Goal: Information Seeking & Learning: Learn about a topic

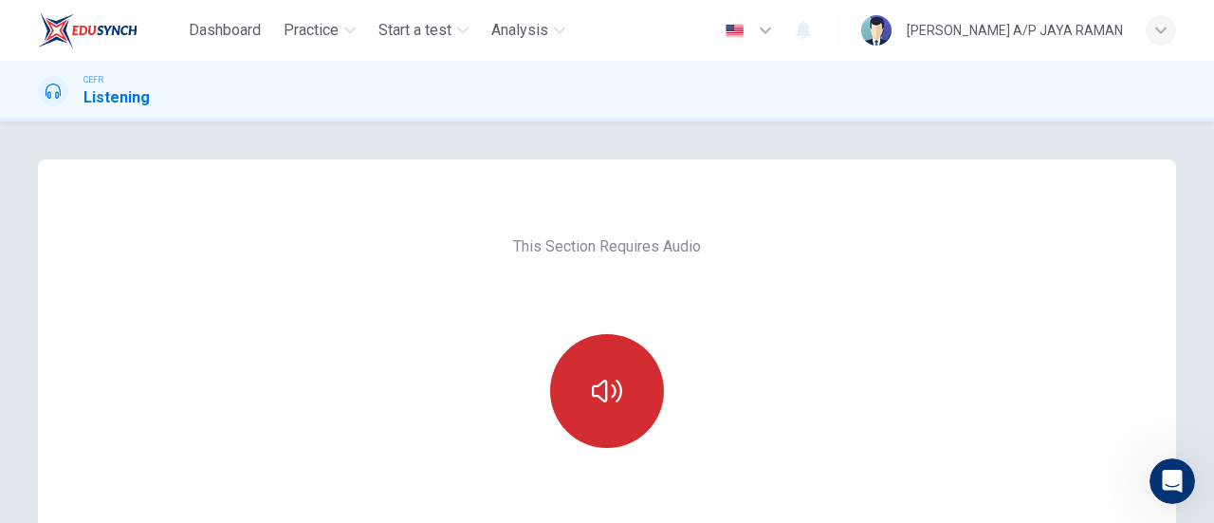
click at [592, 401] on icon "button" at bounding box center [607, 391] width 30 height 30
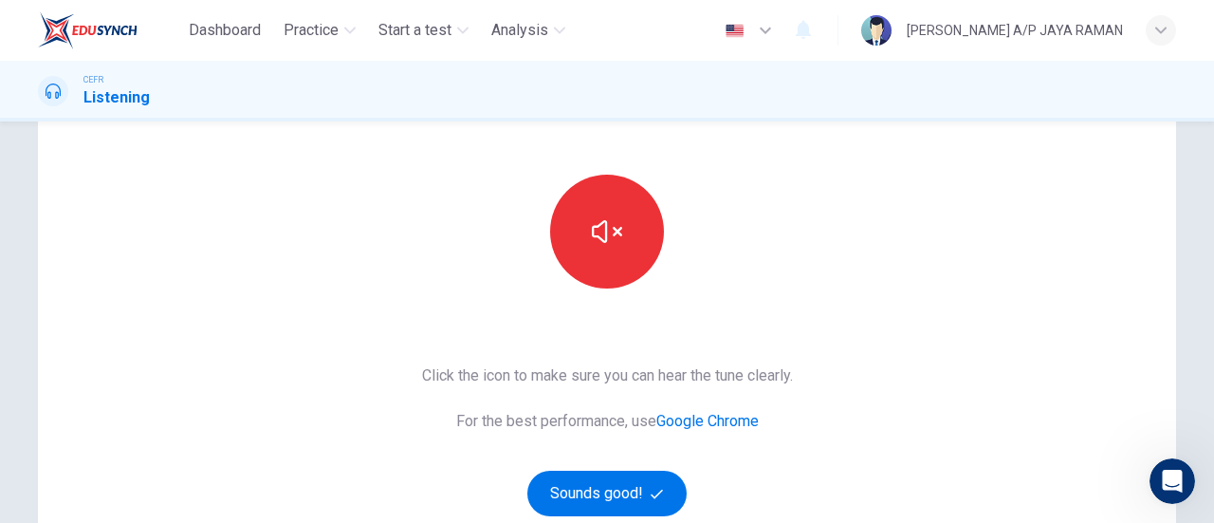
scroll to position [395, 0]
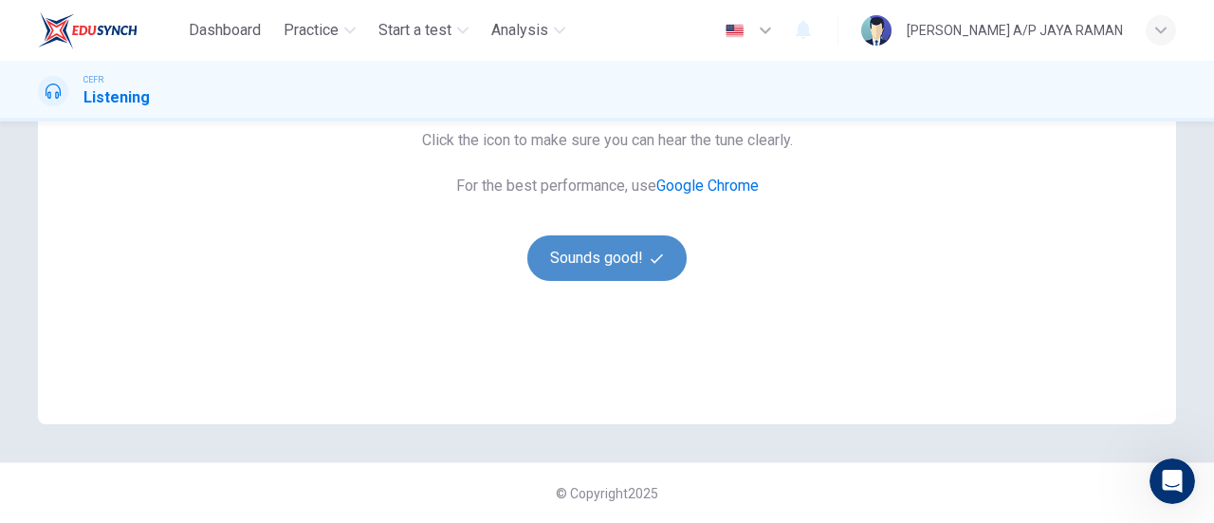
click at [610, 260] on button "Sounds good!" at bounding box center [607, 258] width 159 height 46
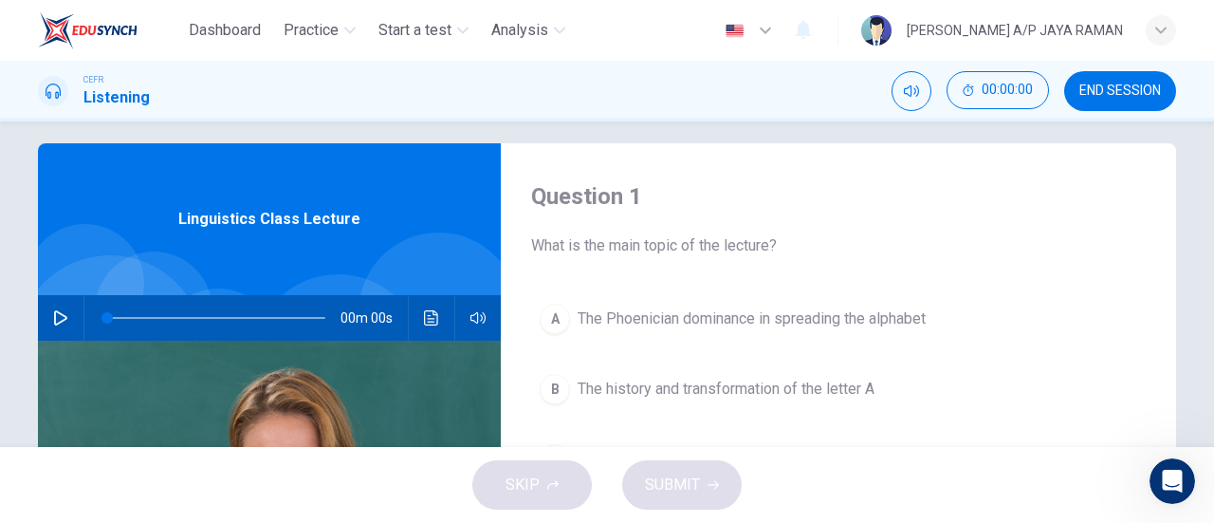
scroll to position [0, 0]
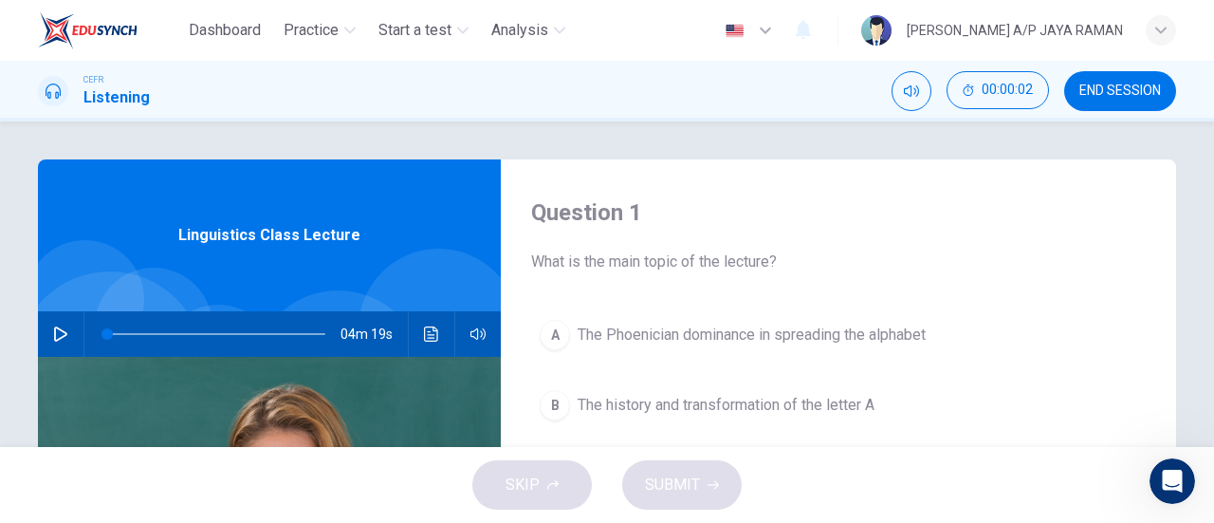
click at [1174, 92] on button "END SESSION" at bounding box center [1121, 91] width 112 height 40
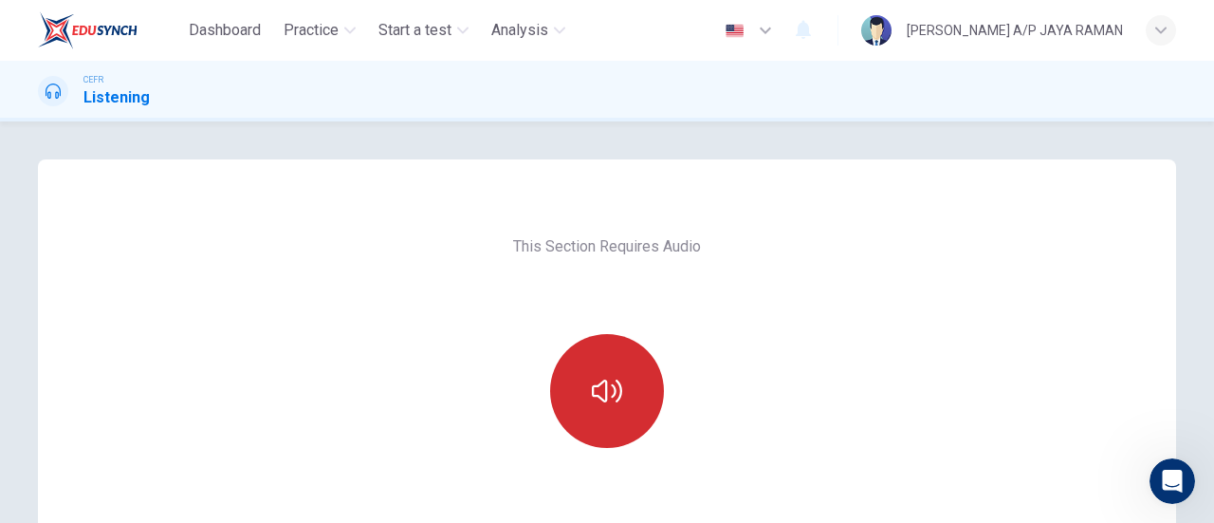
click at [603, 361] on button "button" at bounding box center [607, 391] width 114 height 114
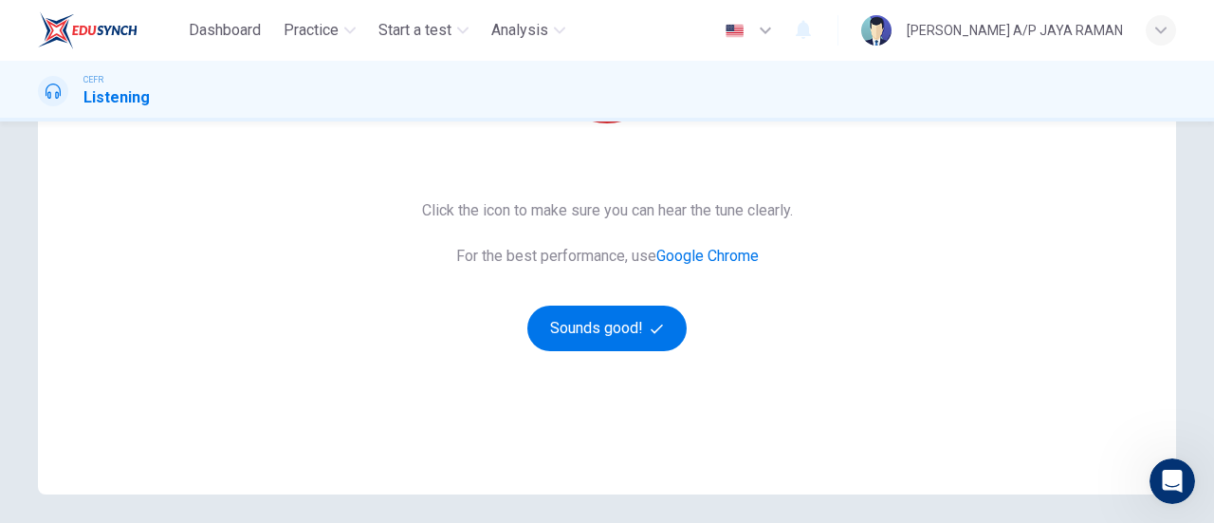
scroll to position [395, 0]
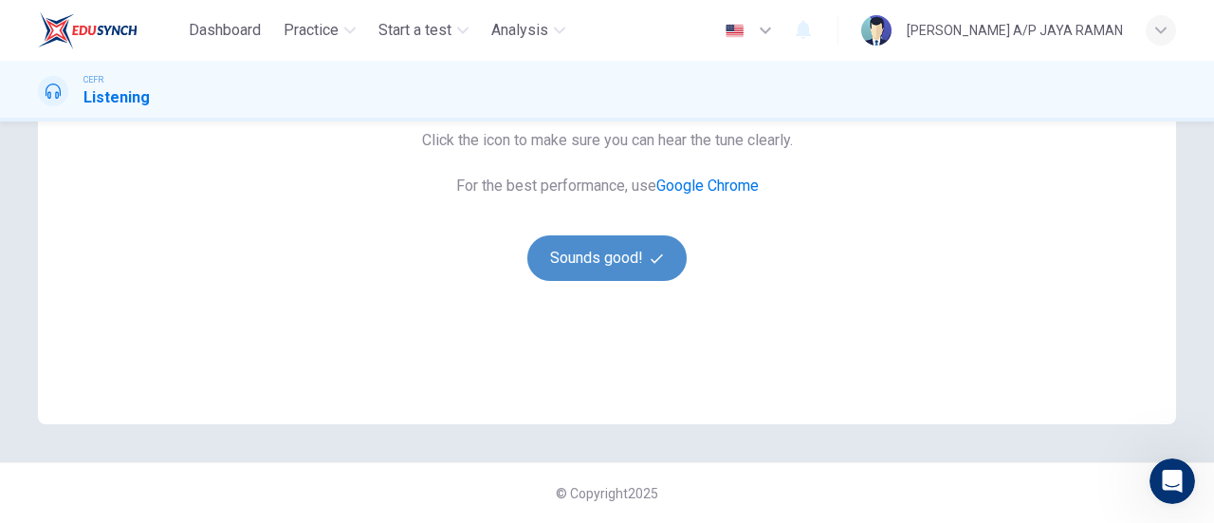
click at [630, 242] on button "Sounds good!" at bounding box center [607, 258] width 159 height 46
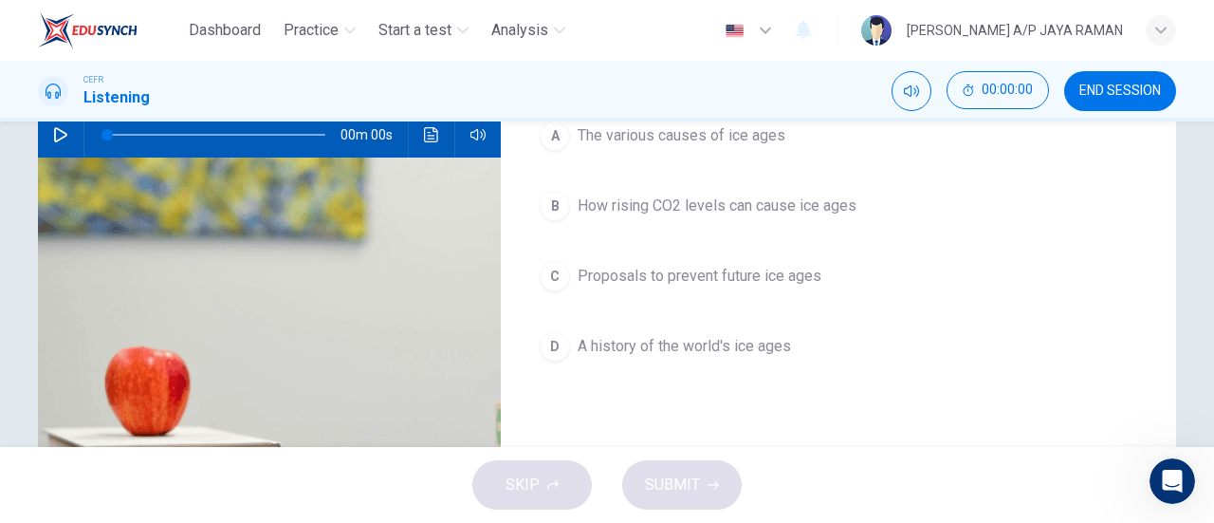
scroll to position [0, 0]
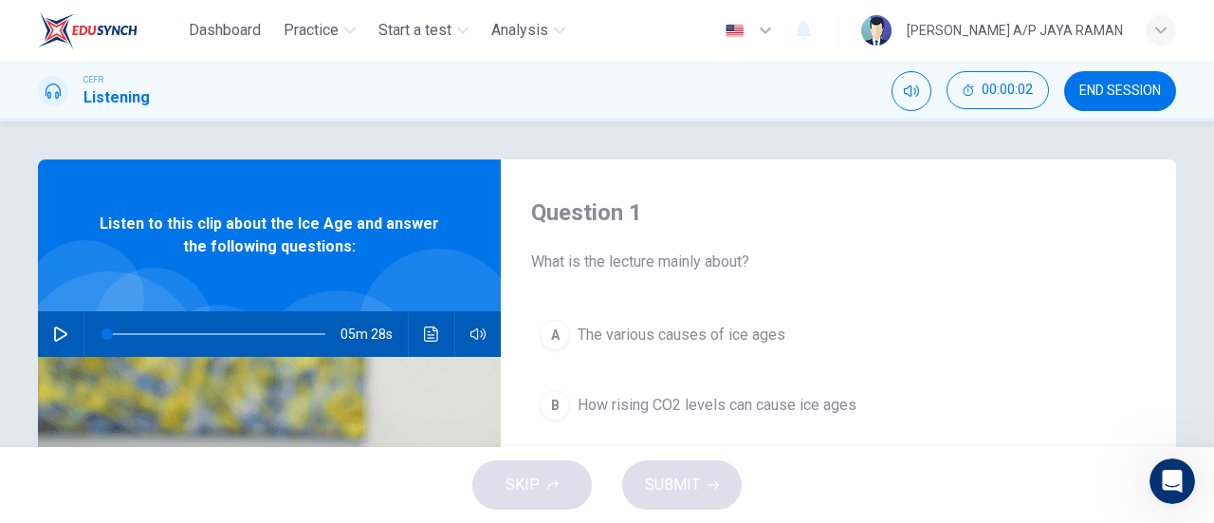
click at [1136, 87] on span "END SESSION" at bounding box center [1121, 90] width 82 height 15
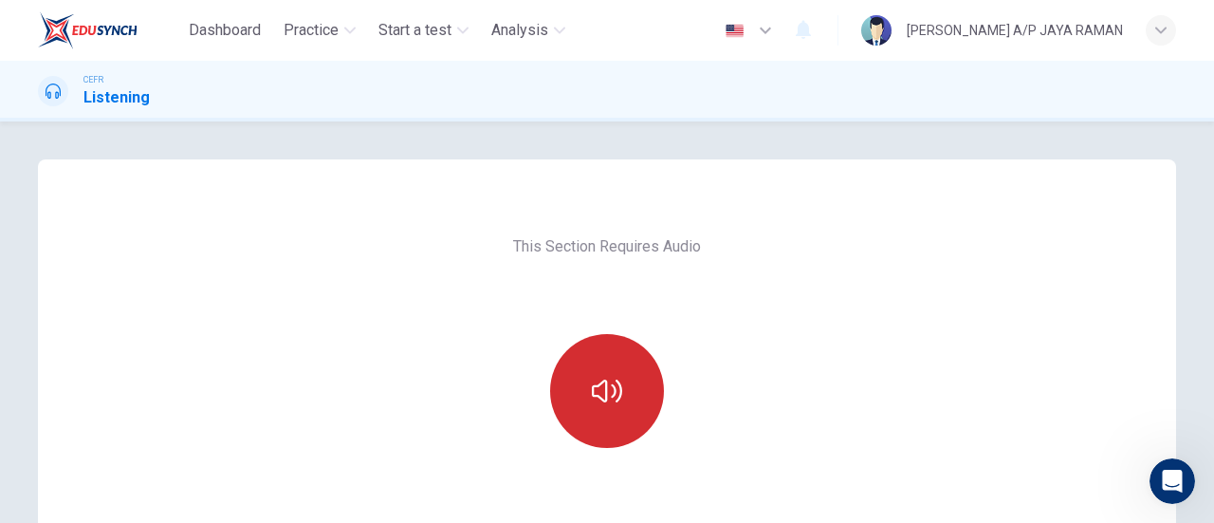
click at [630, 424] on button "button" at bounding box center [607, 391] width 114 height 114
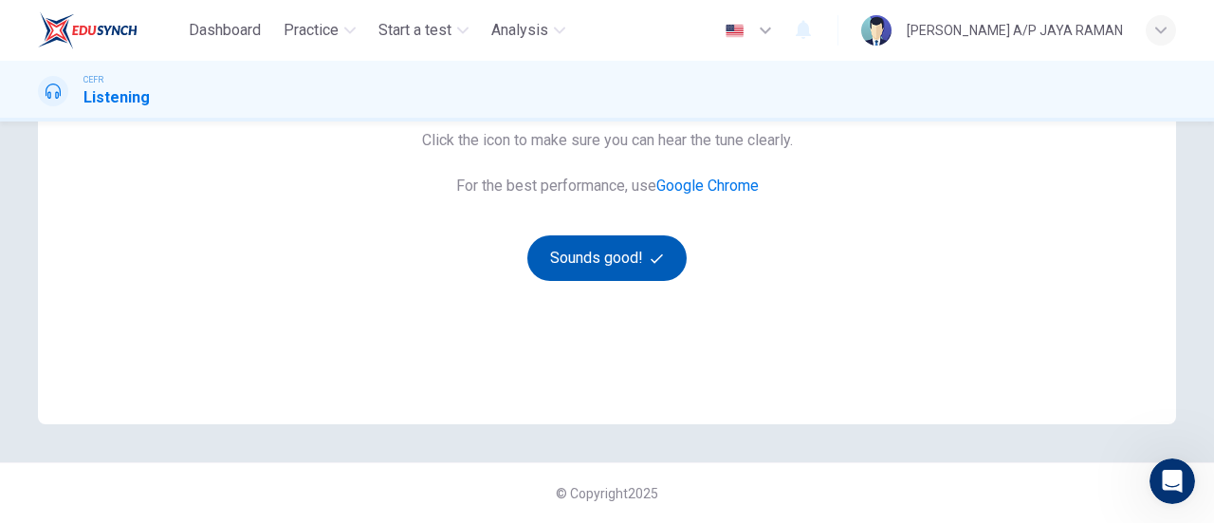
click at [619, 274] on button "Sounds good!" at bounding box center [607, 258] width 159 height 46
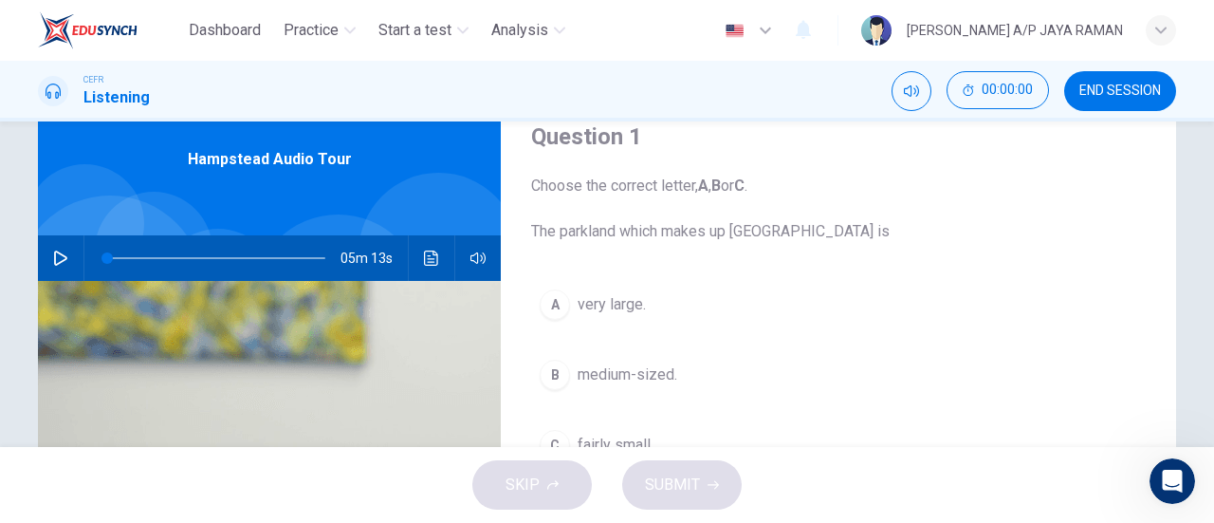
scroll to position [0, 0]
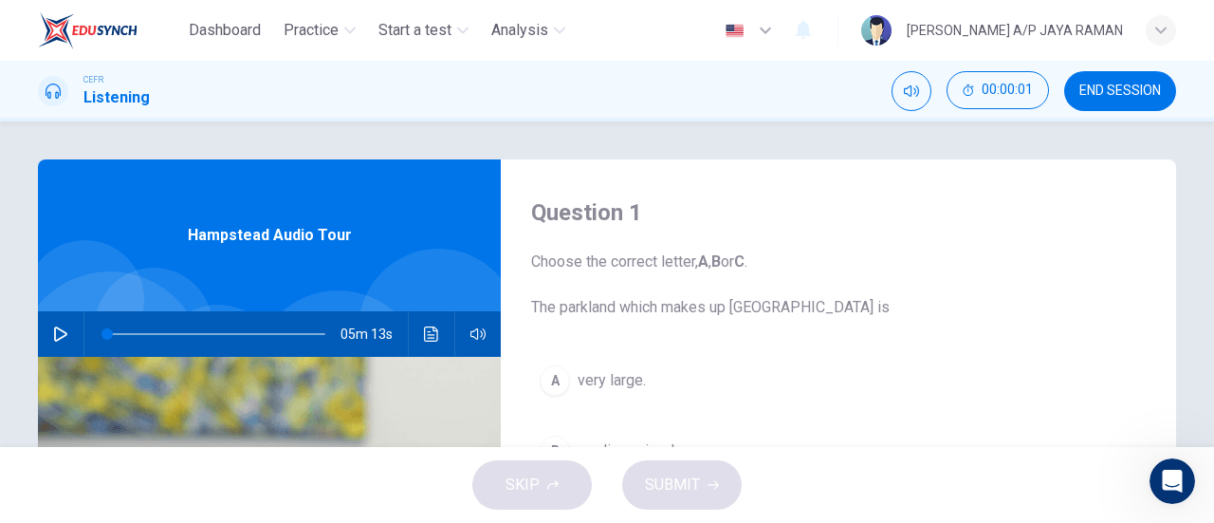
click at [1120, 98] on span "END SESSION" at bounding box center [1121, 90] width 82 height 15
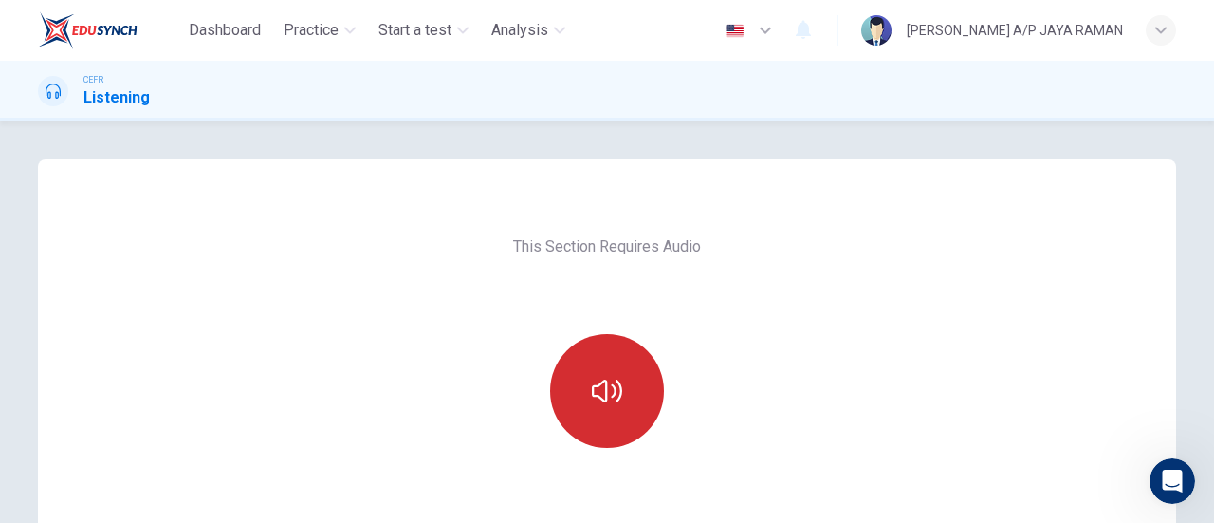
click at [614, 354] on button "button" at bounding box center [607, 391] width 114 height 114
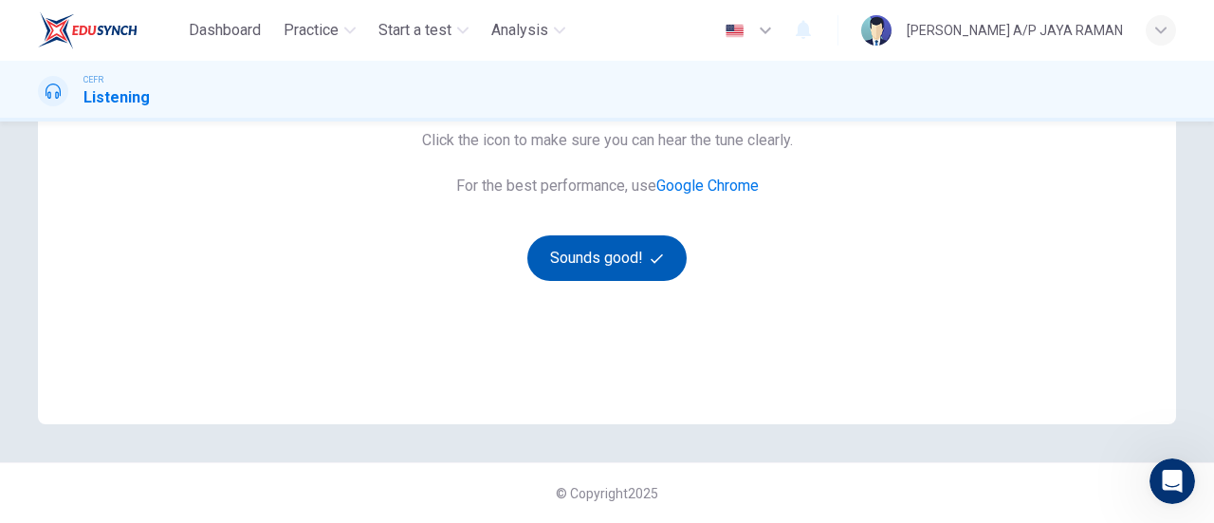
click at [625, 263] on button "Sounds good!" at bounding box center [607, 258] width 159 height 46
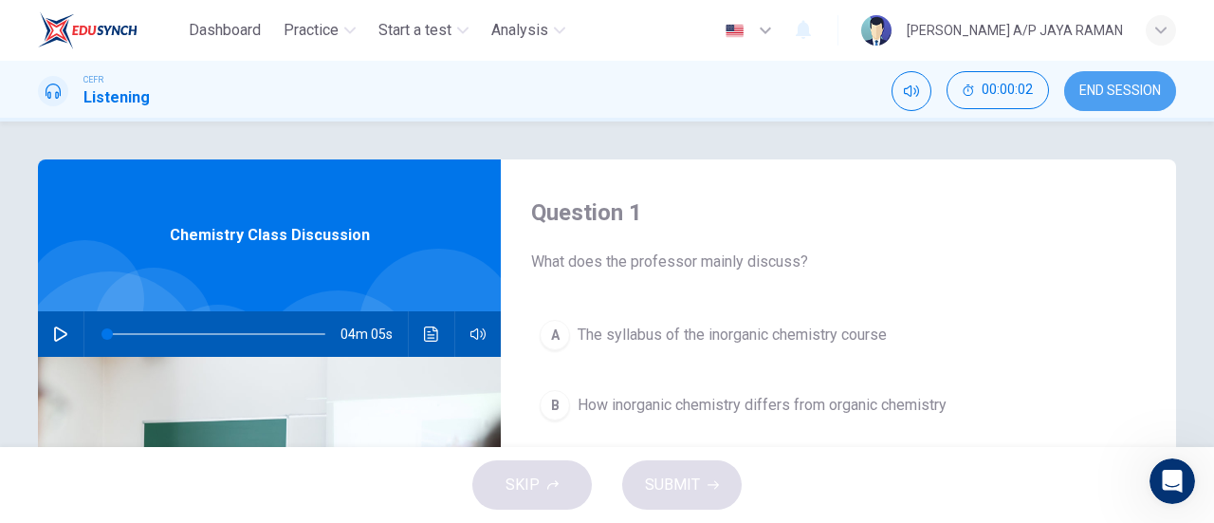
click at [1120, 90] on span "END SESSION" at bounding box center [1121, 90] width 82 height 15
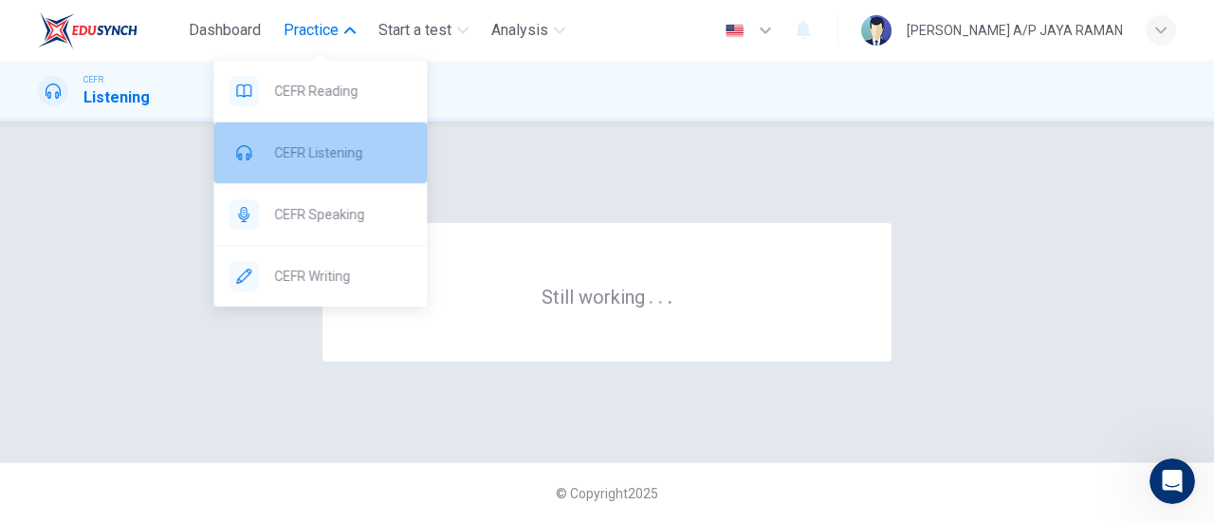
click at [372, 145] on span "CEFR Listening" at bounding box center [343, 152] width 138 height 23
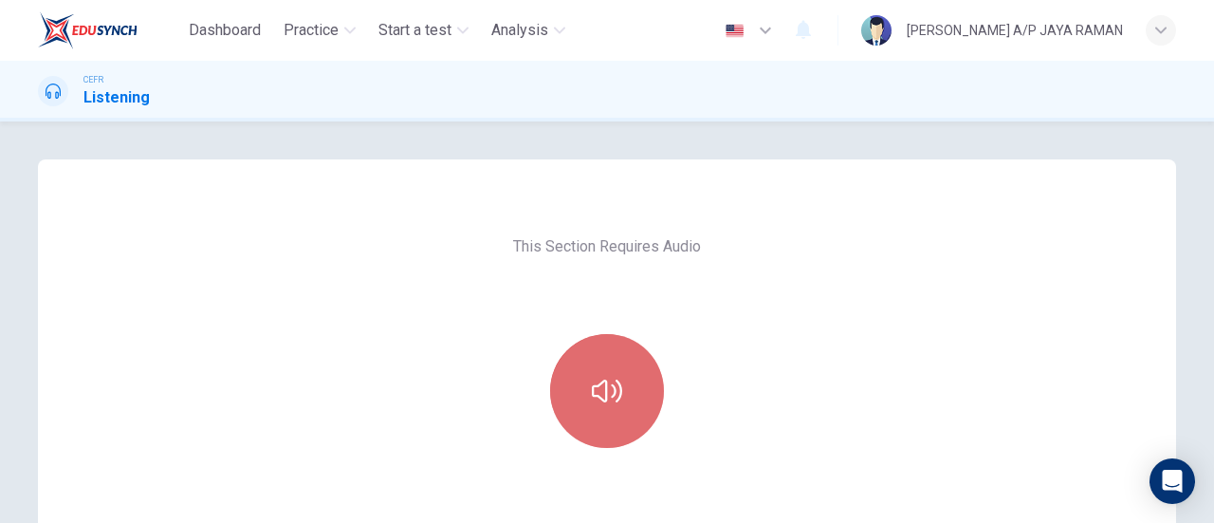
click at [611, 438] on button "button" at bounding box center [607, 391] width 114 height 114
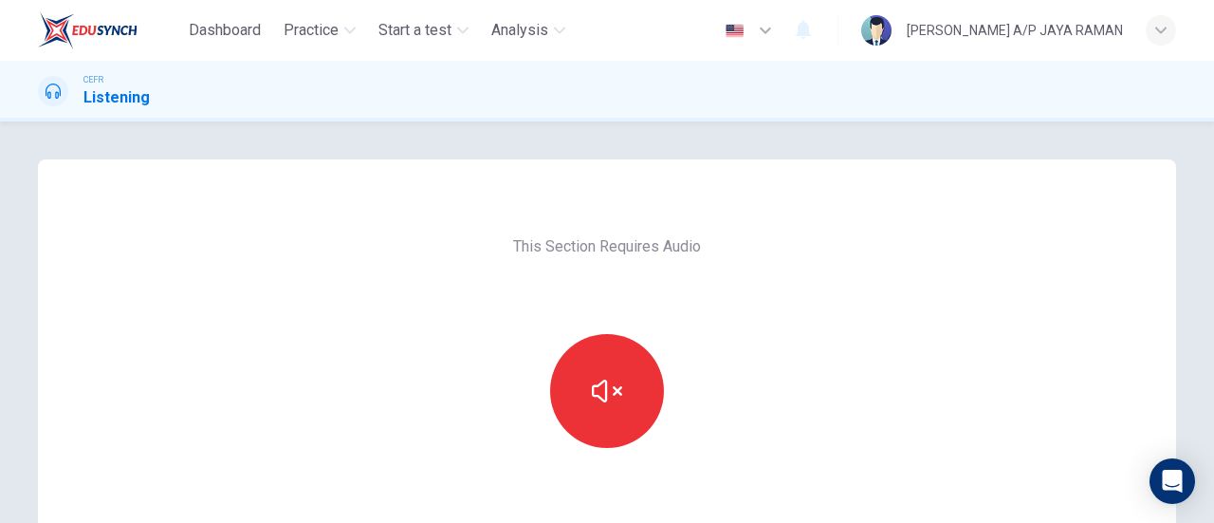
scroll to position [395, 0]
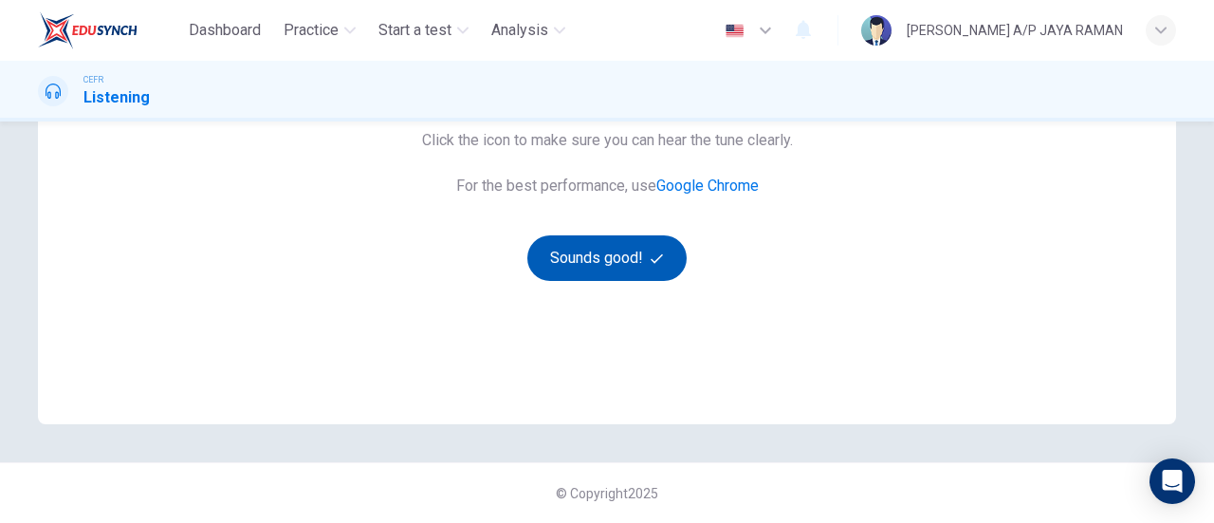
click at [594, 253] on button "Sounds good!" at bounding box center [607, 258] width 159 height 46
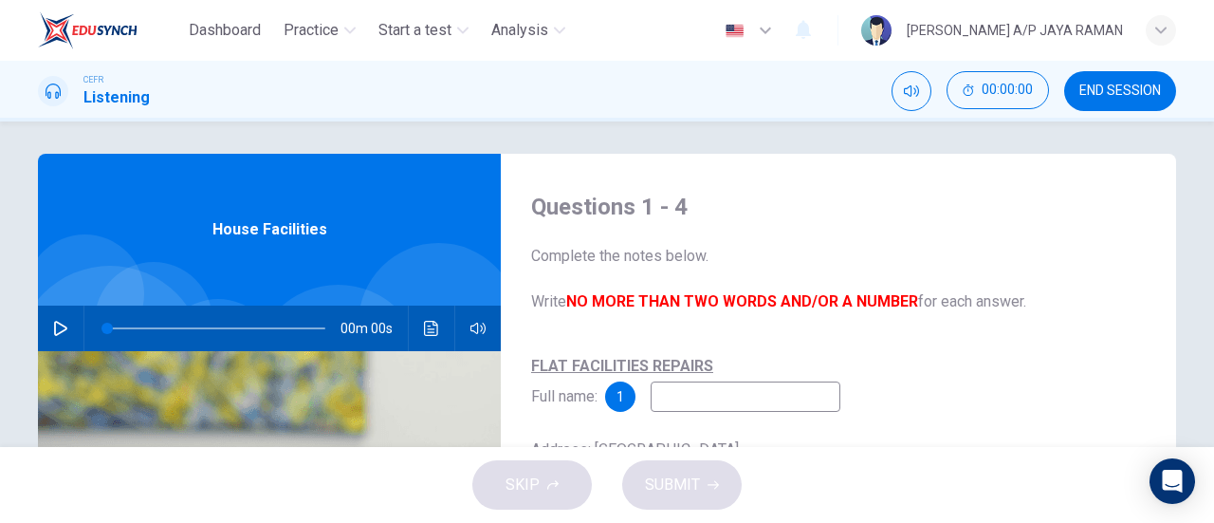
scroll to position [0, 0]
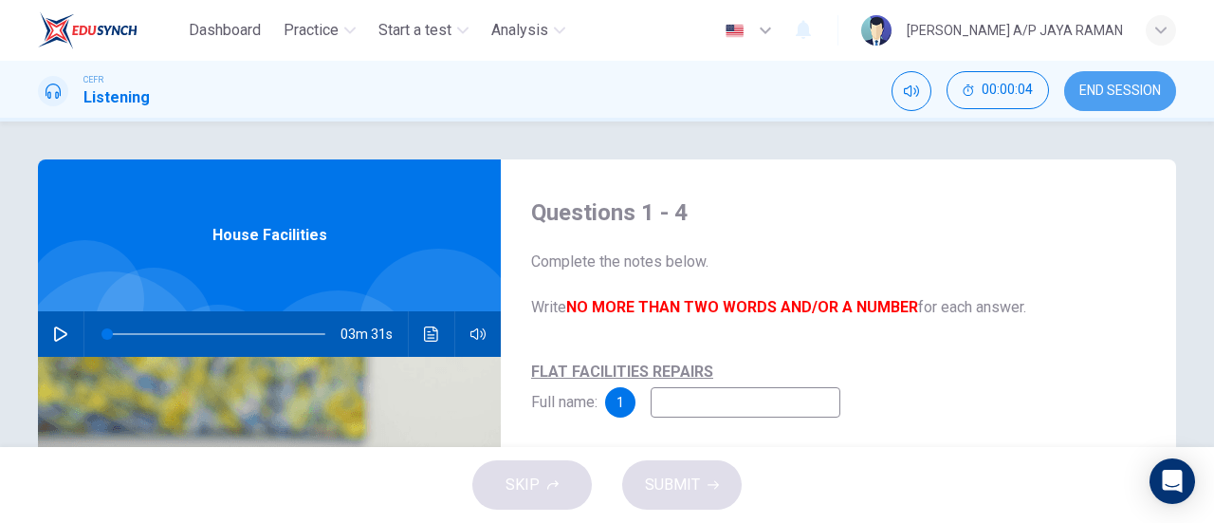
click at [1127, 92] on span "END SESSION" at bounding box center [1121, 90] width 82 height 15
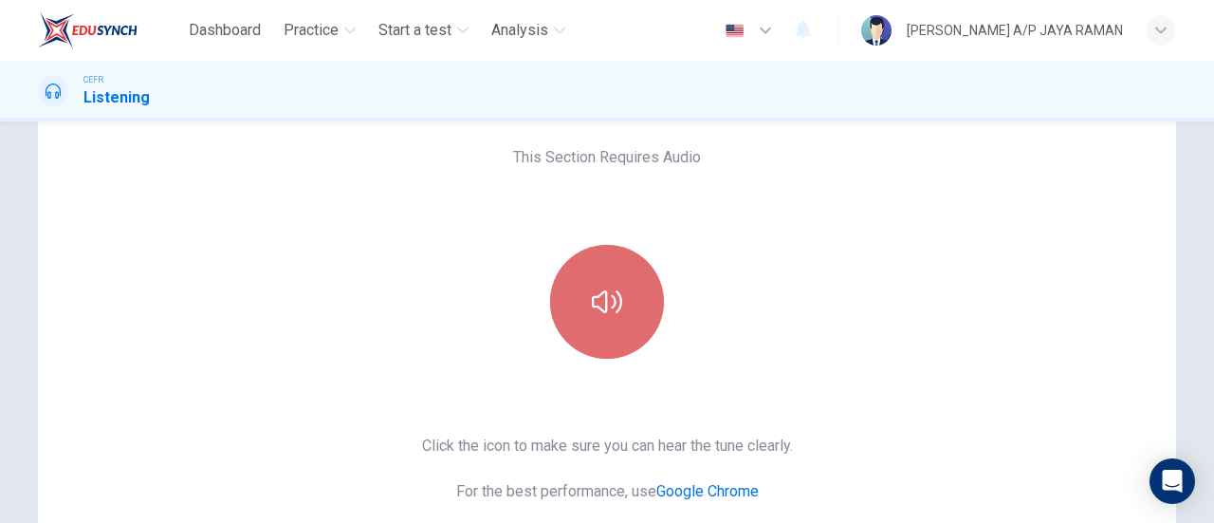
click at [597, 298] on icon "button" at bounding box center [607, 302] width 30 height 30
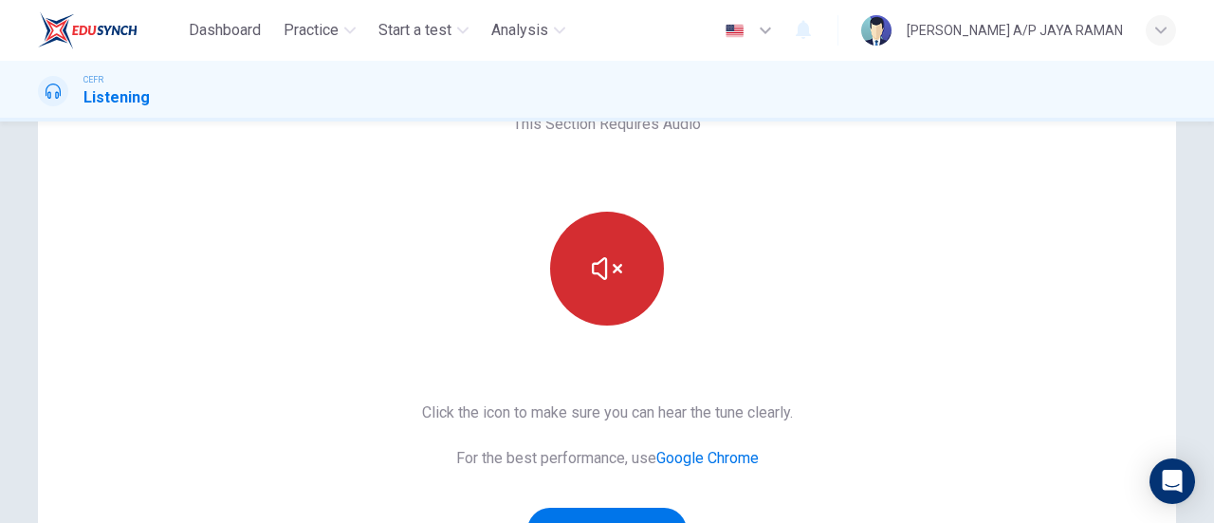
scroll to position [395, 0]
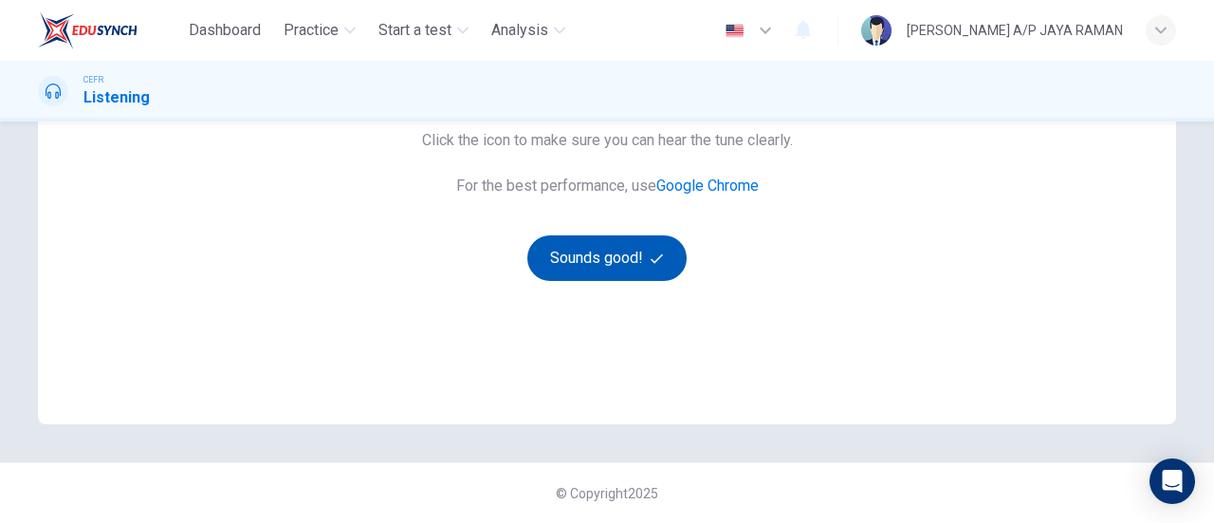
click at [604, 263] on button "Sounds good!" at bounding box center [607, 258] width 159 height 46
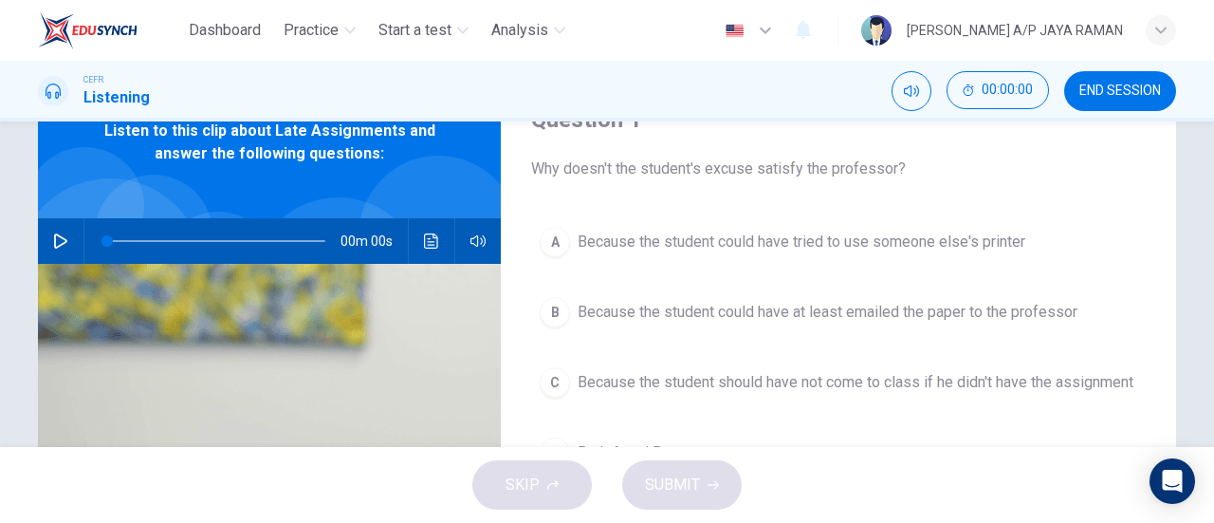
scroll to position [0, 0]
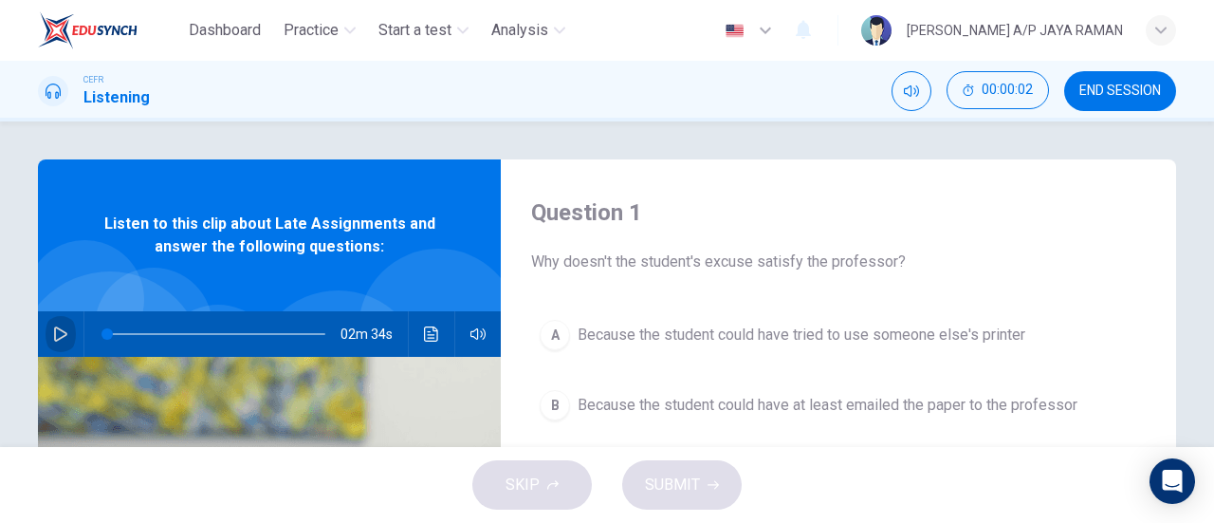
click at [65, 337] on button "button" at bounding box center [61, 334] width 30 height 46
type input "1"
type input "0"
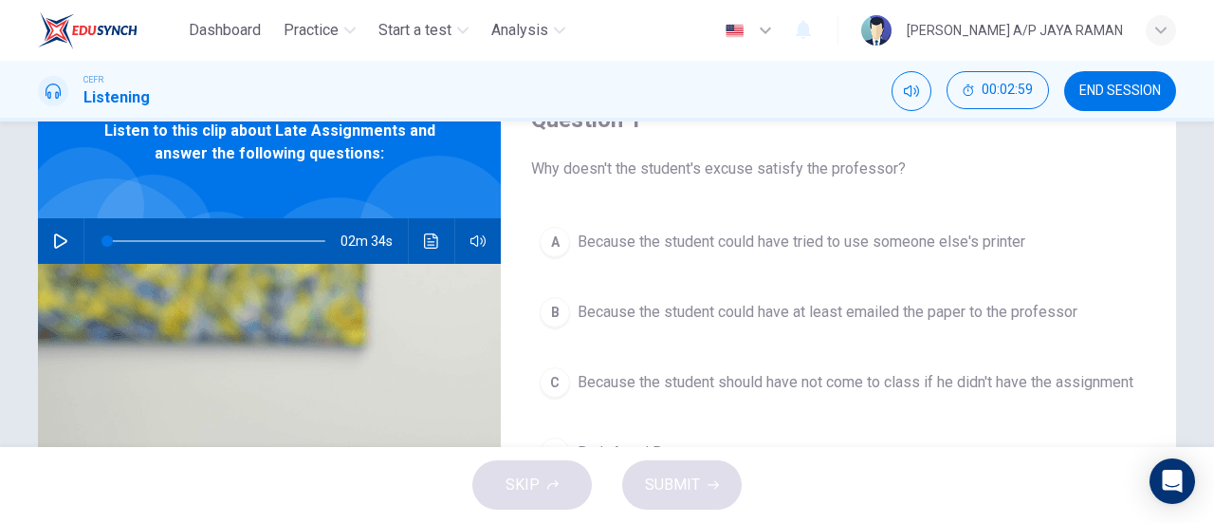
scroll to position [94, 0]
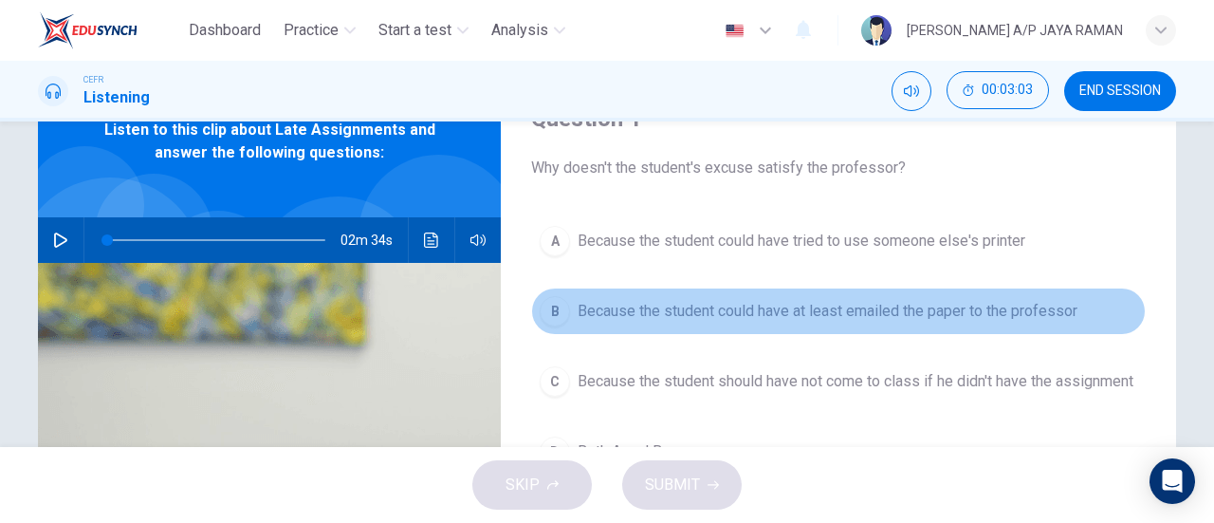
click at [983, 332] on button "B Because the student could have at least emailed the paper to the professor" at bounding box center [838, 310] width 615 height 47
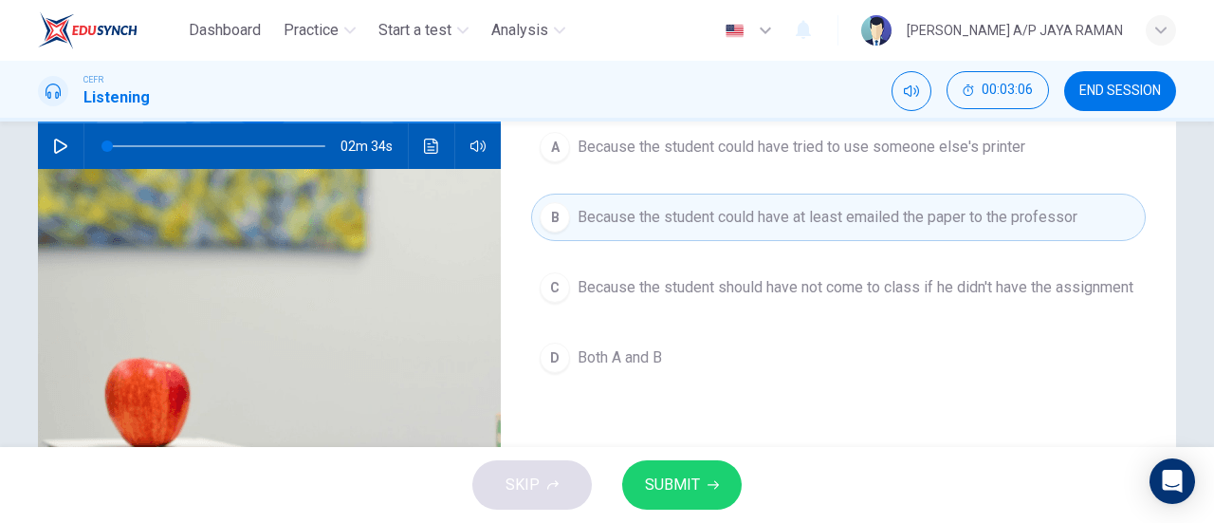
scroll to position [188, 0]
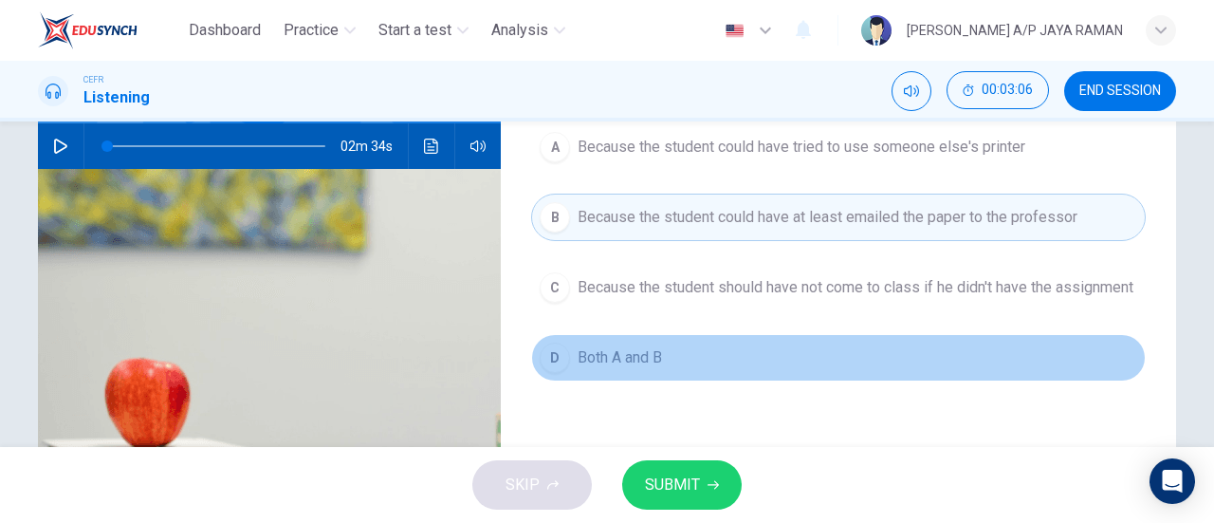
click at [612, 369] on span "Both A and B" at bounding box center [620, 357] width 84 height 23
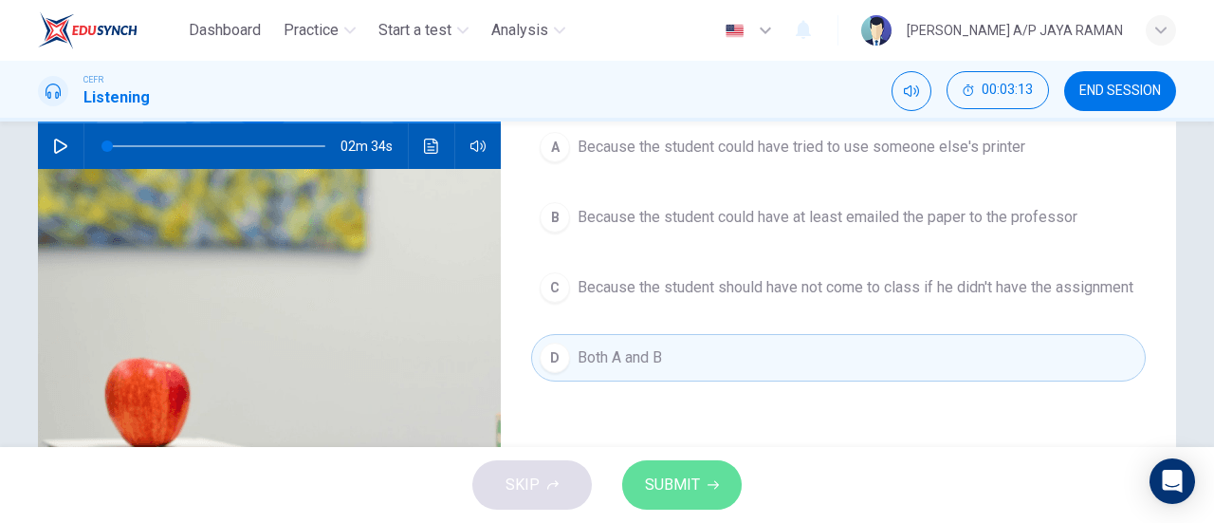
click at [696, 478] on span "SUBMIT" at bounding box center [672, 485] width 55 height 27
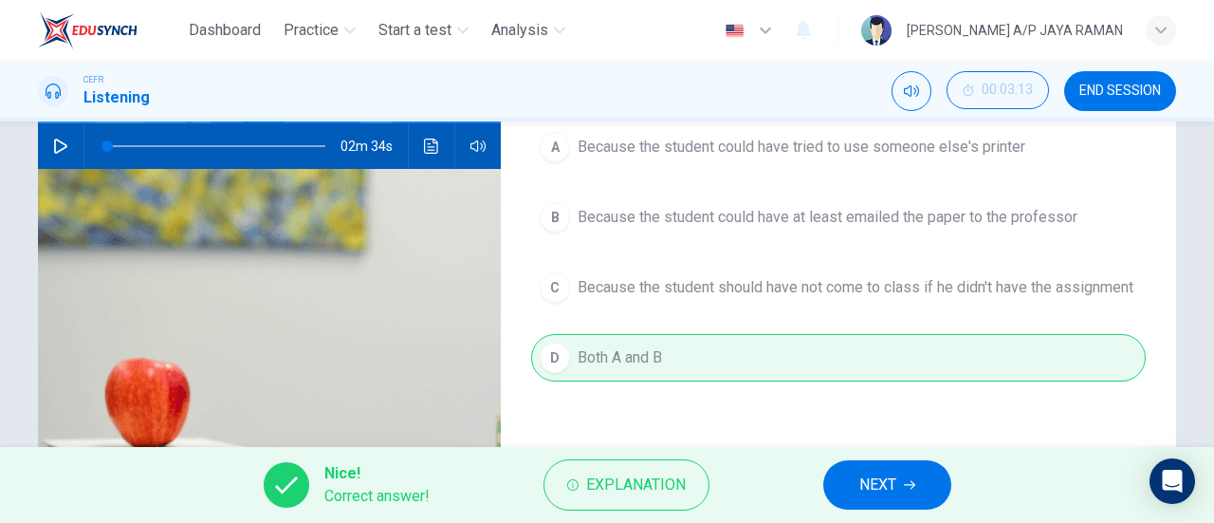
click at [886, 488] on span "NEXT" at bounding box center [878, 485] width 37 height 27
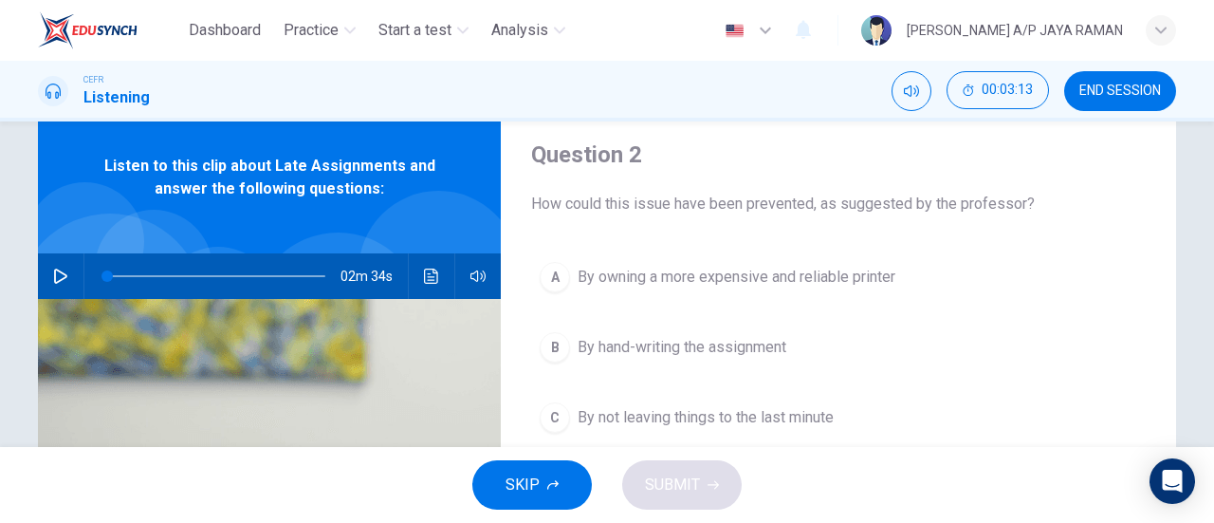
scroll to position [0, 0]
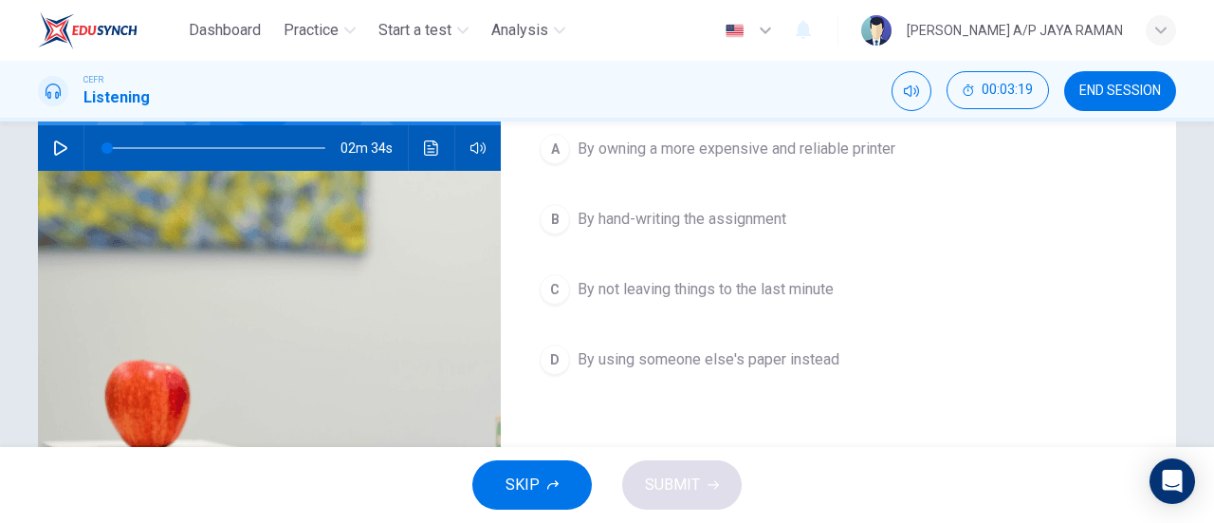
click at [803, 289] on span "By not leaving things to the last minute" at bounding box center [706, 289] width 256 height 23
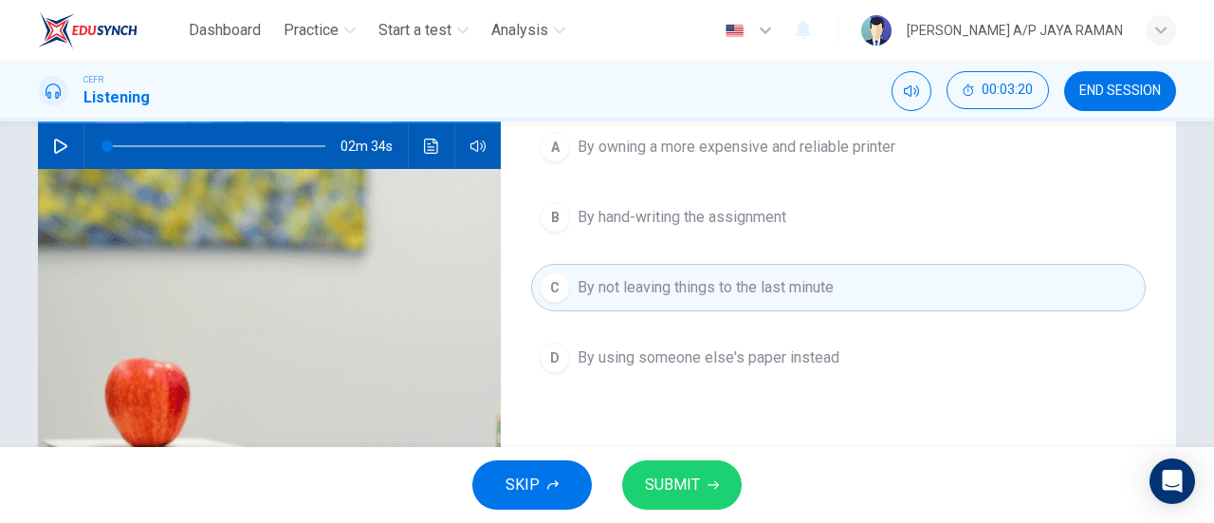
scroll to position [188, 0]
click at [685, 494] on span "SUBMIT" at bounding box center [672, 485] width 55 height 27
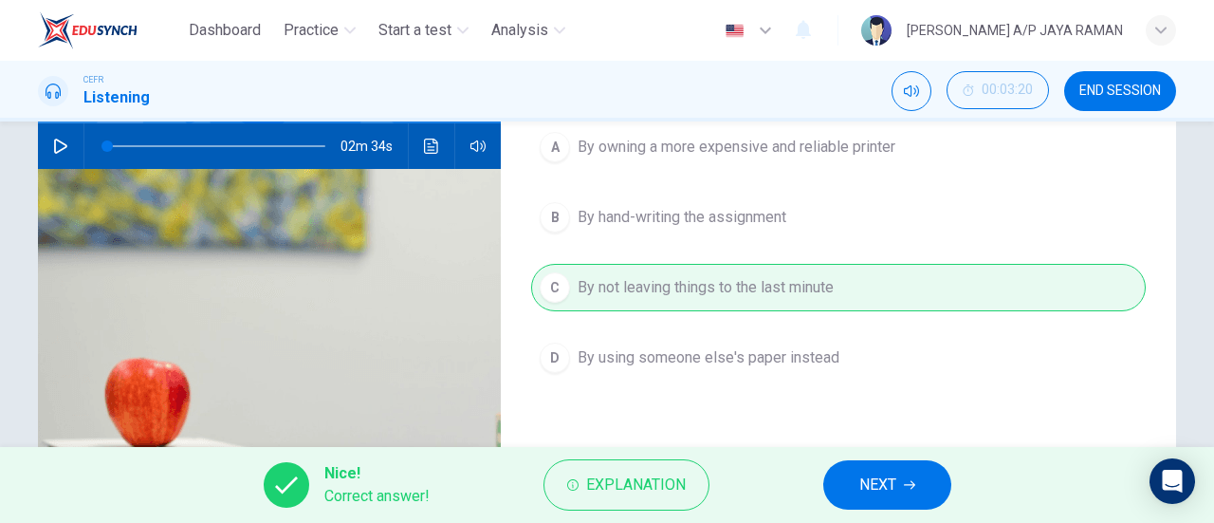
click at [848, 487] on button "NEXT" at bounding box center [888, 484] width 128 height 49
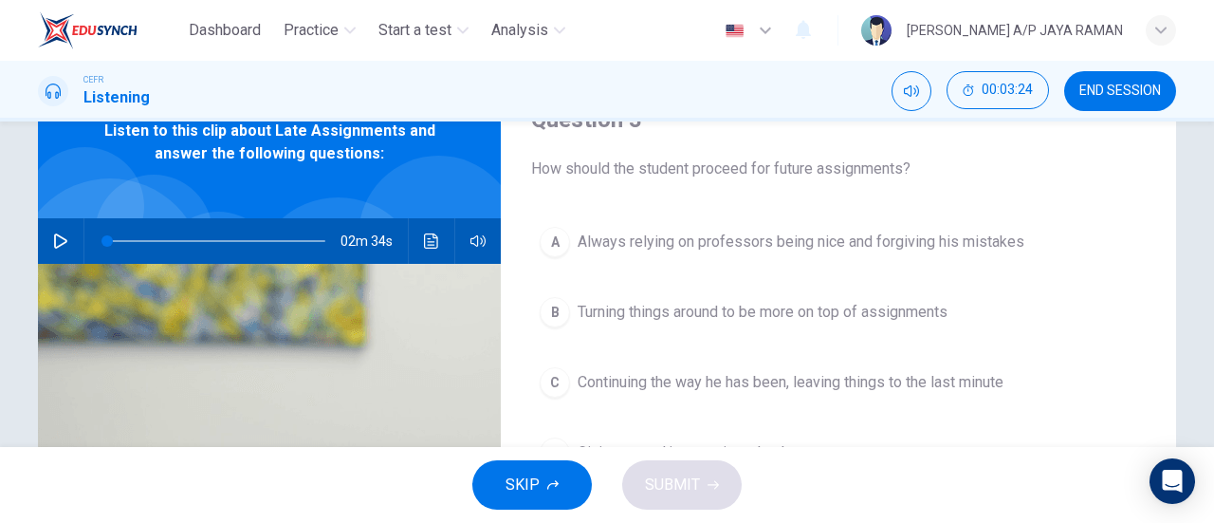
scroll to position [94, 0]
click at [691, 328] on button "B Turning things around to be more on top of assignments" at bounding box center [838, 310] width 615 height 47
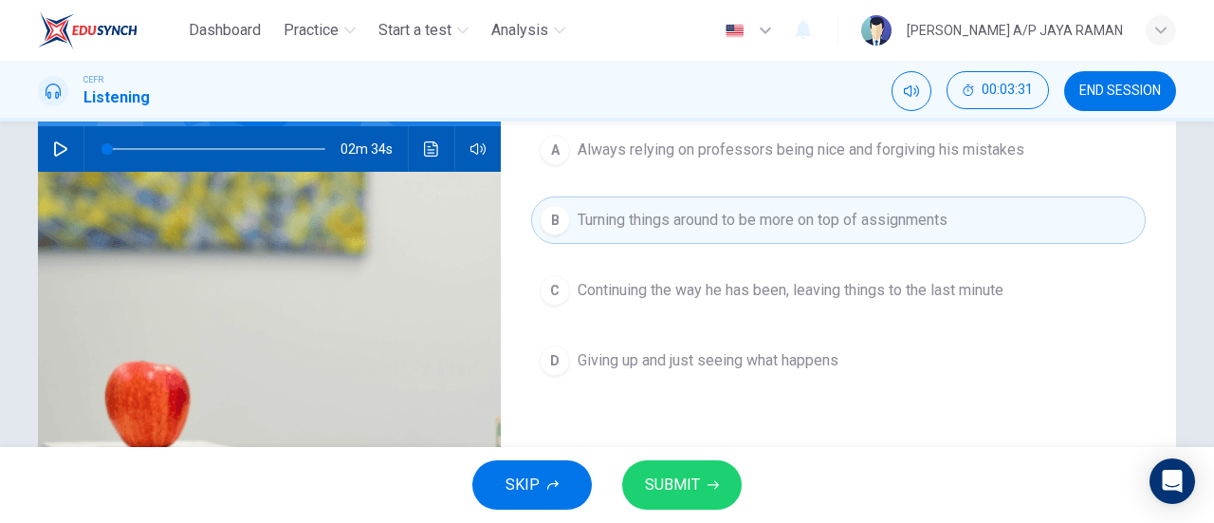
scroll to position [186, 0]
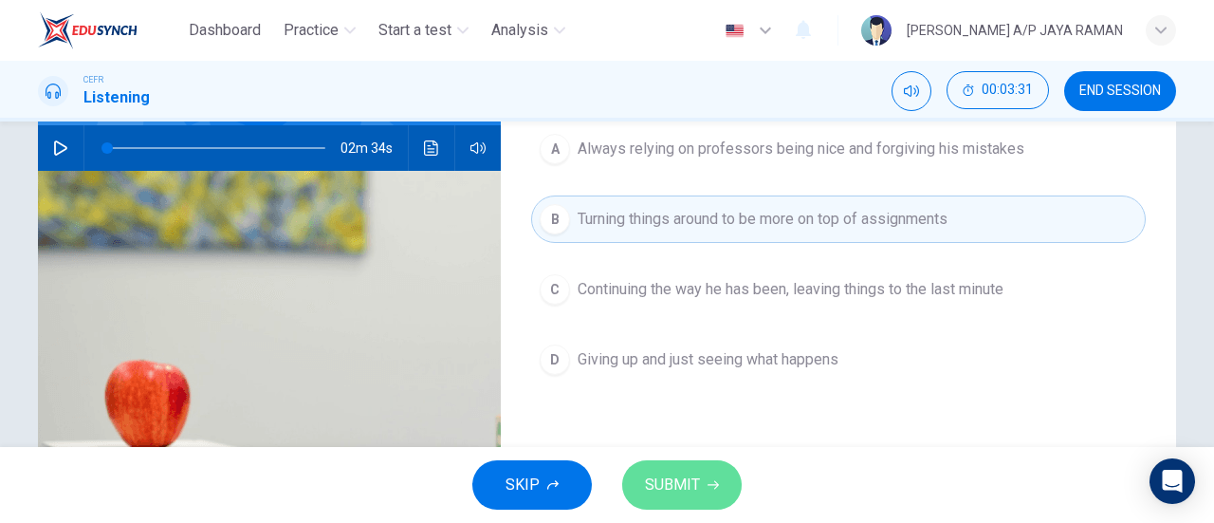
click at [713, 471] on button "SUBMIT" at bounding box center [682, 484] width 120 height 49
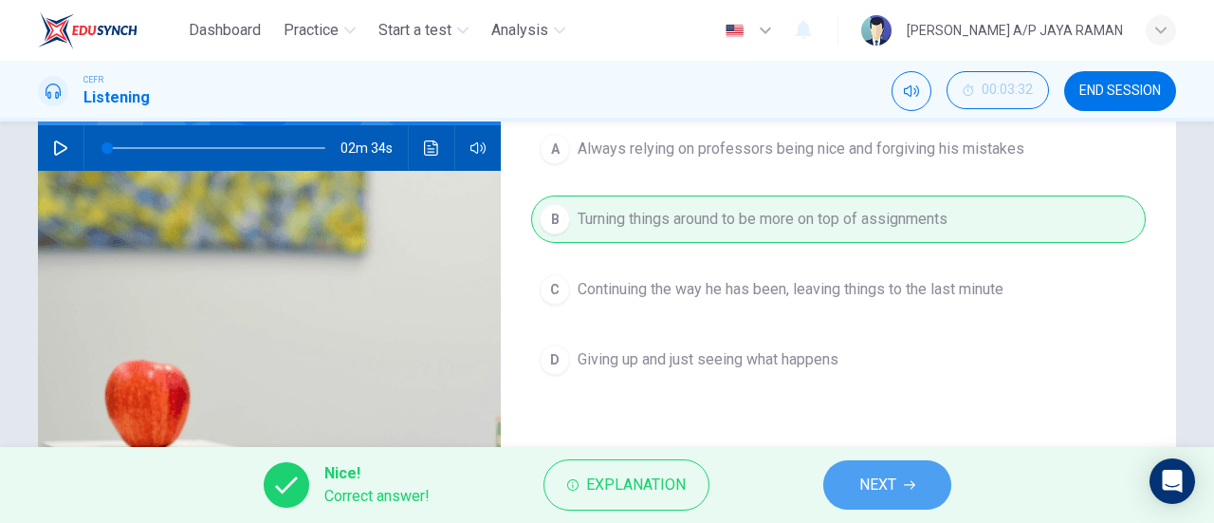
click at [911, 477] on button "NEXT" at bounding box center [888, 484] width 128 height 49
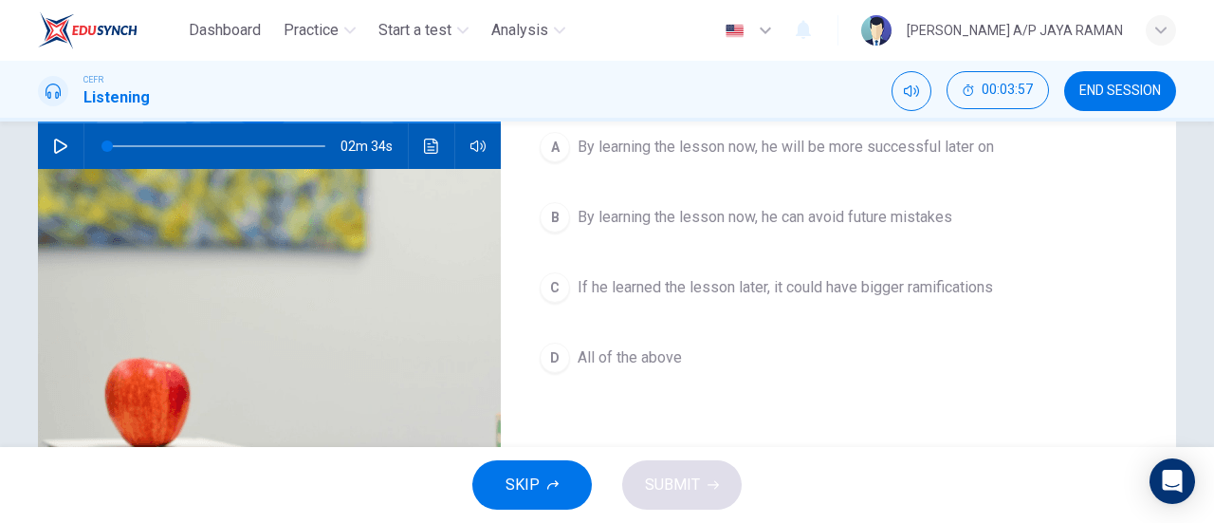
scroll to position [189, 0]
click at [590, 373] on button "D All of the above" at bounding box center [838, 356] width 615 height 47
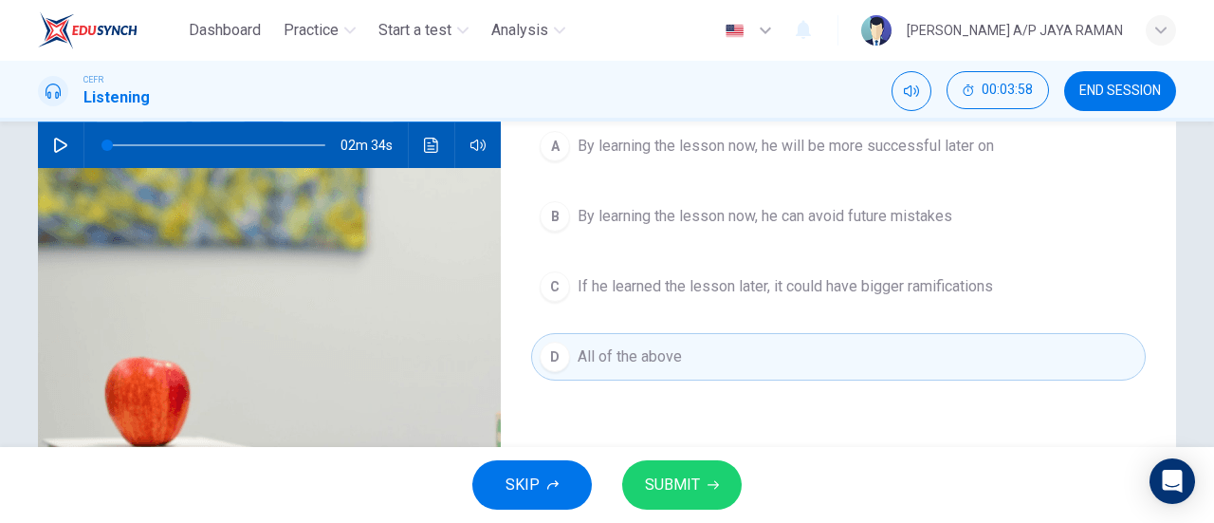
click at [709, 471] on button "SUBMIT" at bounding box center [682, 484] width 120 height 49
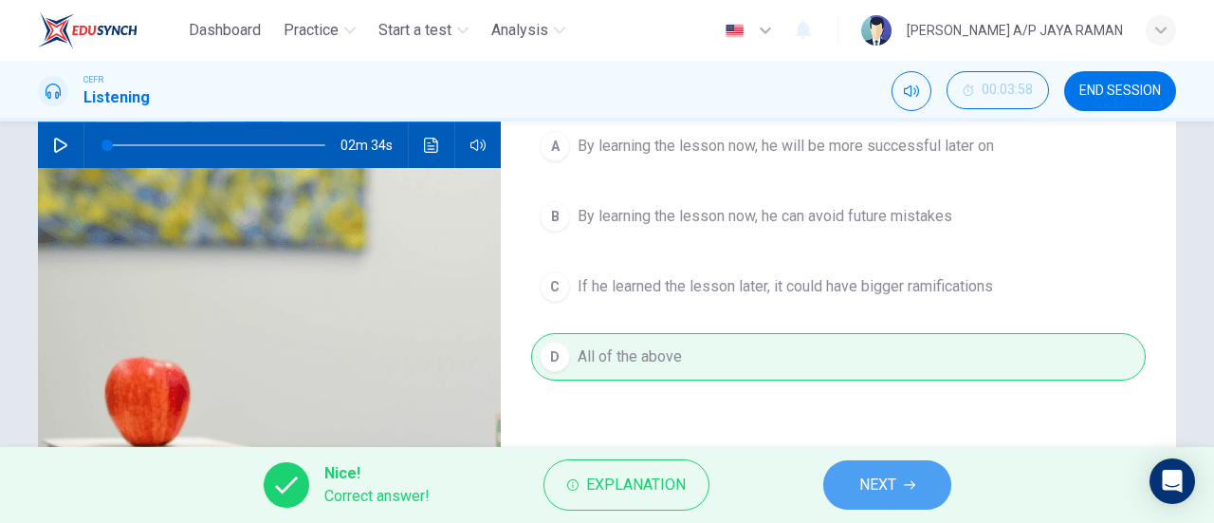
click at [871, 491] on span "NEXT" at bounding box center [878, 485] width 37 height 27
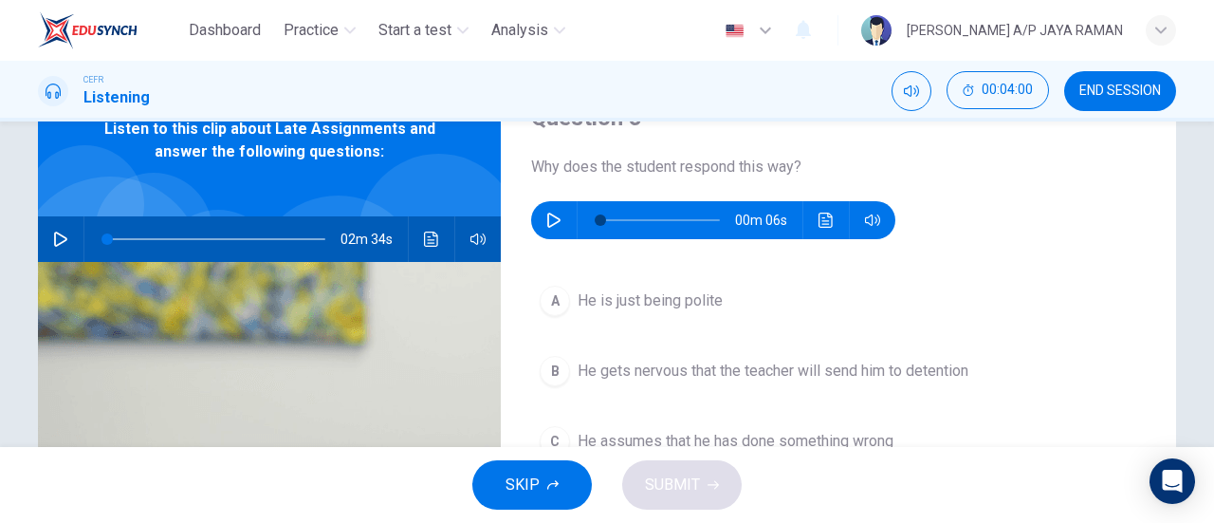
scroll to position [95, 0]
click at [557, 223] on button "button" at bounding box center [554, 220] width 30 height 38
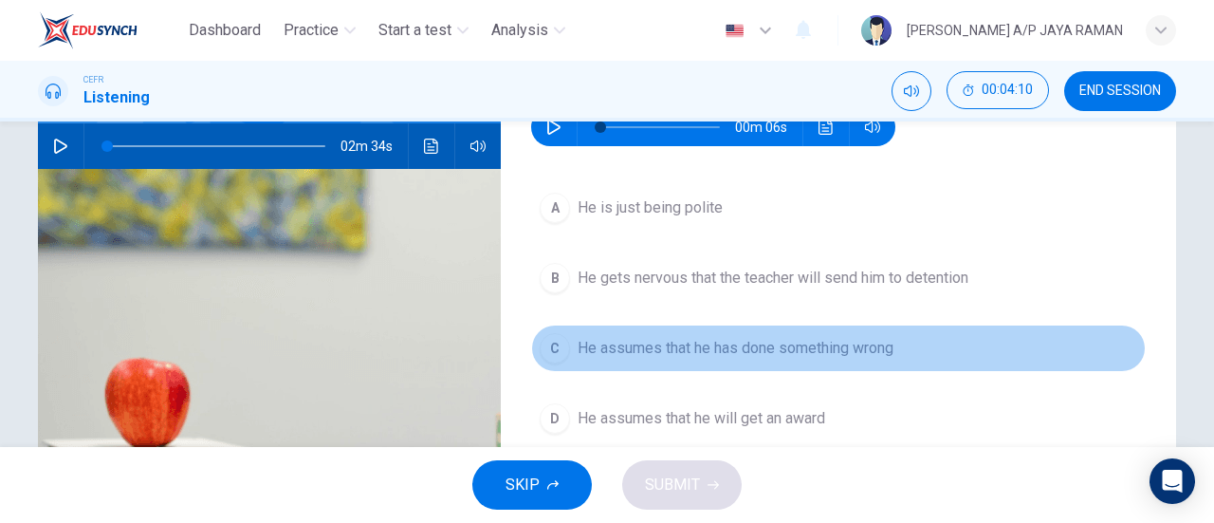
click at [839, 347] on span "He assumes that he has done something wrong" at bounding box center [736, 348] width 316 height 23
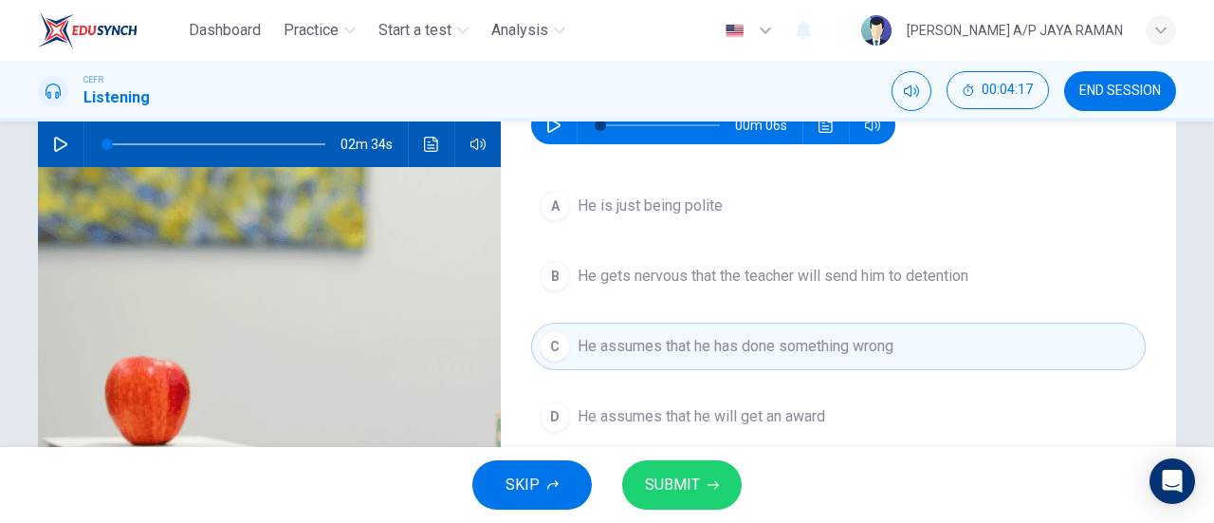
scroll to position [189, 0]
click at [556, 139] on button "button" at bounding box center [554, 126] width 30 height 38
type input "0"
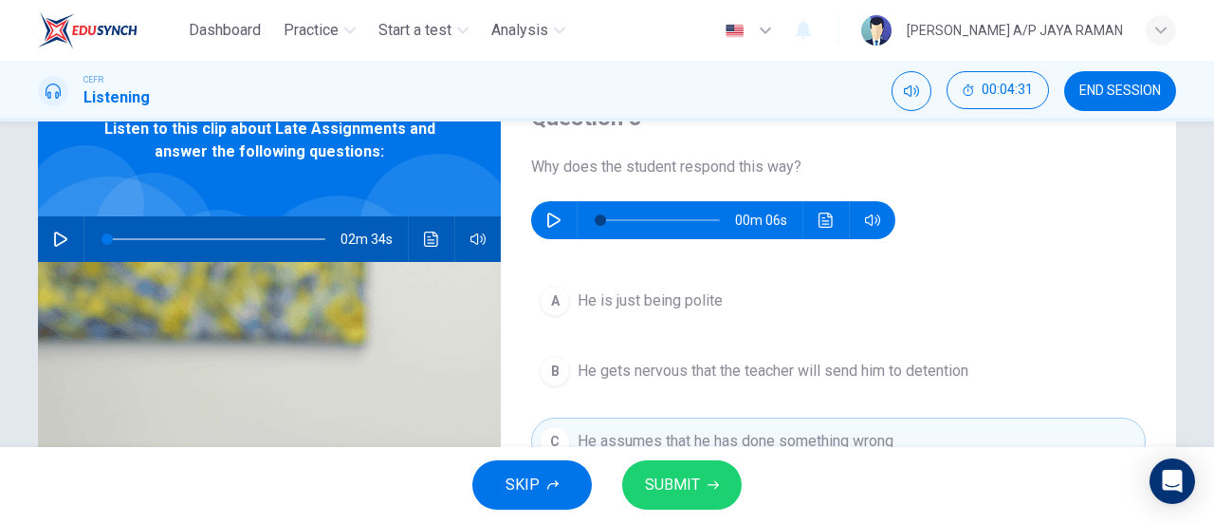
scroll to position [94, 0]
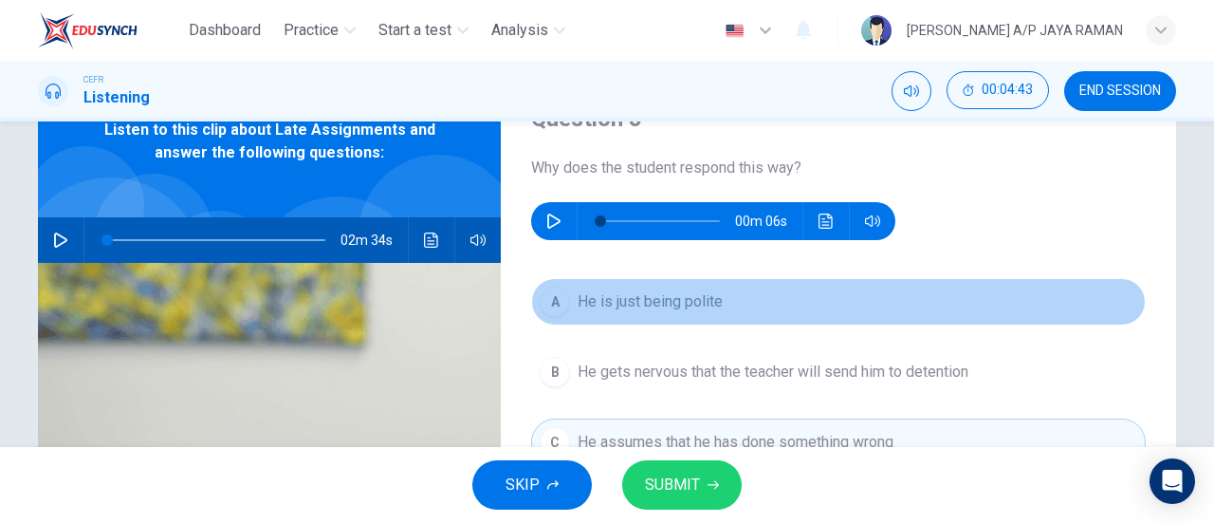
click at [891, 306] on button "A He is just being polite" at bounding box center [838, 301] width 615 height 47
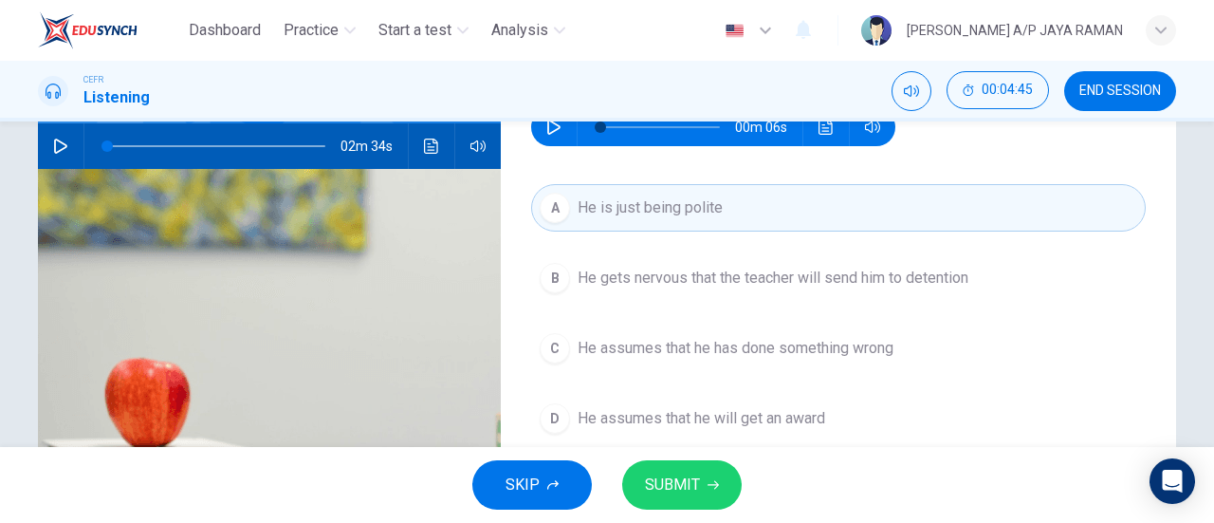
scroll to position [188, 0]
click at [678, 496] on span "SUBMIT" at bounding box center [672, 485] width 55 height 27
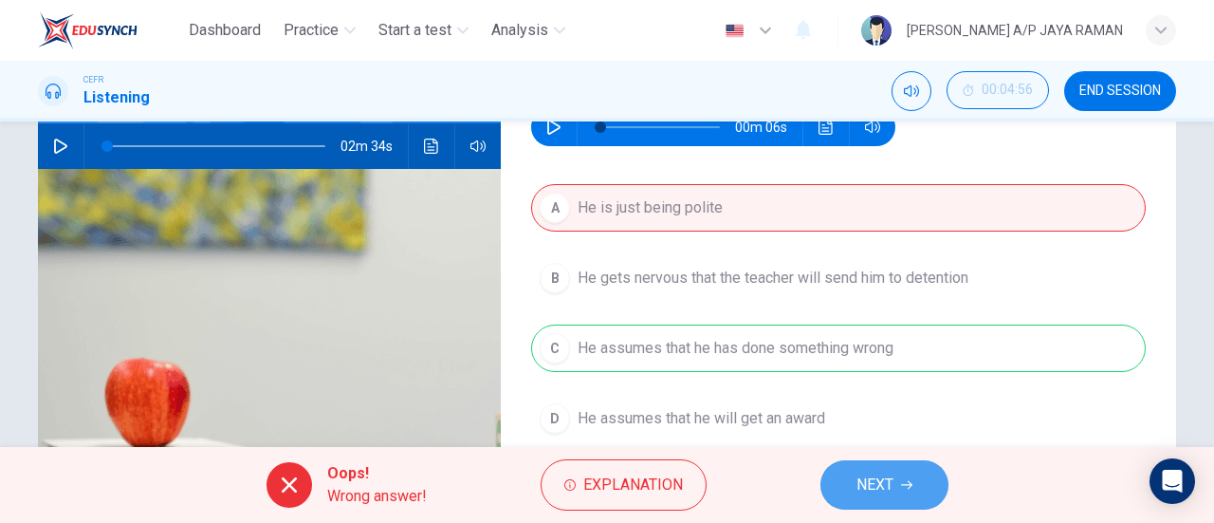
click at [912, 491] on button "NEXT" at bounding box center [885, 484] width 128 height 49
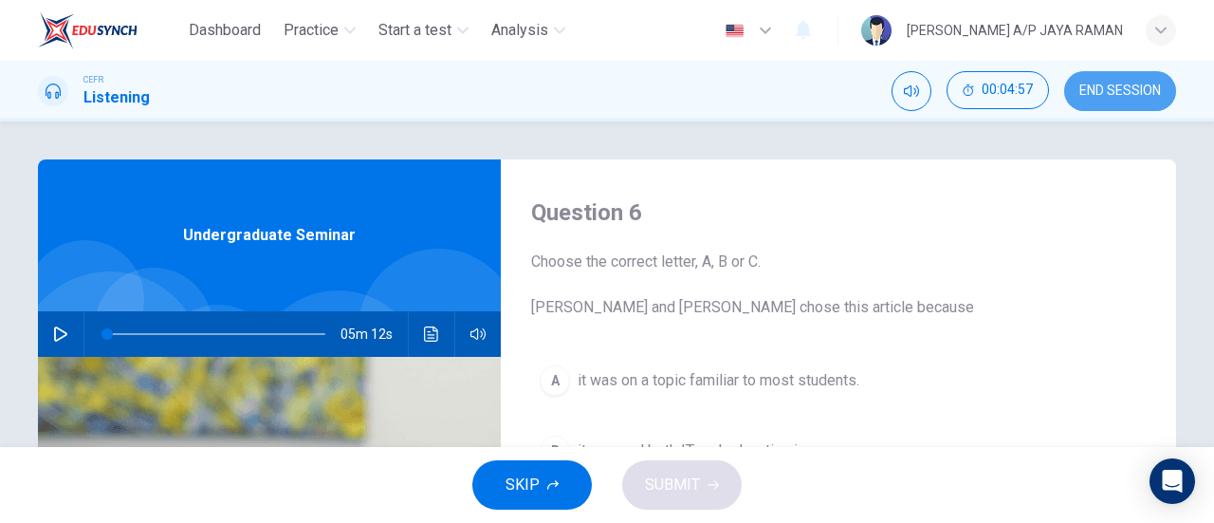
drag, startPoint x: 1111, startPoint y: 94, endPoint x: 699, endPoint y: 100, distance: 411.8
click at [1114, 95] on span "END SESSION" at bounding box center [1121, 90] width 82 height 15
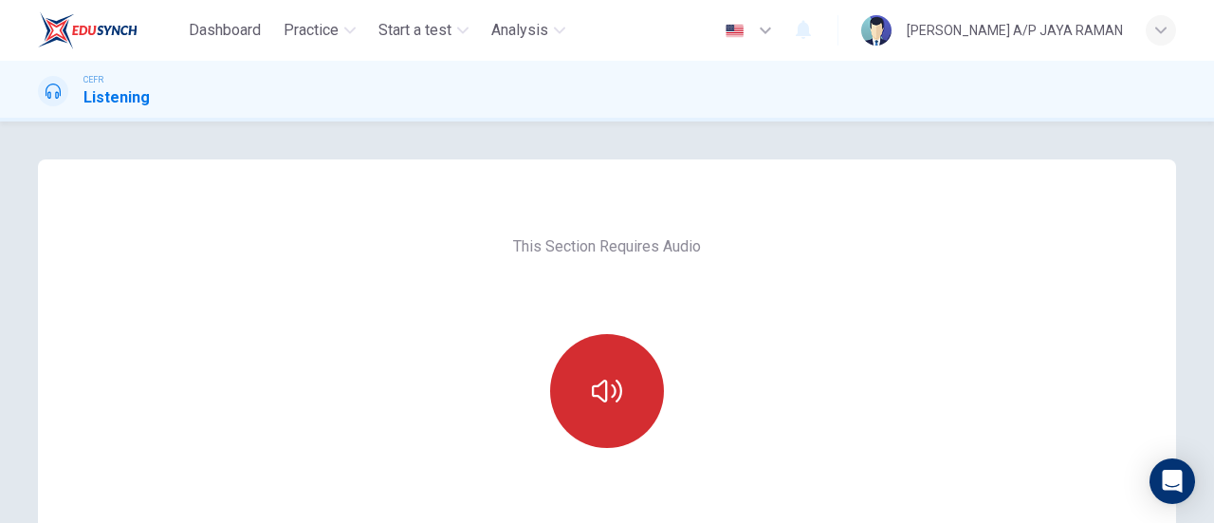
click at [602, 377] on icon "button" at bounding box center [607, 391] width 30 height 30
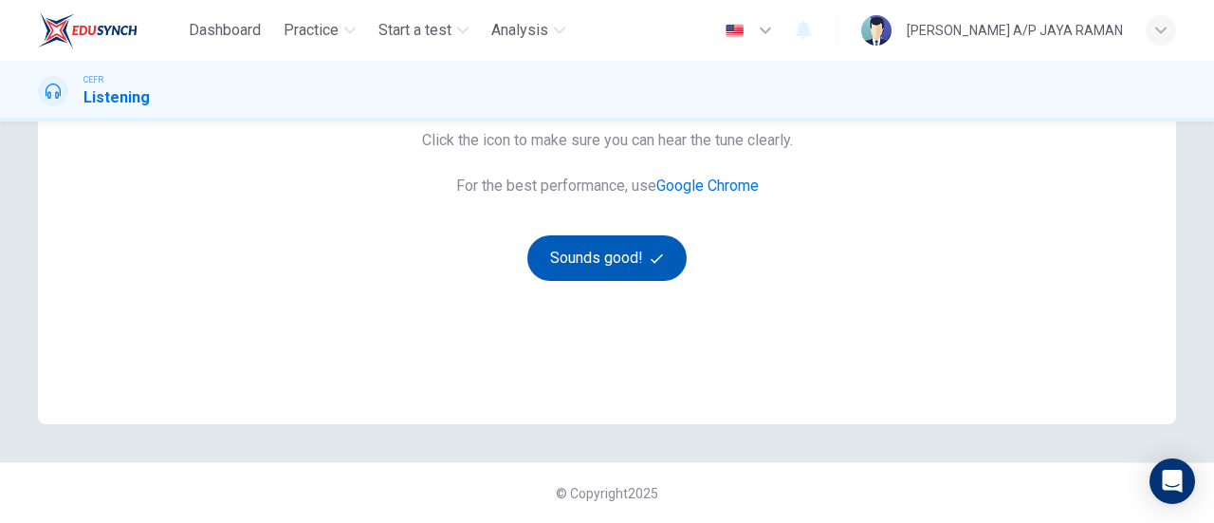
click at [607, 265] on button "Sounds good!" at bounding box center [607, 258] width 159 height 46
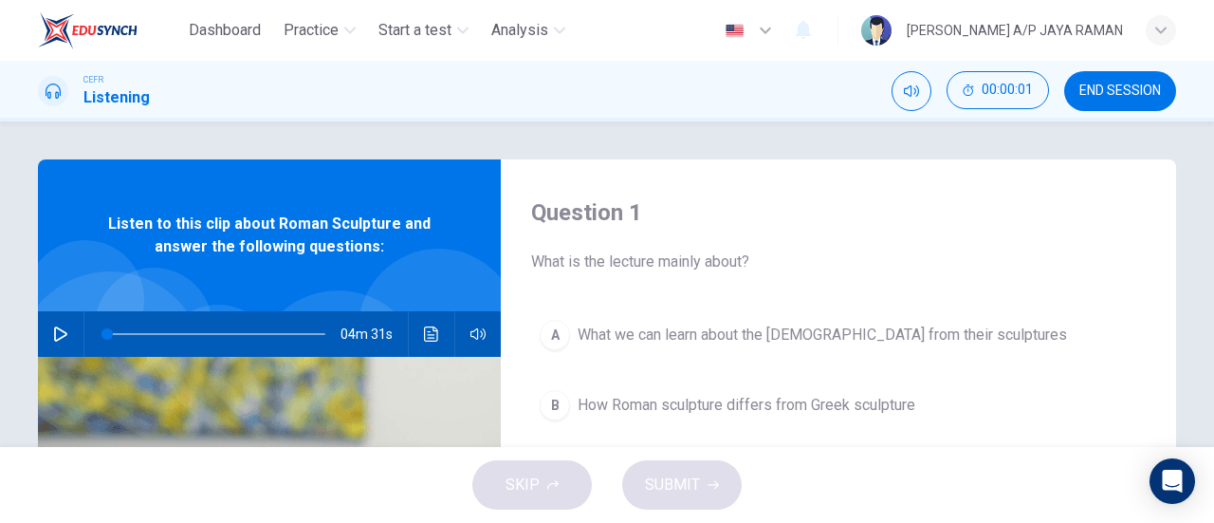
click at [1121, 94] on span "END SESSION" at bounding box center [1121, 90] width 82 height 15
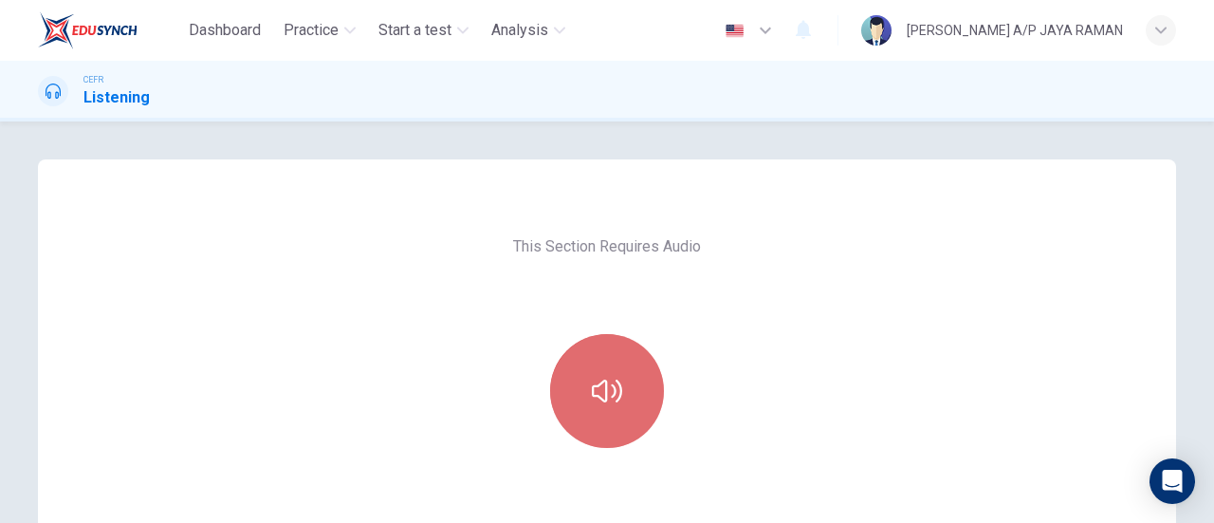
click at [649, 403] on button "button" at bounding box center [607, 391] width 114 height 114
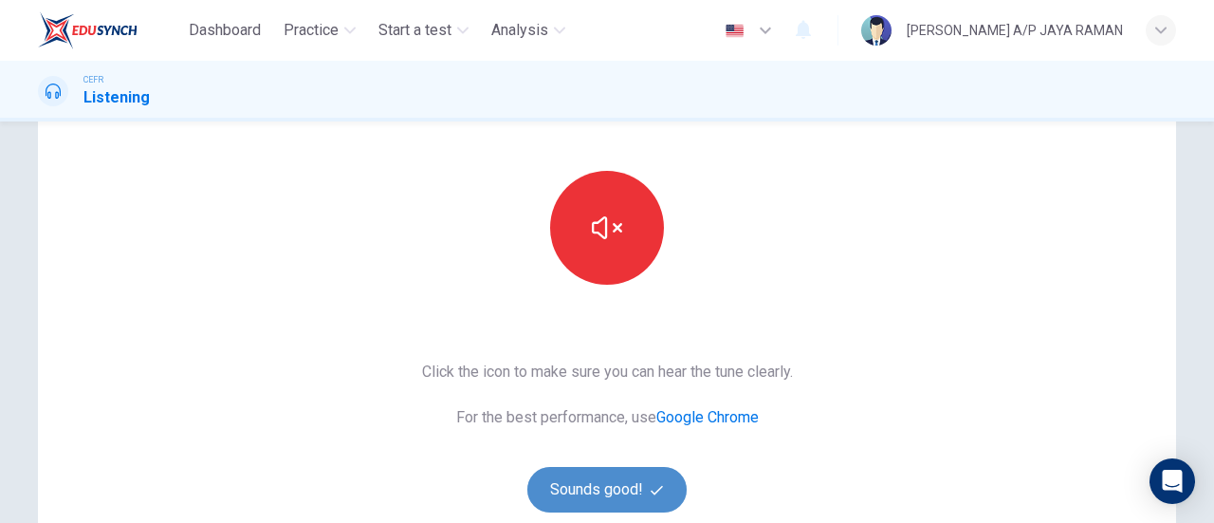
scroll to position [165, 0]
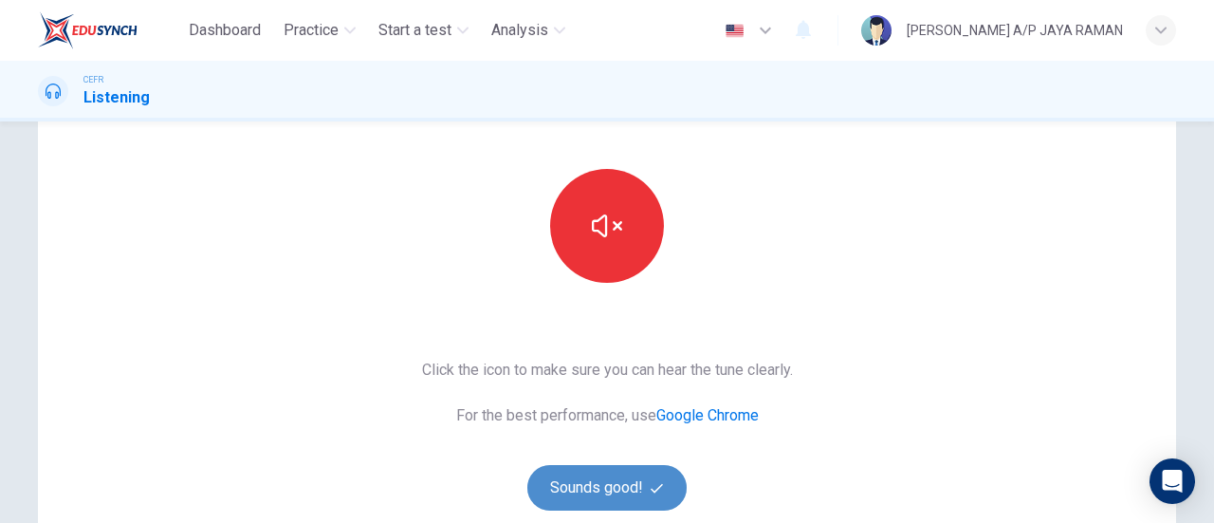
click at [645, 477] on button "Sounds good!" at bounding box center [607, 488] width 159 height 46
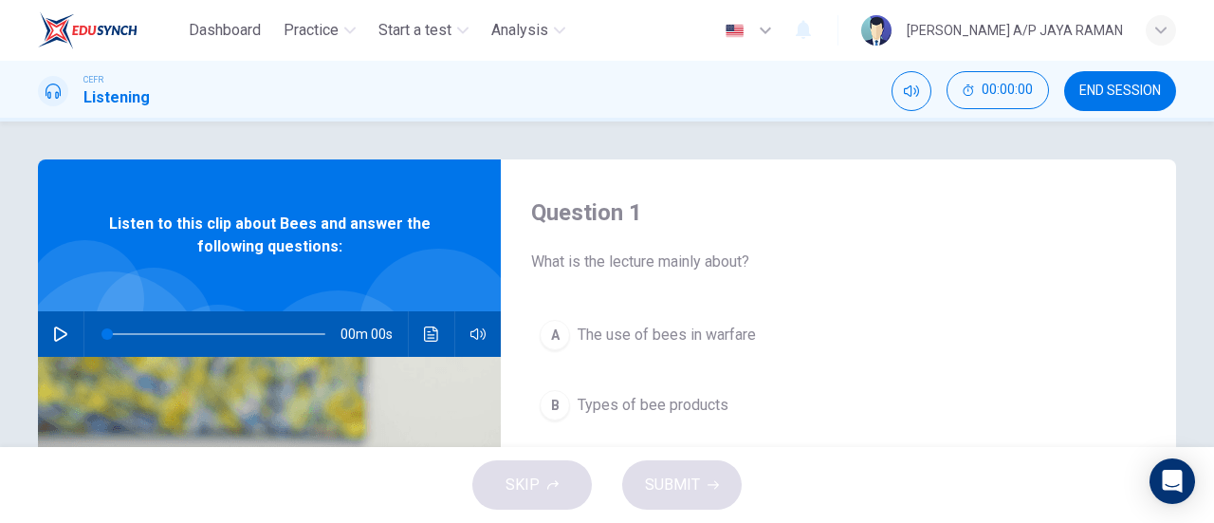
scroll to position [0, 0]
click at [1114, 83] on span "END SESSION" at bounding box center [1121, 90] width 82 height 15
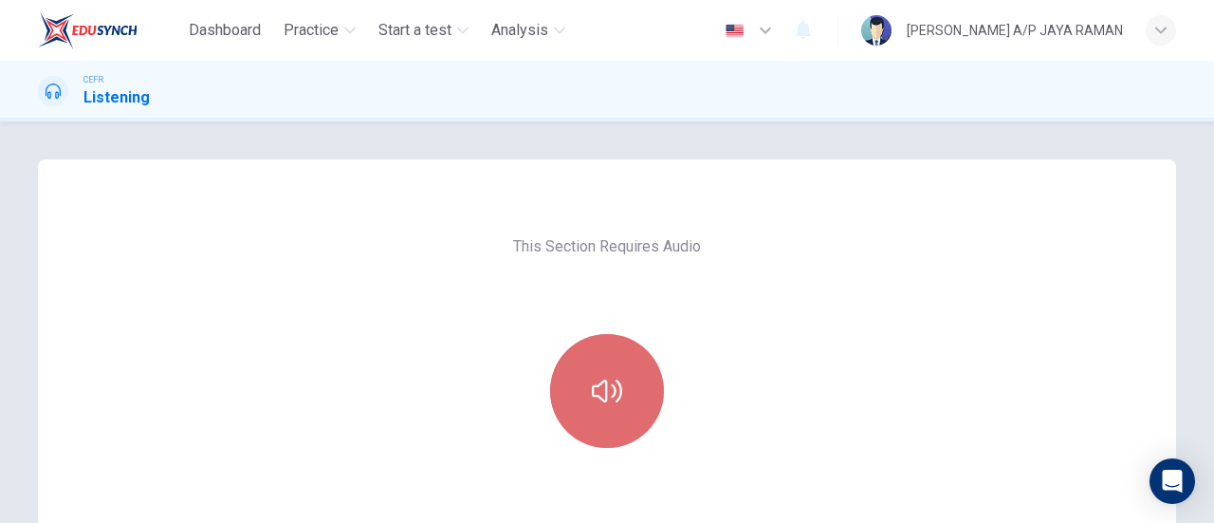
click at [650, 394] on button "button" at bounding box center [607, 391] width 114 height 114
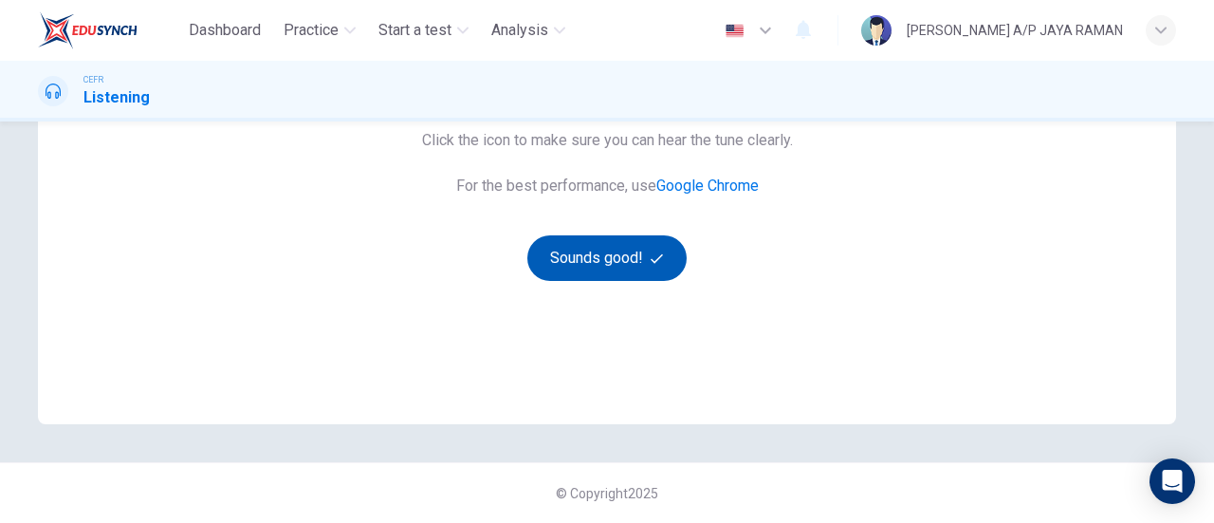
click at [622, 235] on button "Sounds good!" at bounding box center [607, 258] width 159 height 46
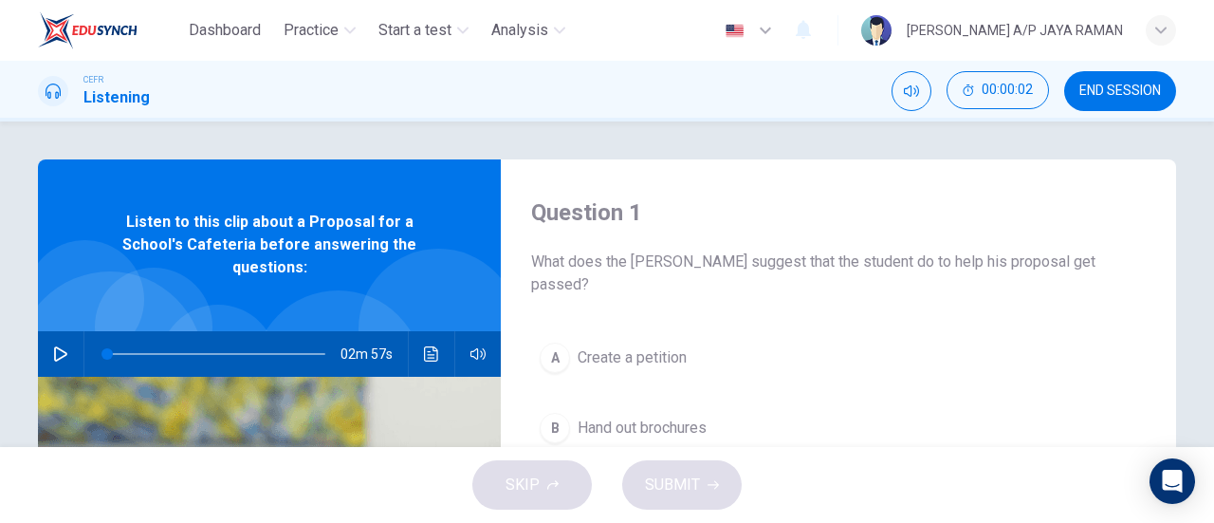
click at [64, 339] on button "button" at bounding box center [61, 354] width 30 height 46
type input "1"
type input "0"
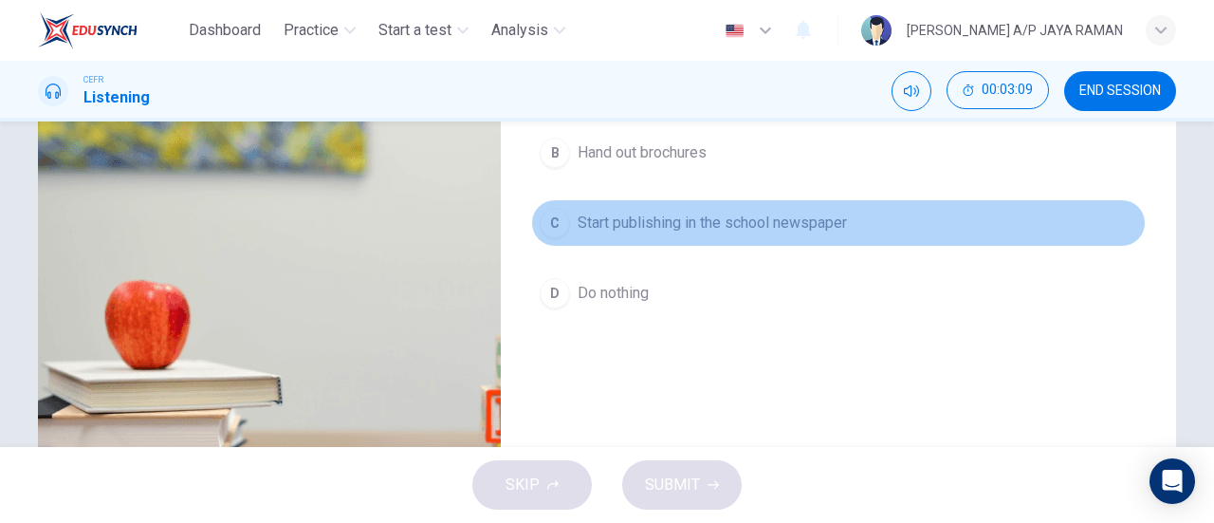
click at [802, 212] on span "Start publishing in the school newspaper" at bounding box center [712, 223] width 269 height 23
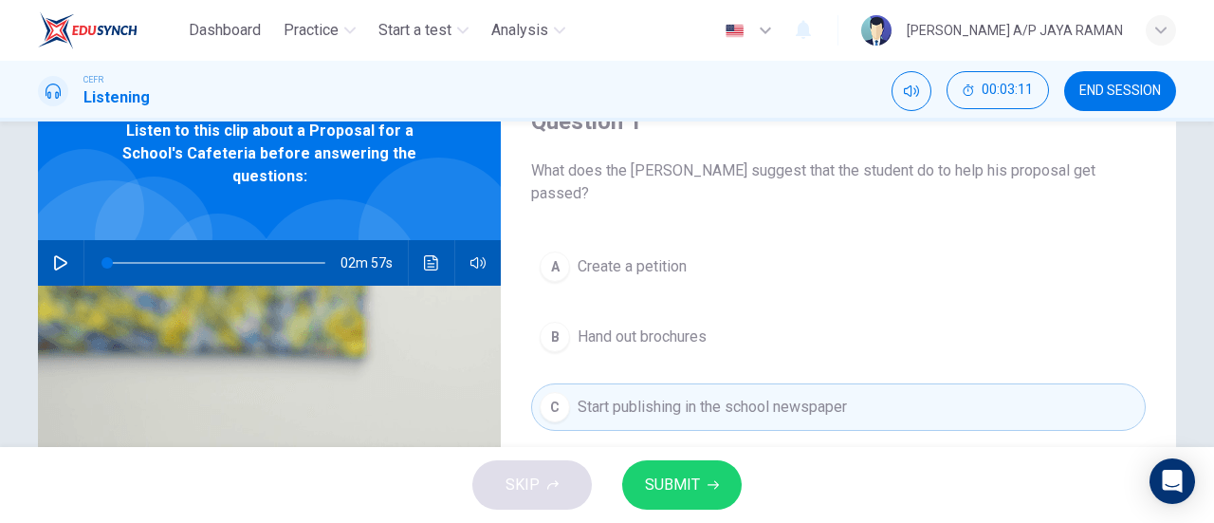
click at [698, 470] on button "SUBMIT" at bounding box center [682, 484] width 120 height 49
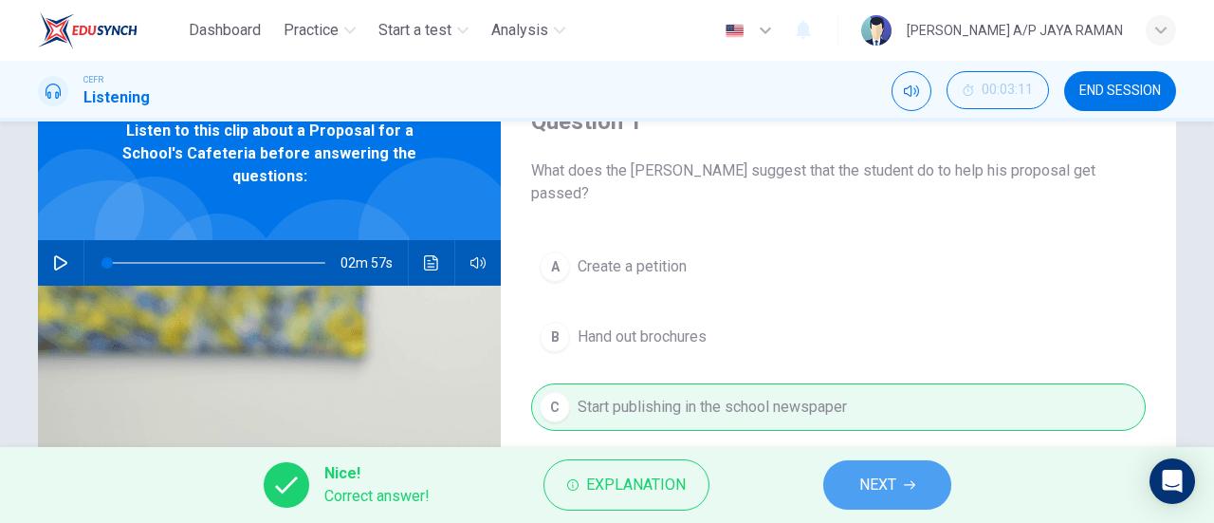
click at [863, 471] on button "NEXT" at bounding box center [888, 484] width 128 height 49
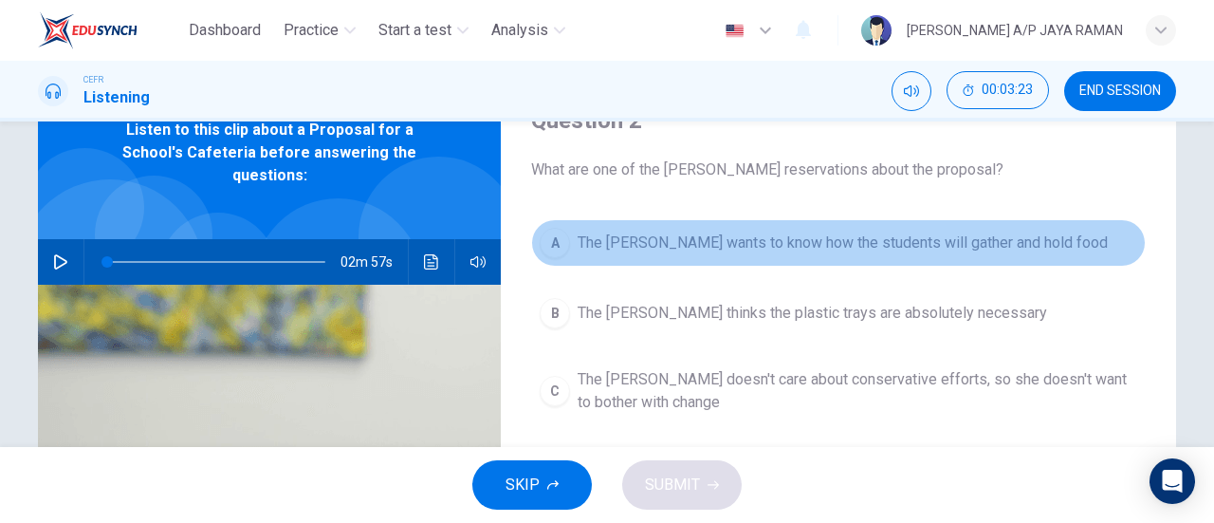
click at [898, 232] on span "The dean wants to know how the students will gather and hold food" at bounding box center [843, 243] width 530 height 23
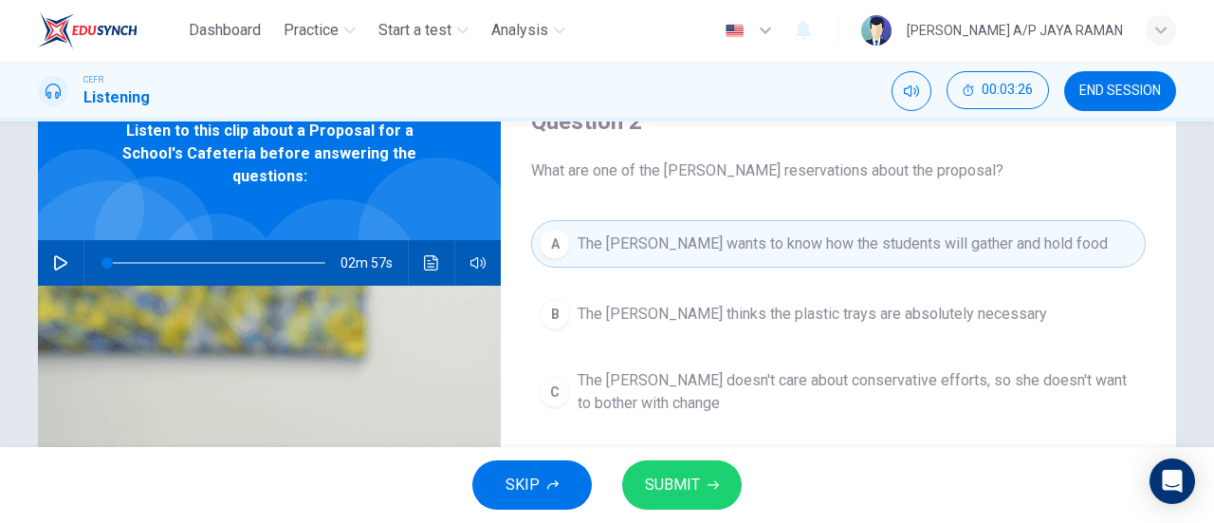
click at [726, 473] on button "SUBMIT" at bounding box center [682, 484] width 120 height 49
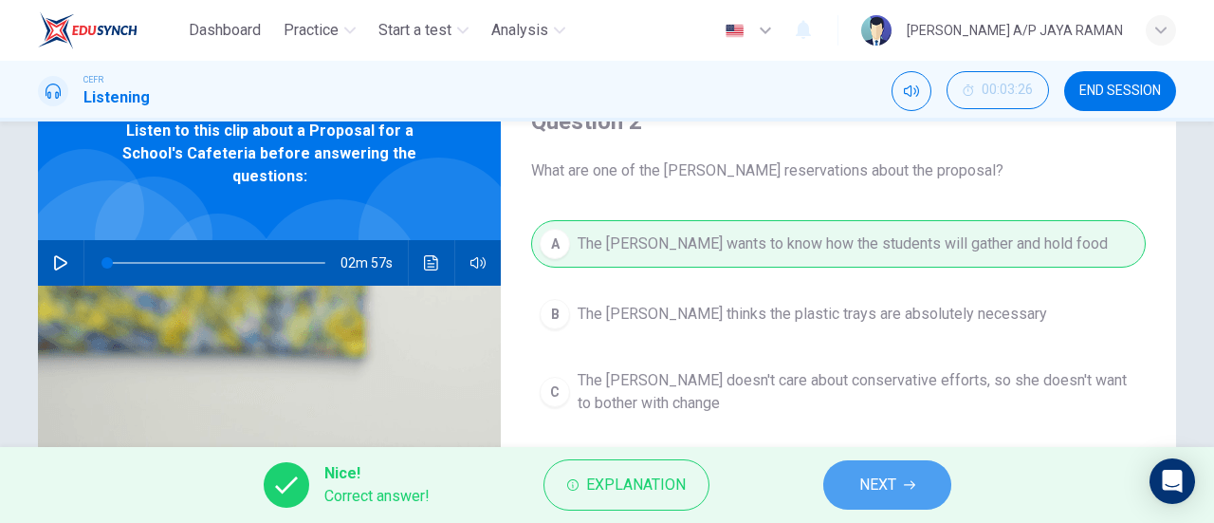
click at [876, 477] on span "NEXT" at bounding box center [878, 485] width 37 height 27
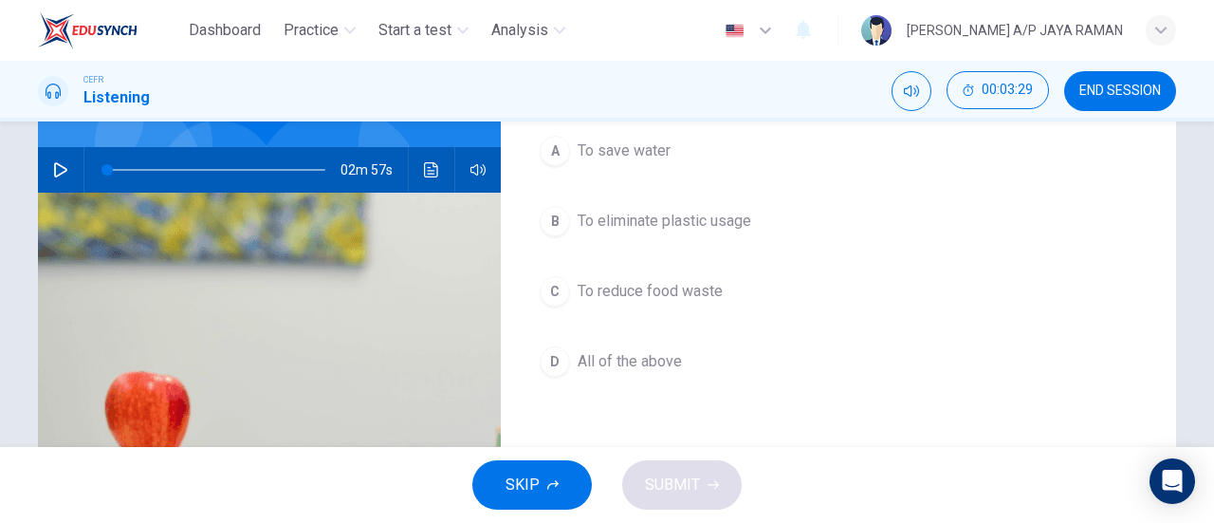
scroll to position [185, 0]
click at [753, 287] on button "C To reduce food waste" at bounding box center [838, 290] width 615 height 47
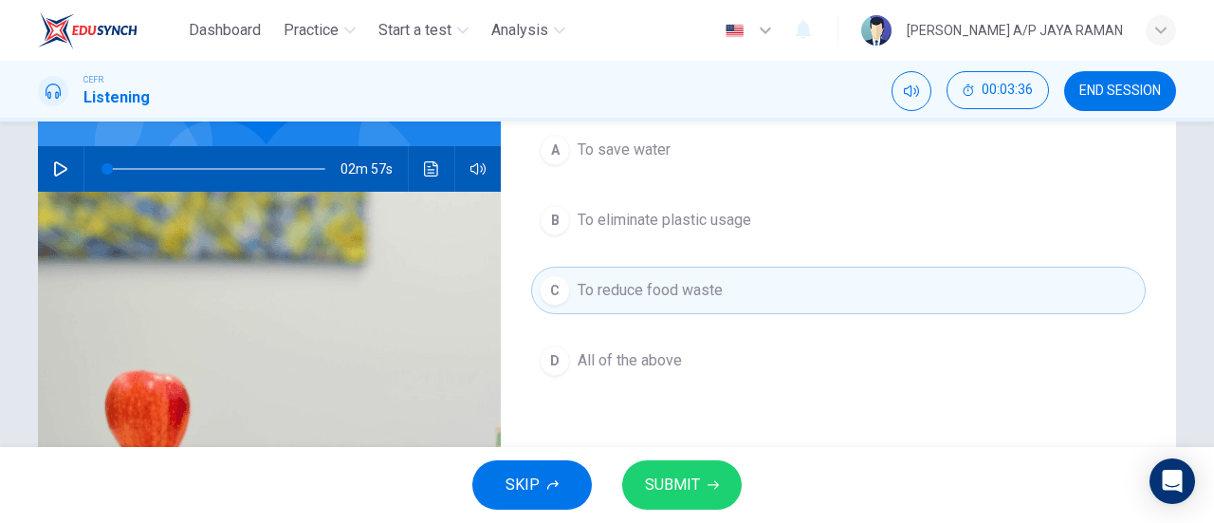
click at [701, 469] on button "SUBMIT" at bounding box center [682, 484] width 120 height 49
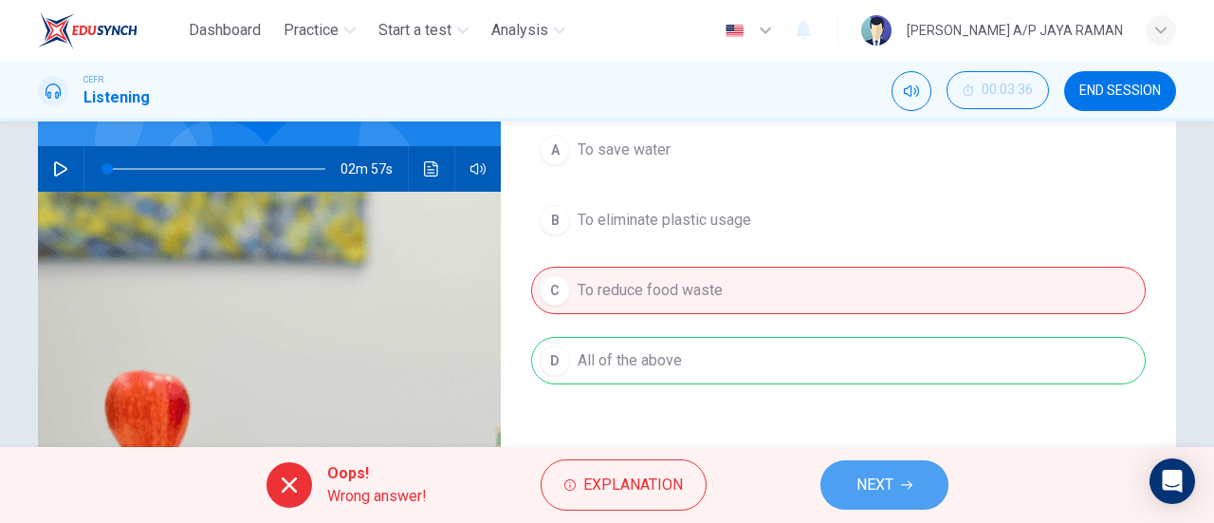
click at [893, 479] on span "NEXT" at bounding box center [875, 485] width 37 height 27
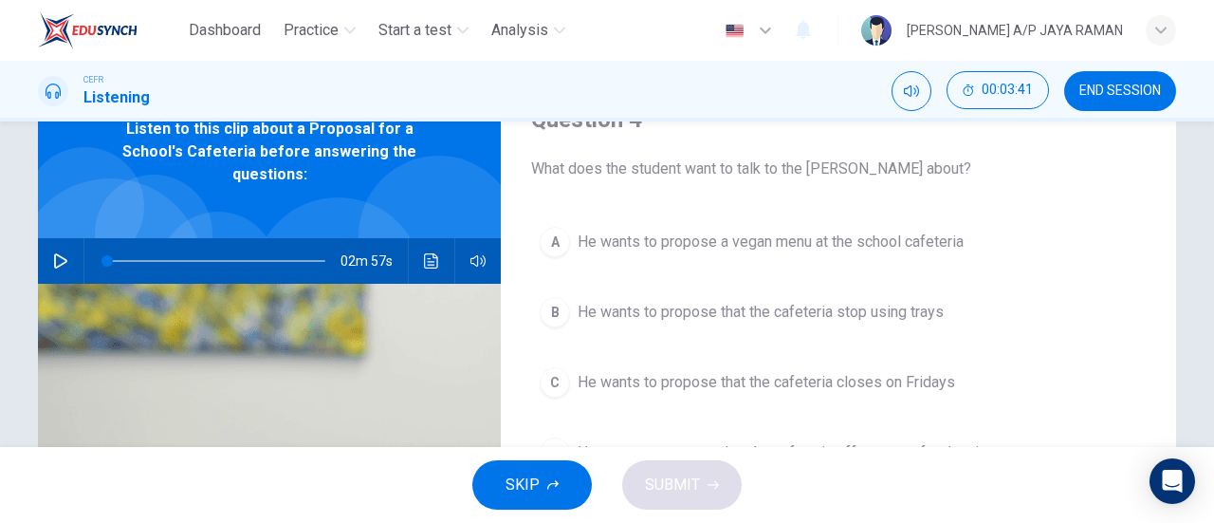
scroll to position [93, 0]
click at [863, 314] on span "He wants to propose that the cafeteria stop using trays" at bounding box center [761, 312] width 366 height 23
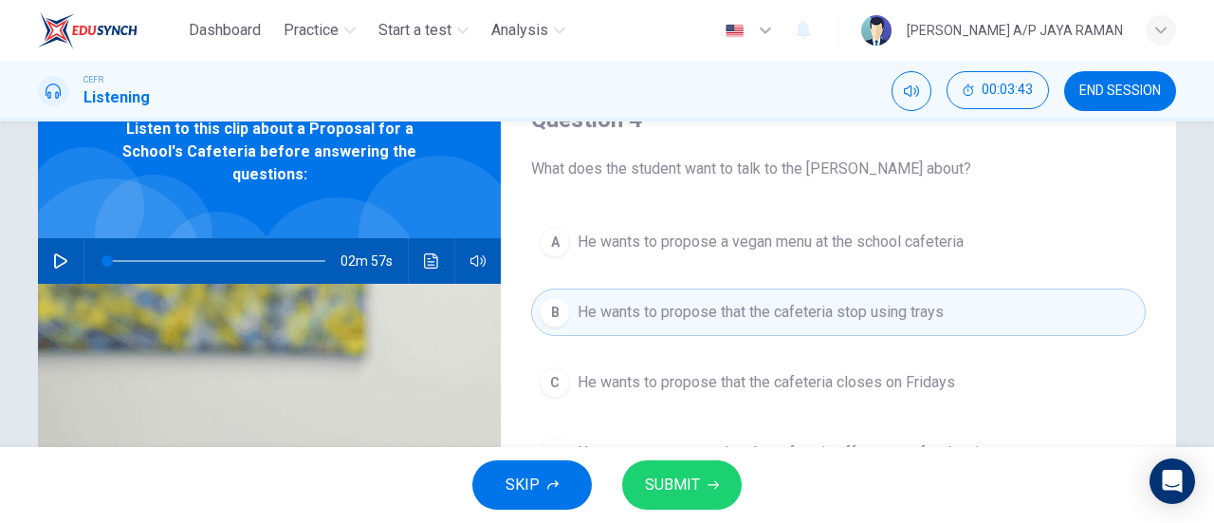
click at [695, 500] on button "SUBMIT" at bounding box center [682, 484] width 120 height 49
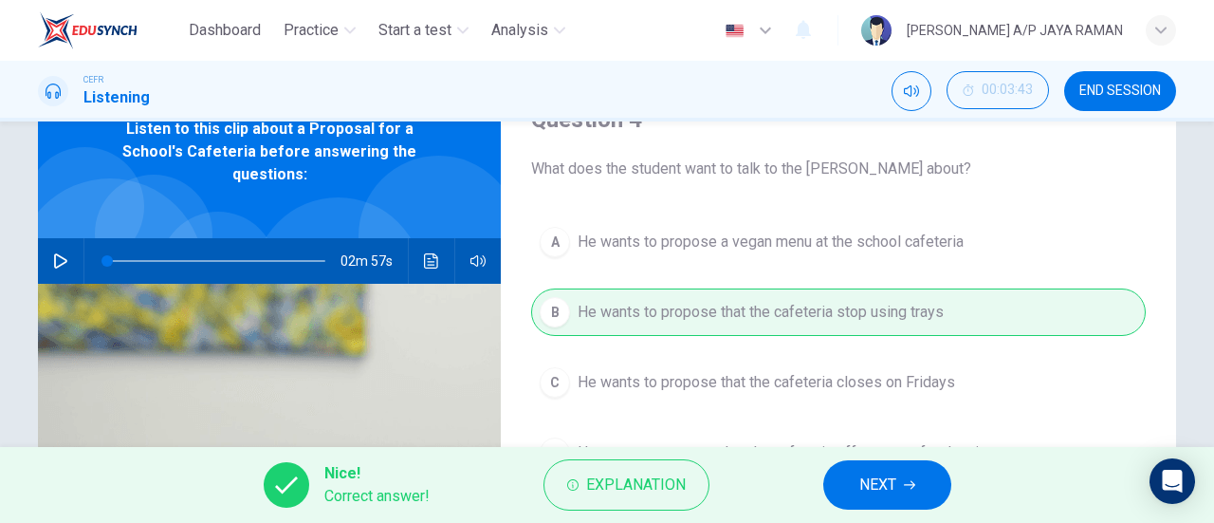
click at [856, 469] on button "NEXT" at bounding box center [888, 484] width 128 height 49
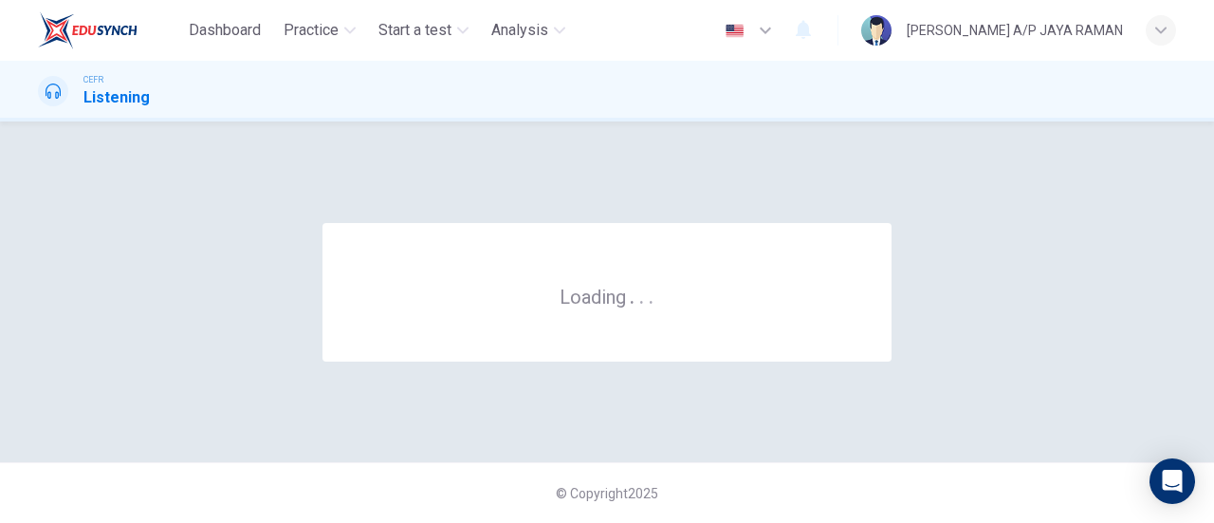
scroll to position [0, 0]
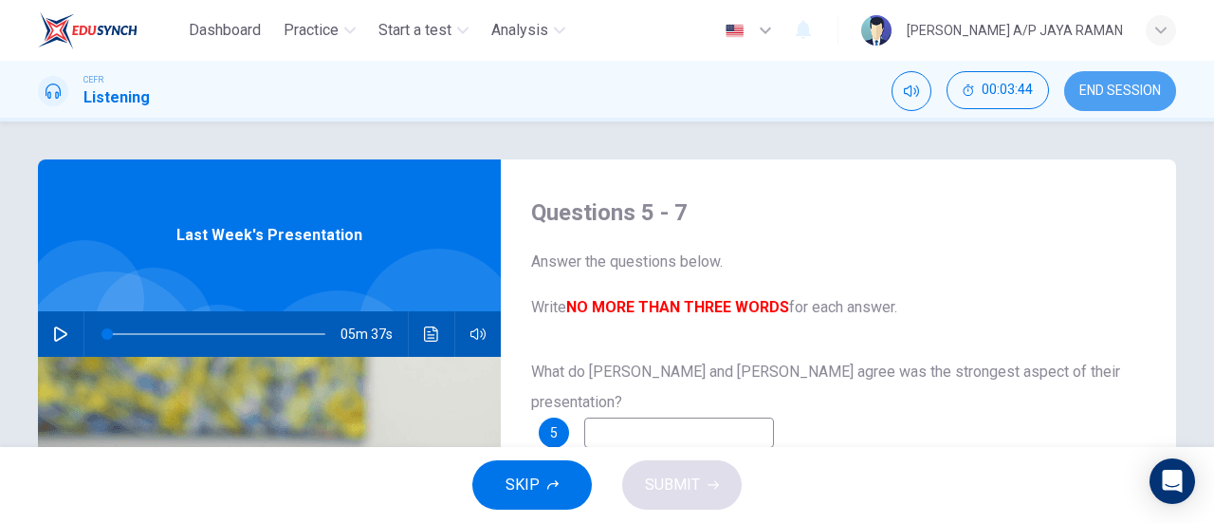
click at [1134, 80] on button "END SESSION" at bounding box center [1121, 91] width 112 height 40
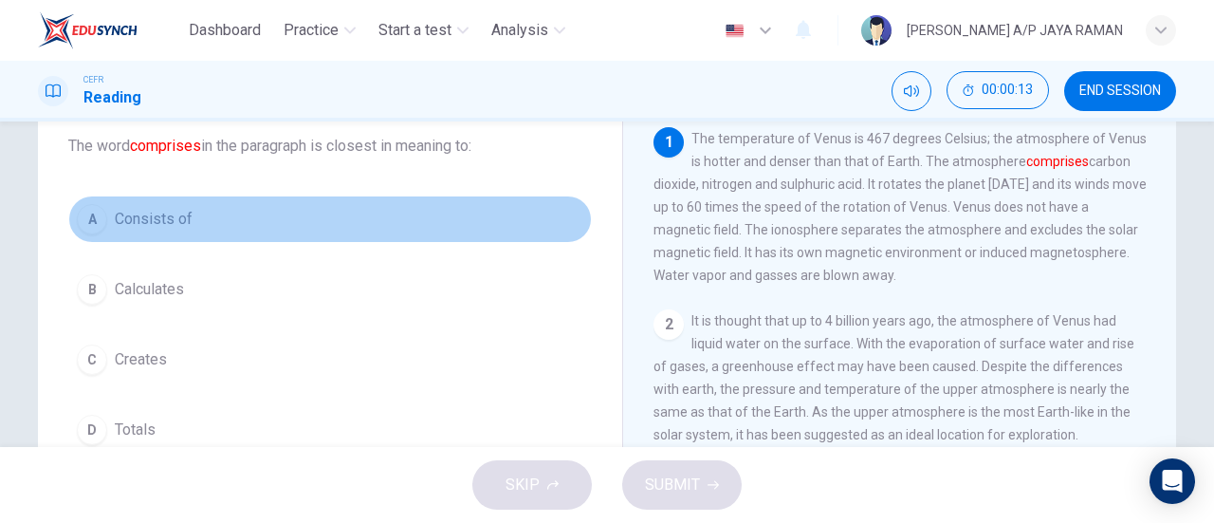
click at [249, 232] on button "A Consists of" at bounding box center [330, 218] width 524 height 47
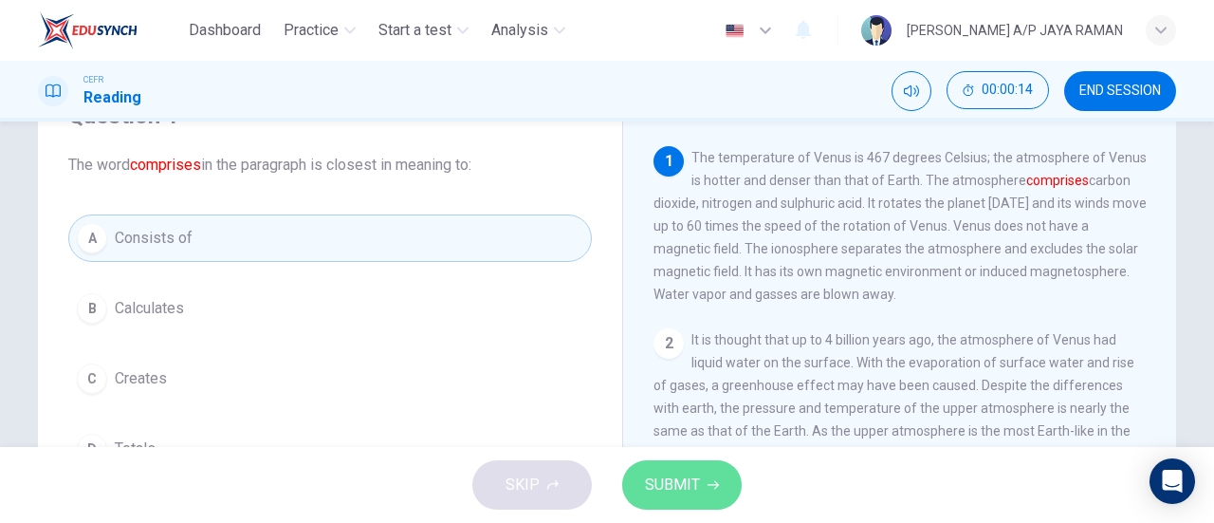
click at [715, 476] on button "SUBMIT" at bounding box center [682, 484] width 120 height 49
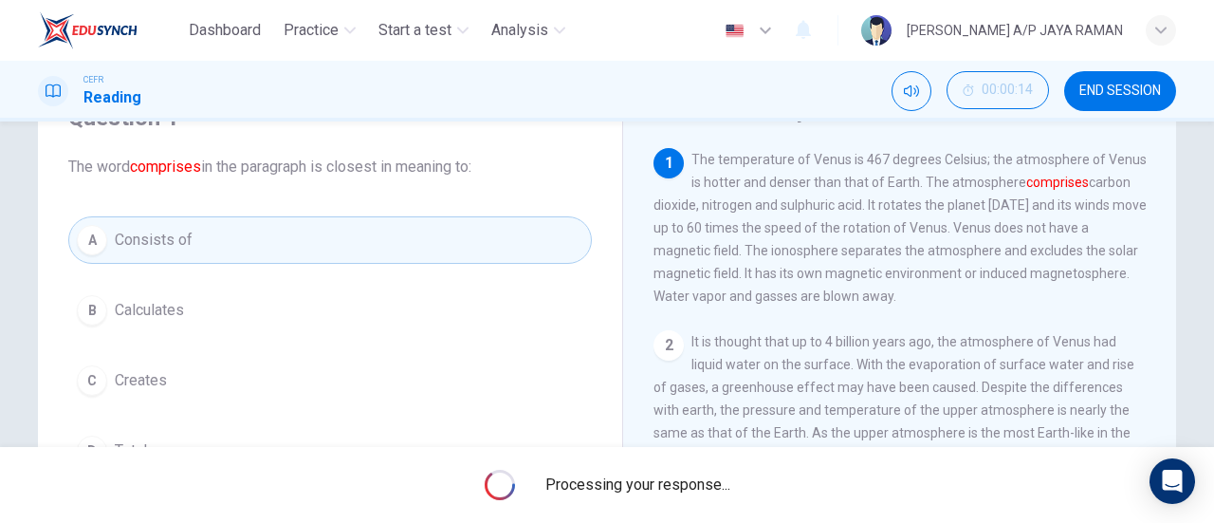
scroll to position [95, 0]
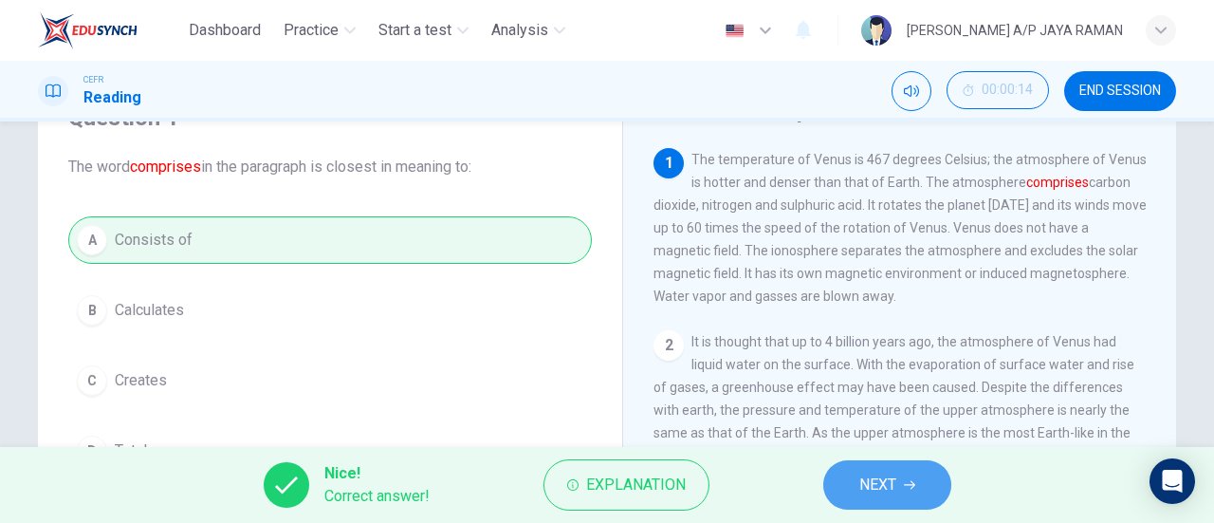
click at [852, 469] on button "NEXT" at bounding box center [888, 484] width 128 height 49
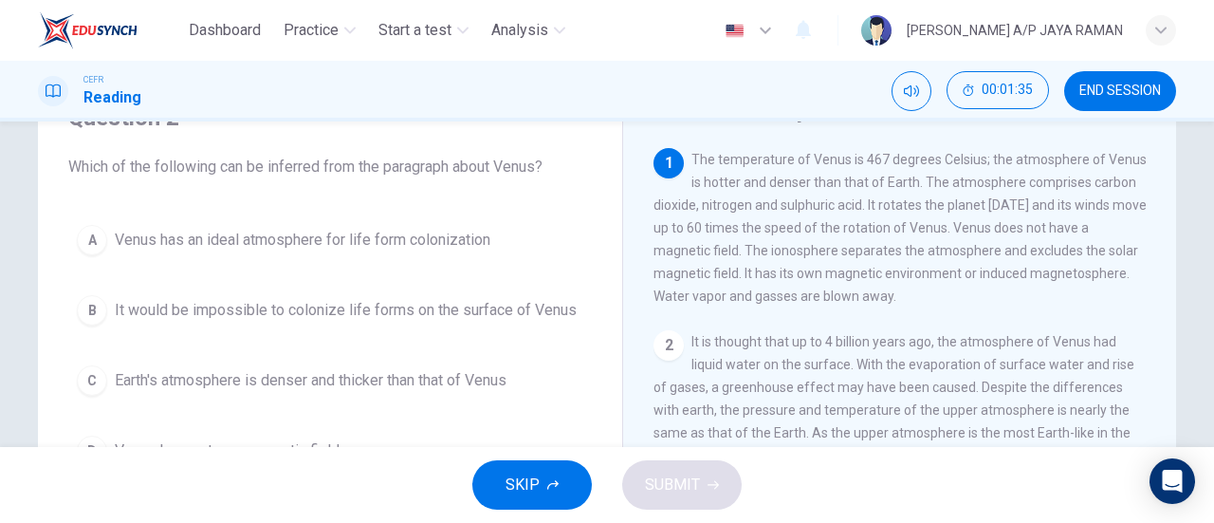
click at [432, 322] on button "B It would be impossible to colonize life forms on the surface of Venus" at bounding box center [330, 310] width 524 height 47
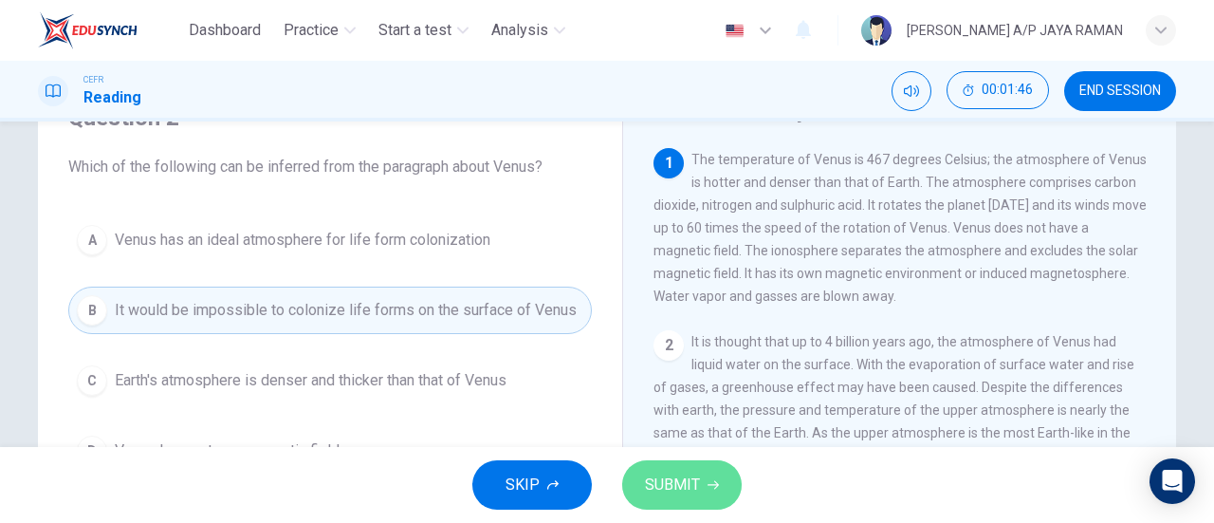
click at [686, 481] on span "SUBMIT" at bounding box center [672, 485] width 55 height 27
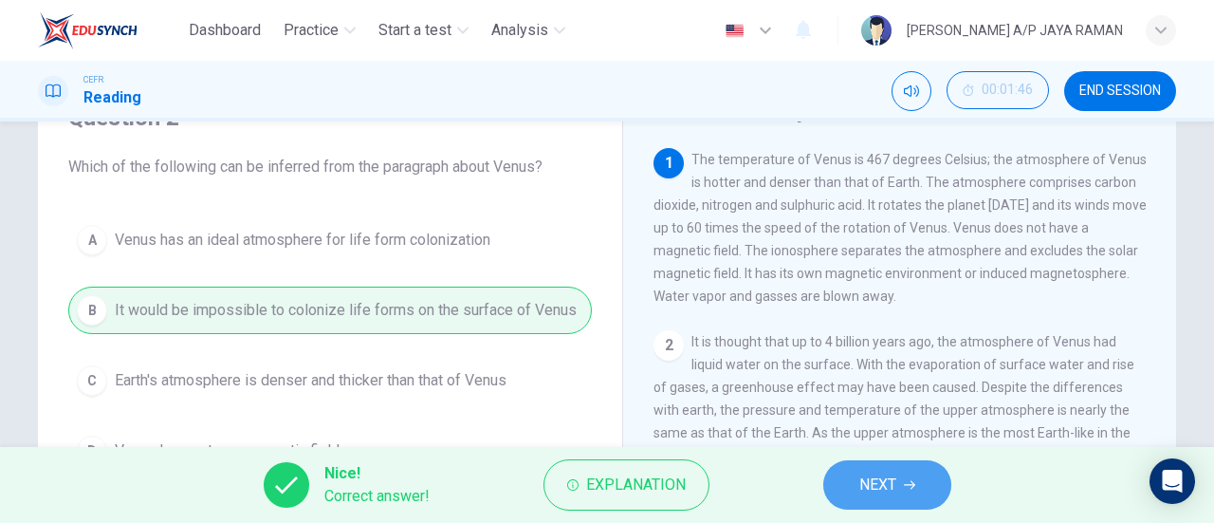
click at [830, 477] on button "NEXT" at bounding box center [888, 484] width 128 height 49
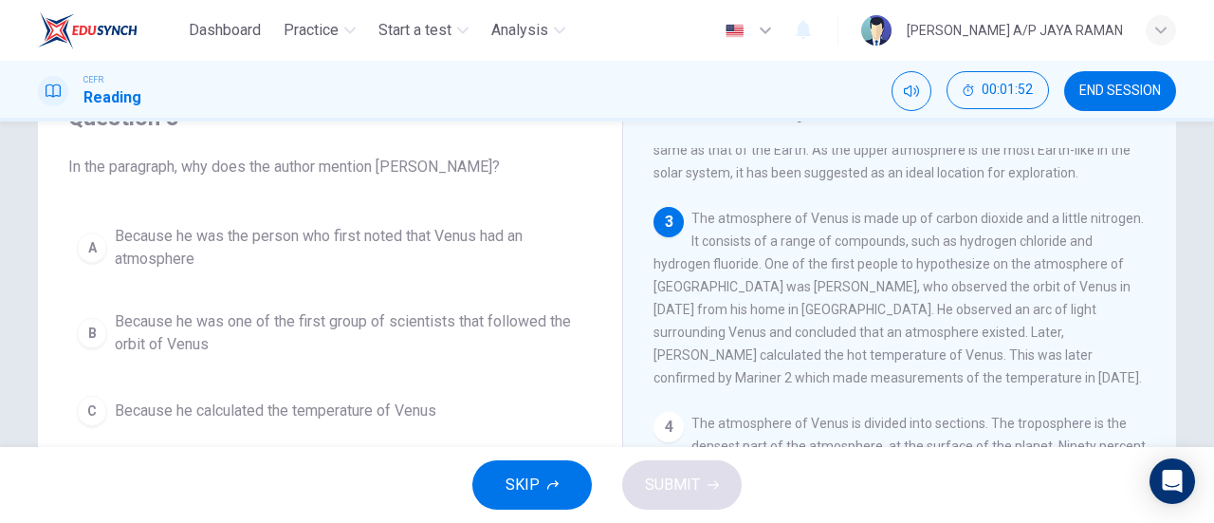
scroll to position [283, 0]
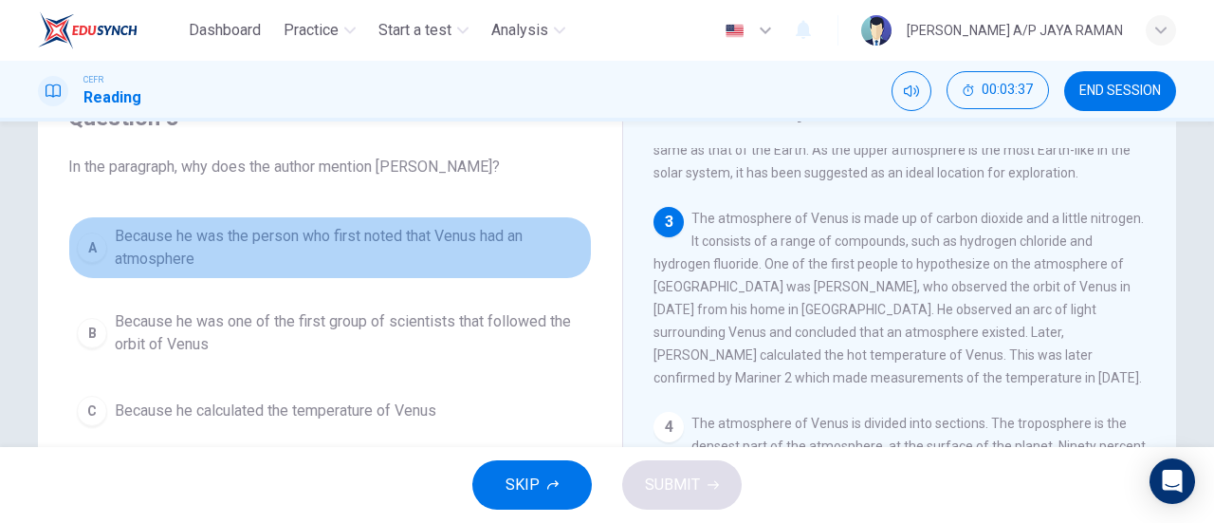
click at [283, 245] on span "Because he was the person who first noted that Venus had an atmosphere" at bounding box center [349, 248] width 469 height 46
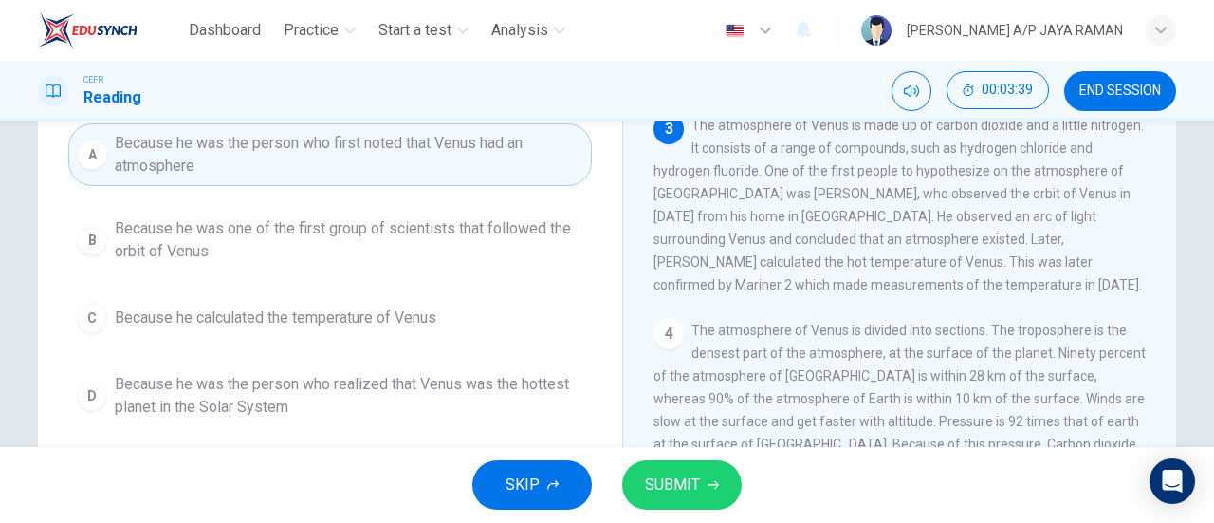
scroll to position [190, 0]
click at [704, 485] on button "SUBMIT" at bounding box center [682, 484] width 120 height 49
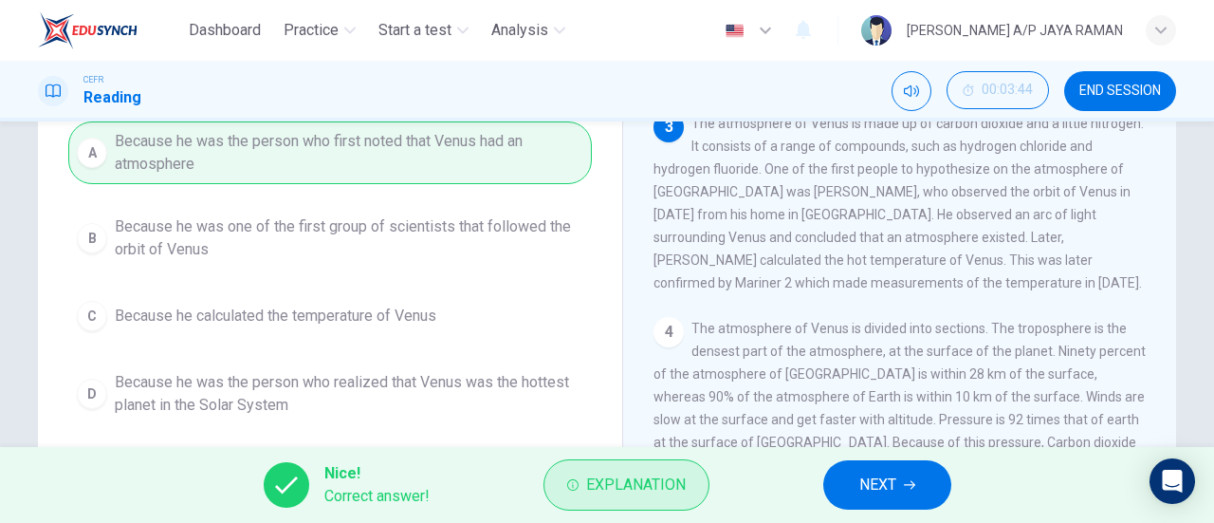
click at [662, 487] on span "Explanation" at bounding box center [636, 485] width 100 height 27
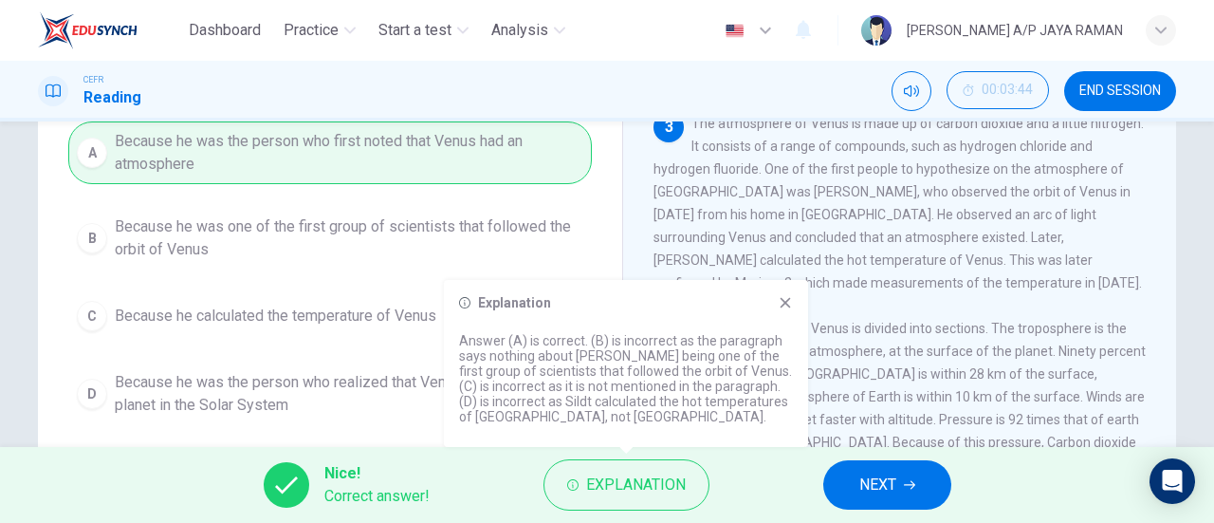
click at [885, 477] on span "NEXT" at bounding box center [878, 485] width 37 height 27
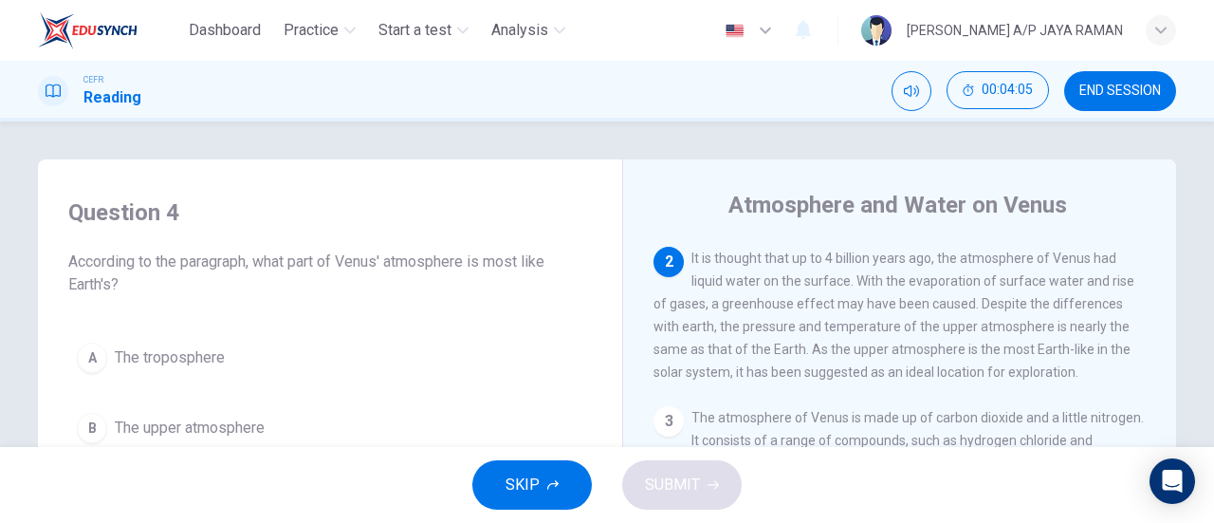
scroll to position [179, 0]
click at [317, 429] on button "B The upper atmosphere" at bounding box center [330, 427] width 524 height 47
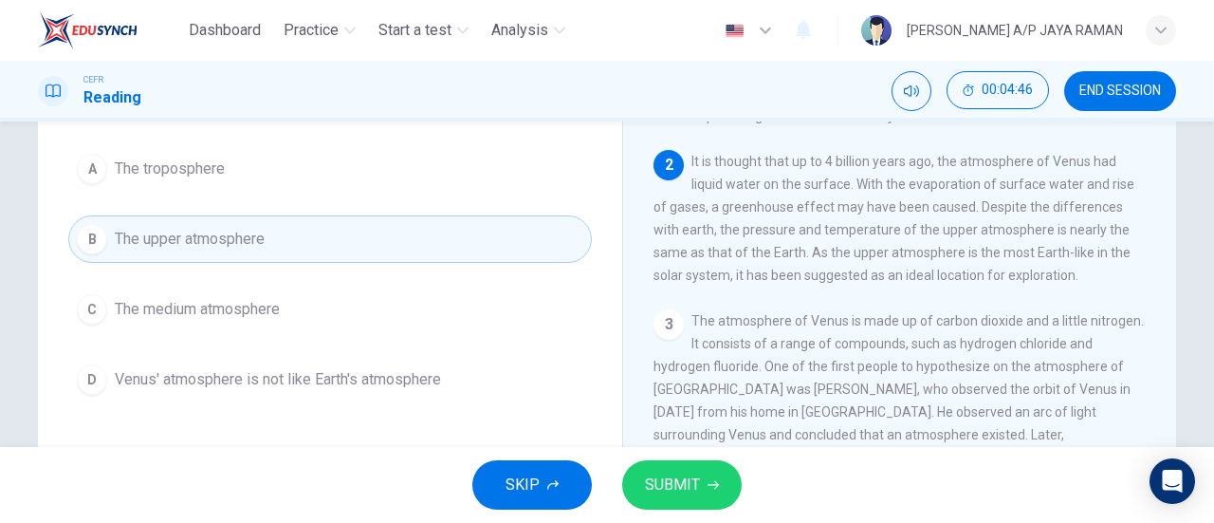
scroll to position [85, 0]
click at [715, 494] on button "SUBMIT" at bounding box center [682, 484] width 120 height 49
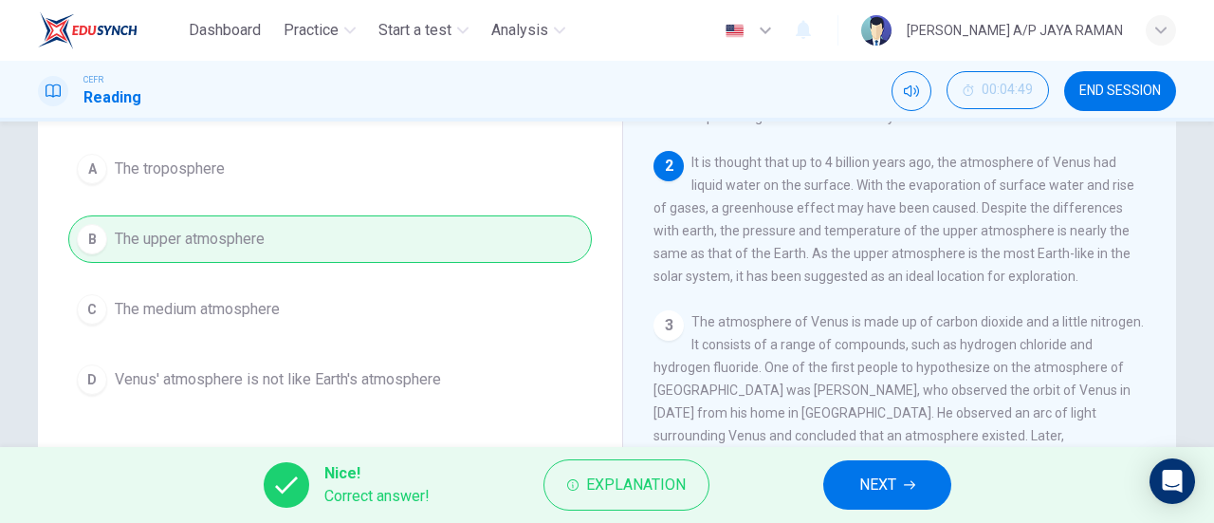
click at [907, 509] on button "NEXT" at bounding box center [888, 484] width 128 height 49
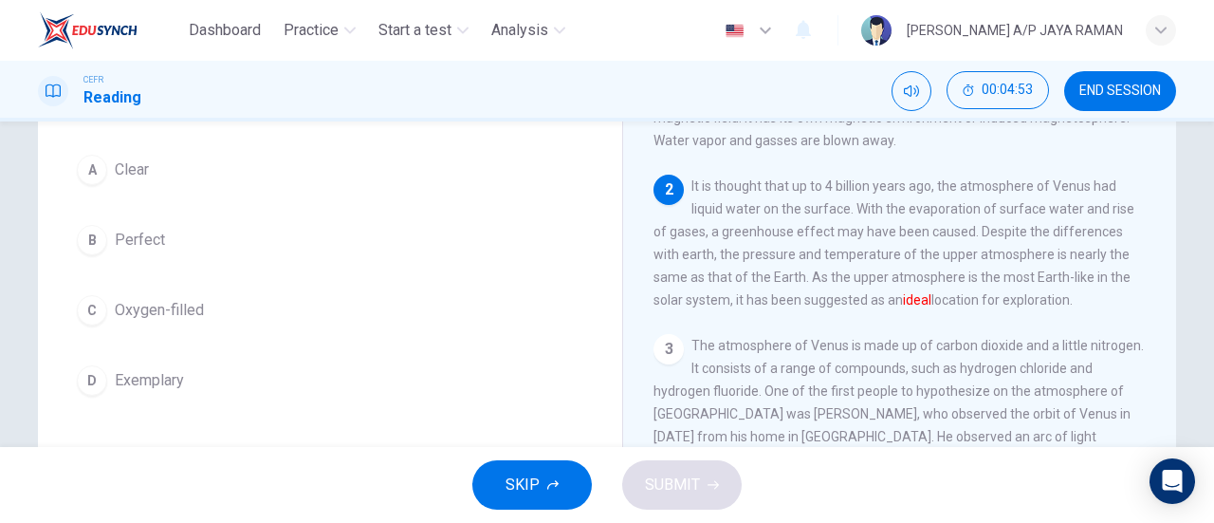
scroll to position [165, 0]
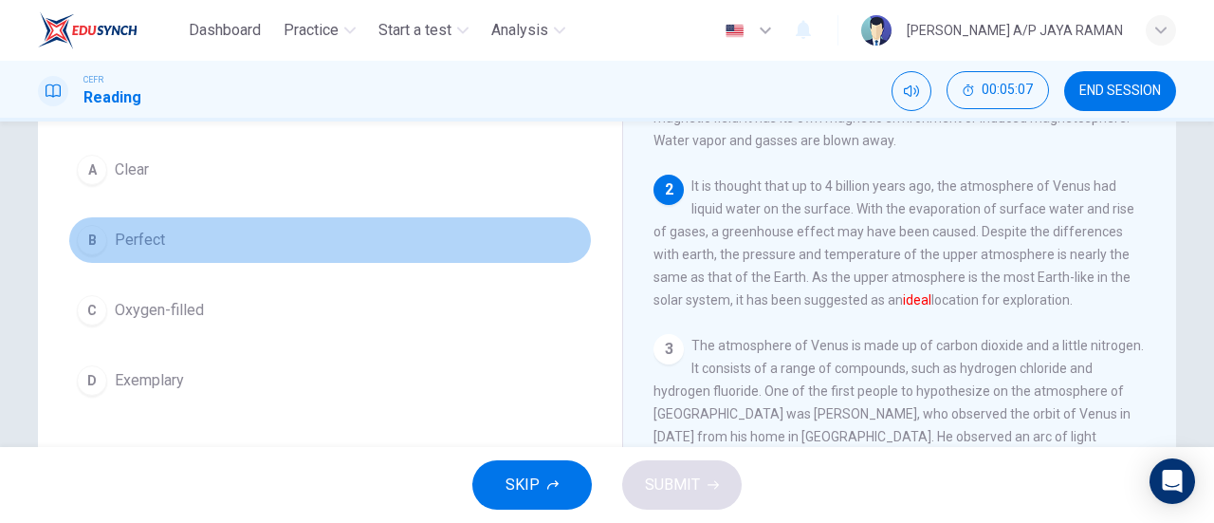
click at [133, 255] on button "B Perfect" at bounding box center [330, 239] width 524 height 47
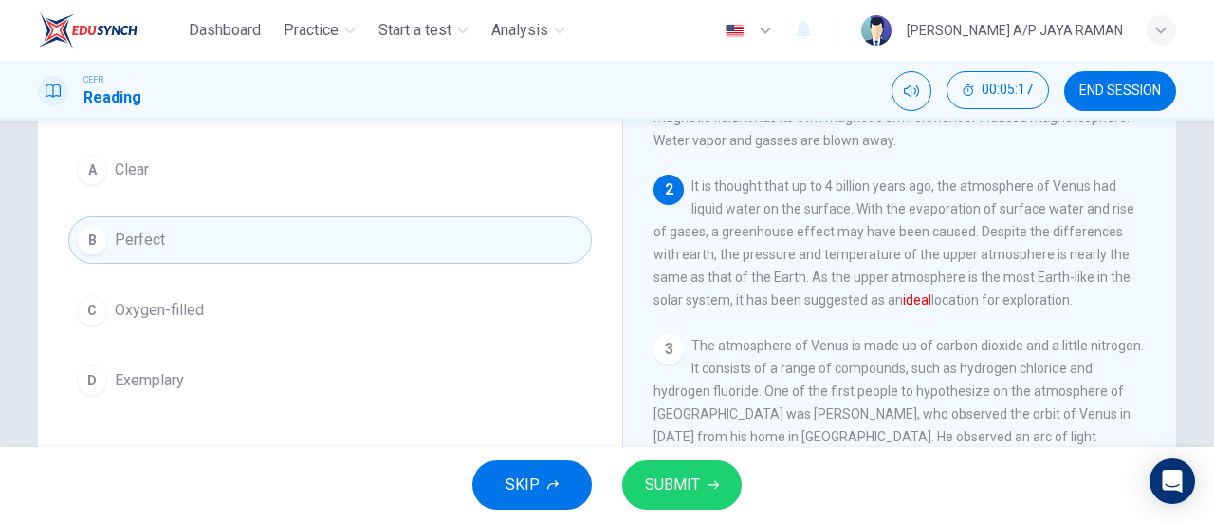
click at [689, 472] on span "SUBMIT" at bounding box center [672, 485] width 55 height 27
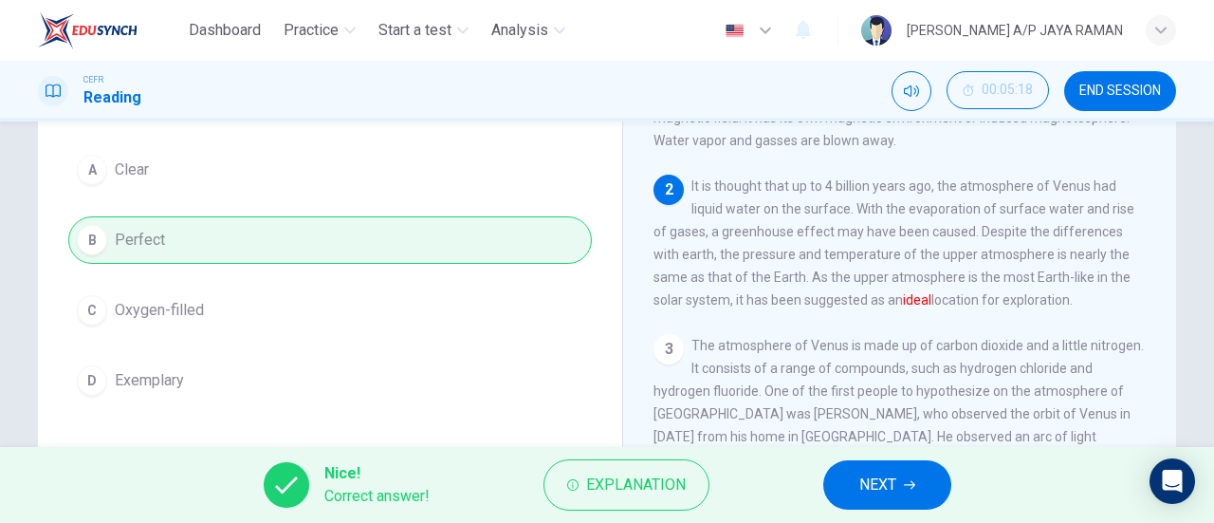
click at [920, 473] on button "NEXT" at bounding box center [888, 484] width 128 height 49
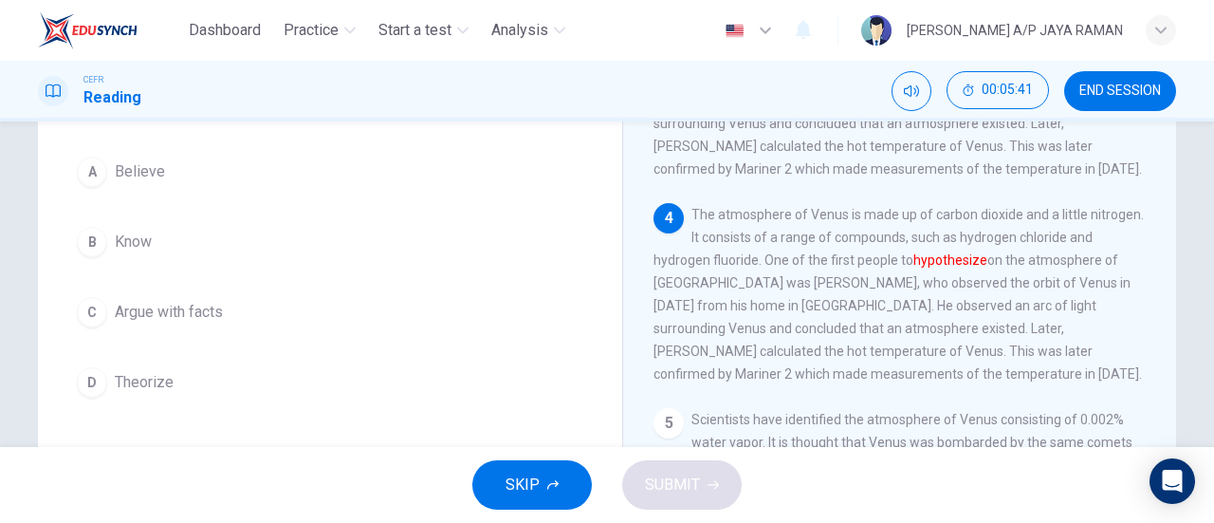
scroll to position [423, 0]
click at [245, 316] on button "C Argue with facts" at bounding box center [330, 311] width 524 height 47
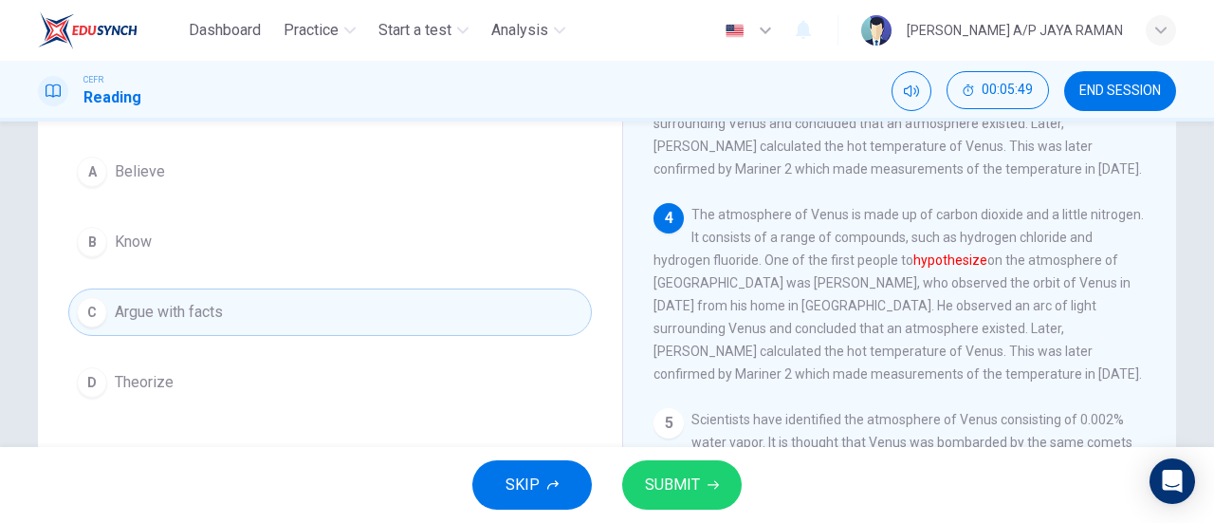
click at [698, 479] on span "SUBMIT" at bounding box center [672, 485] width 55 height 27
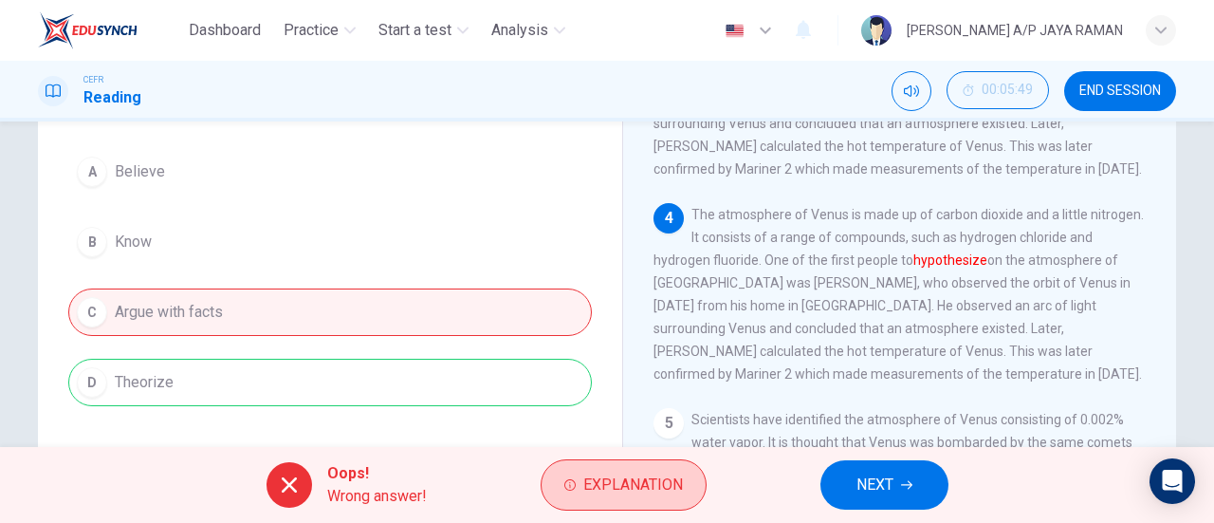
click at [647, 491] on span "Explanation" at bounding box center [634, 485] width 100 height 27
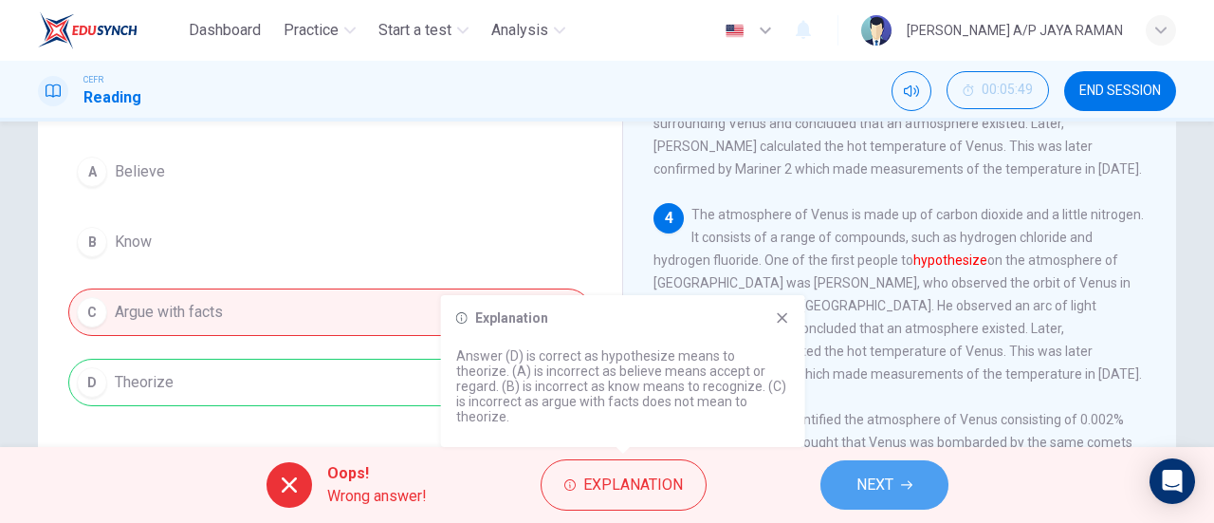
click at [909, 494] on button "NEXT" at bounding box center [885, 484] width 128 height 49
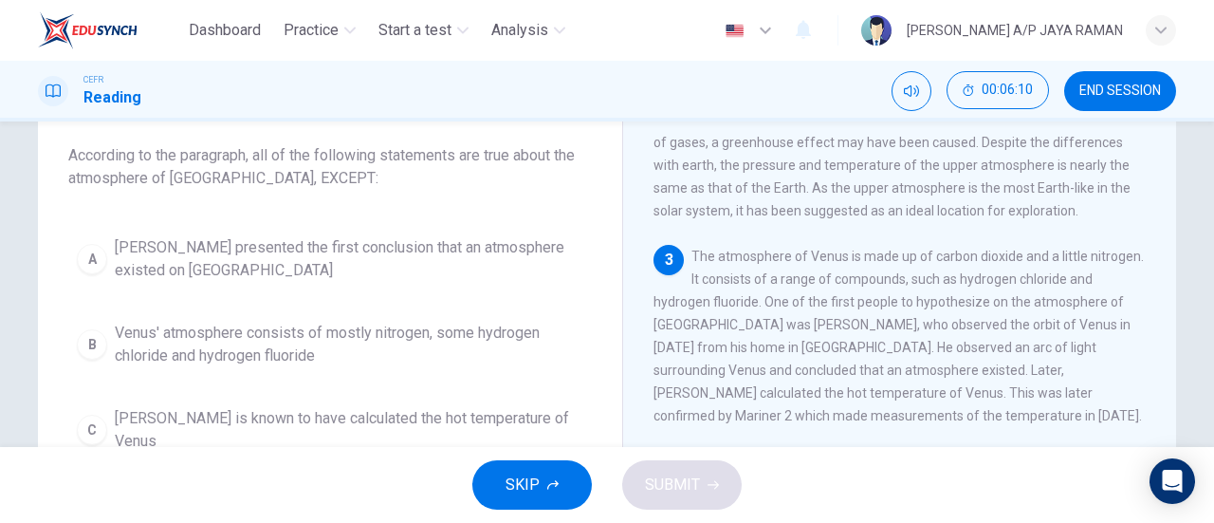
scroll to position [233, 0]
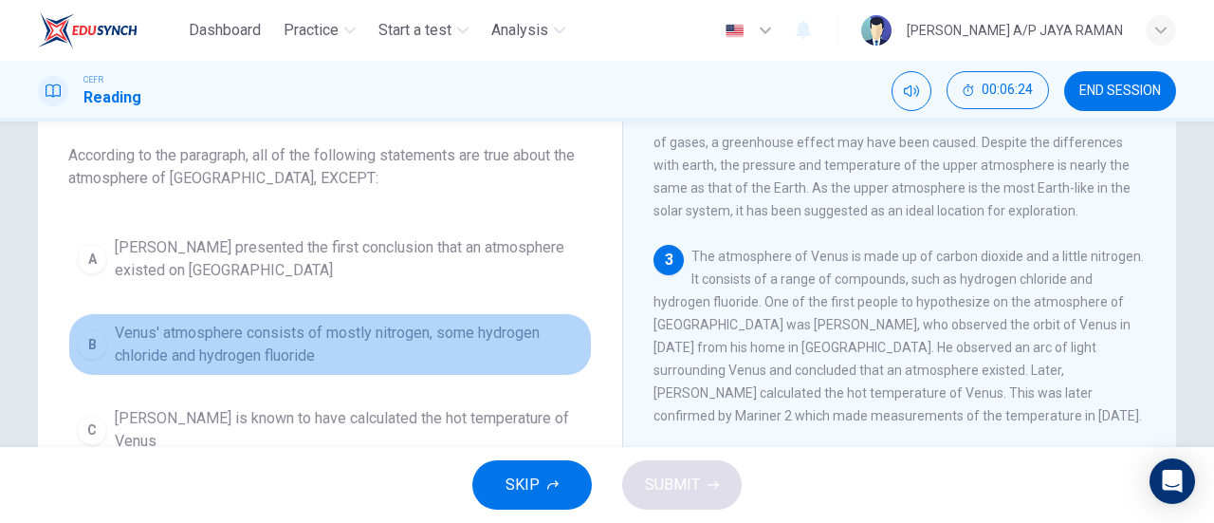
click at [455, 360] on span "Venus' atmosphere consists of mostly nitrogen, some hydrogen chloride and hydro…" at bounding box center [349, 345] width 469 height 46
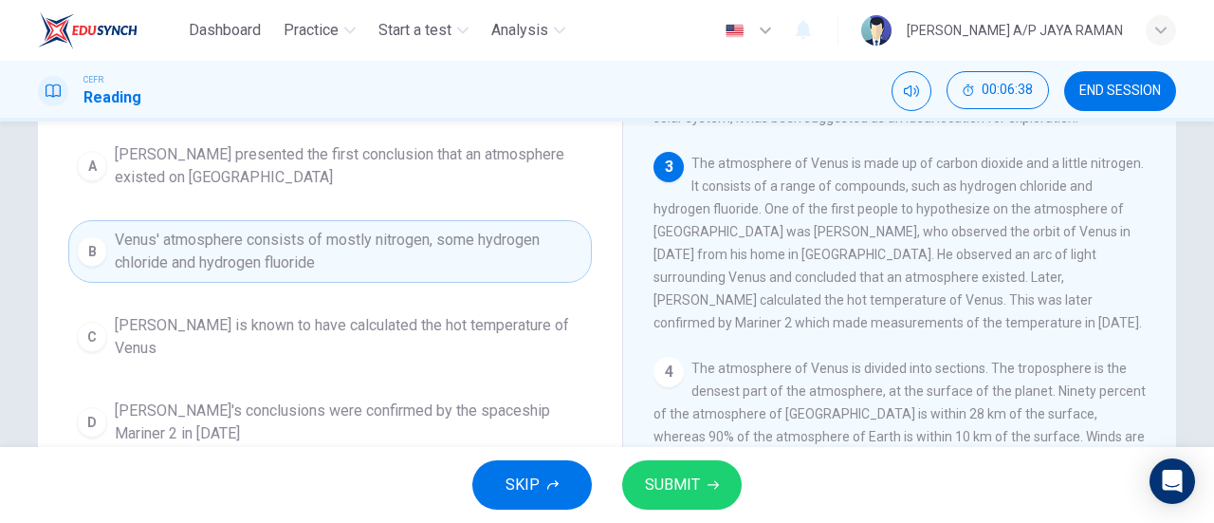
scroll to position [200, 0]
click at [548, 331] on span "Rupert Sildt is known to have calculated the hot temperature of Venus" at bounding box center [349, 336] width 469 height 46
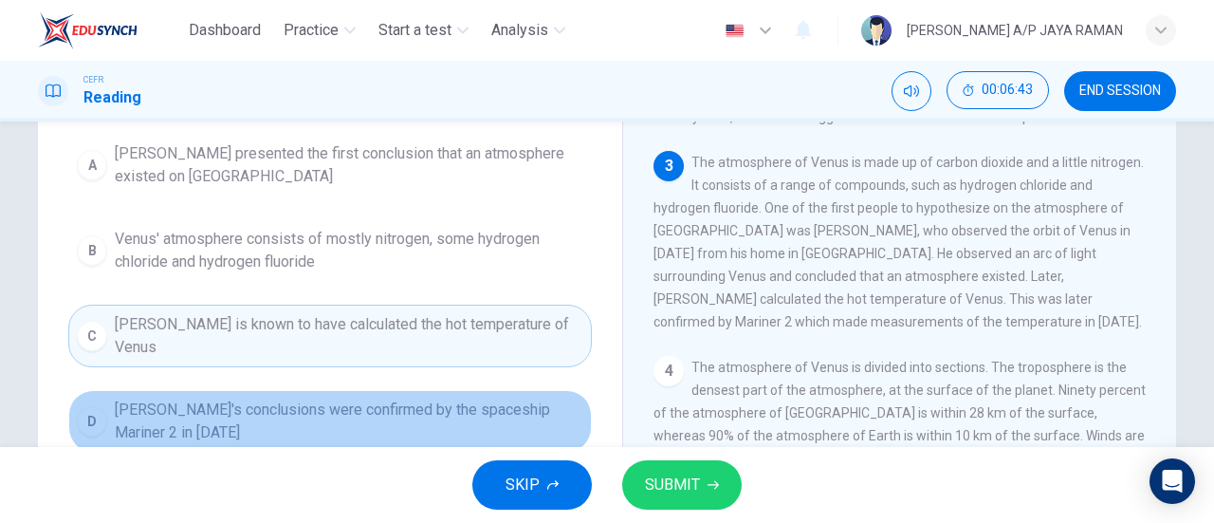
click at [528, 398] on span "Sildt's conclusions were confirmed by the spaceship Mariner 2 in 1962" at bounding box center [349, 421] width 469 height 46
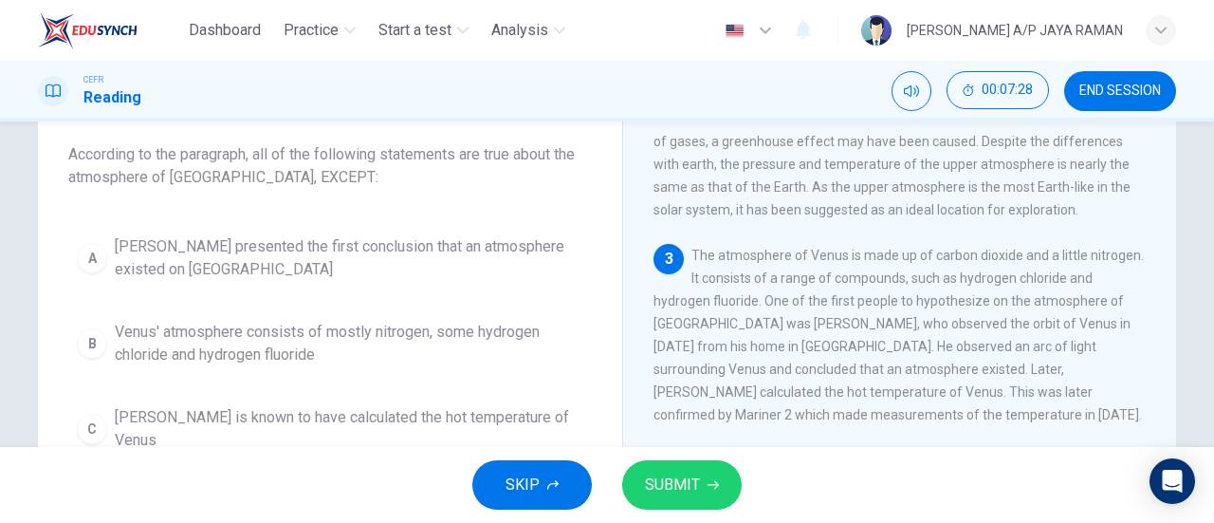
scroll to position [106, 0]
click at [443, 343] on span "Venus' atmosphere consists of mostly nitrogen, some hydrogen chloride and hydro…" at bounding box center [349, 345] width 469 height 46
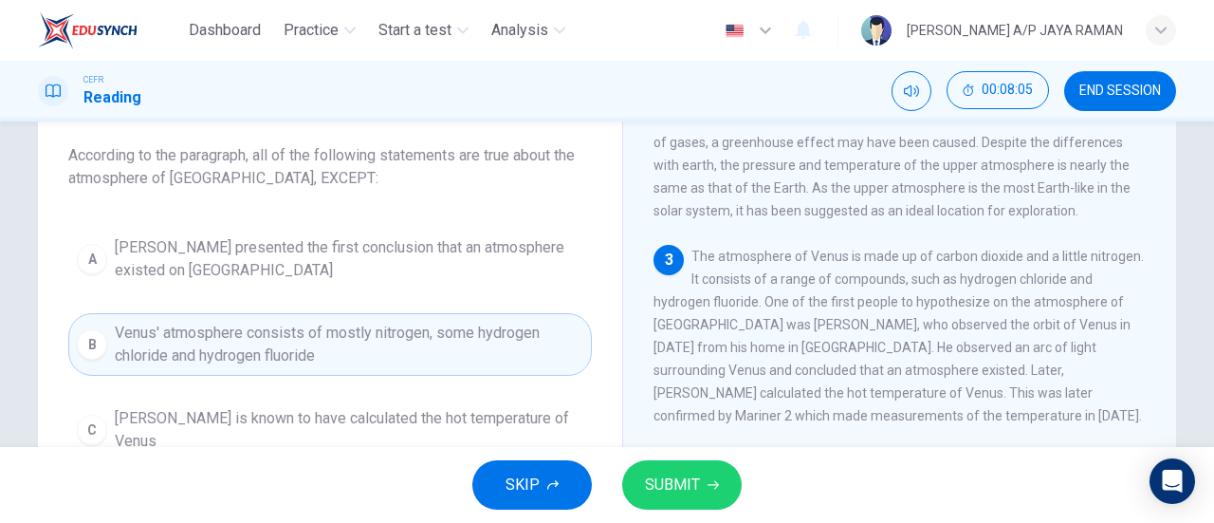
click at [710, 487] on icon "button" at bounding box center [713, 484] width 11 height 11
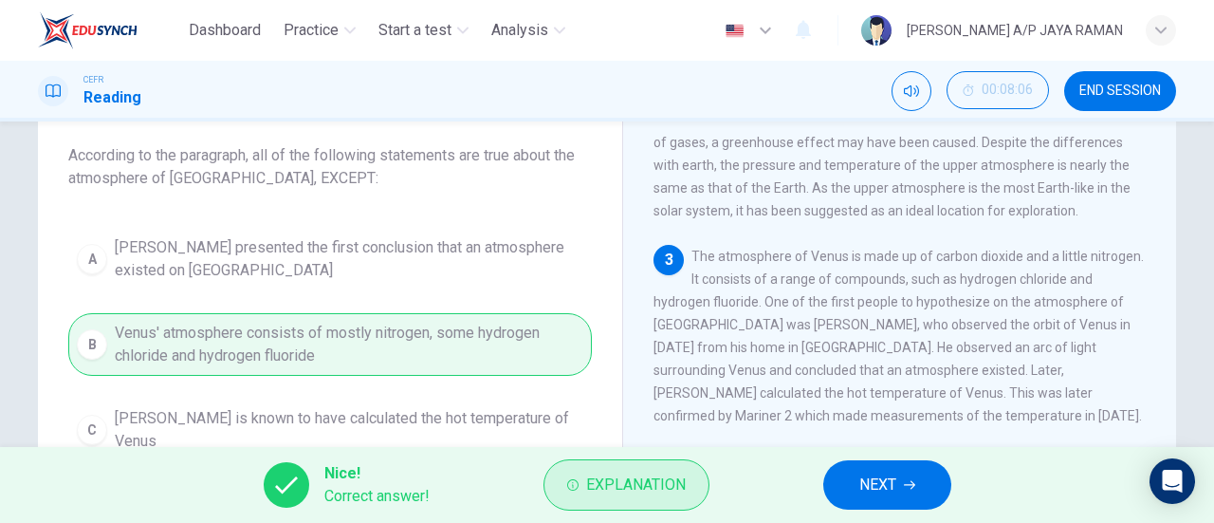
click at [655, 491] on span "Explanation" at bounding box center [636, 485] width 100 height 27
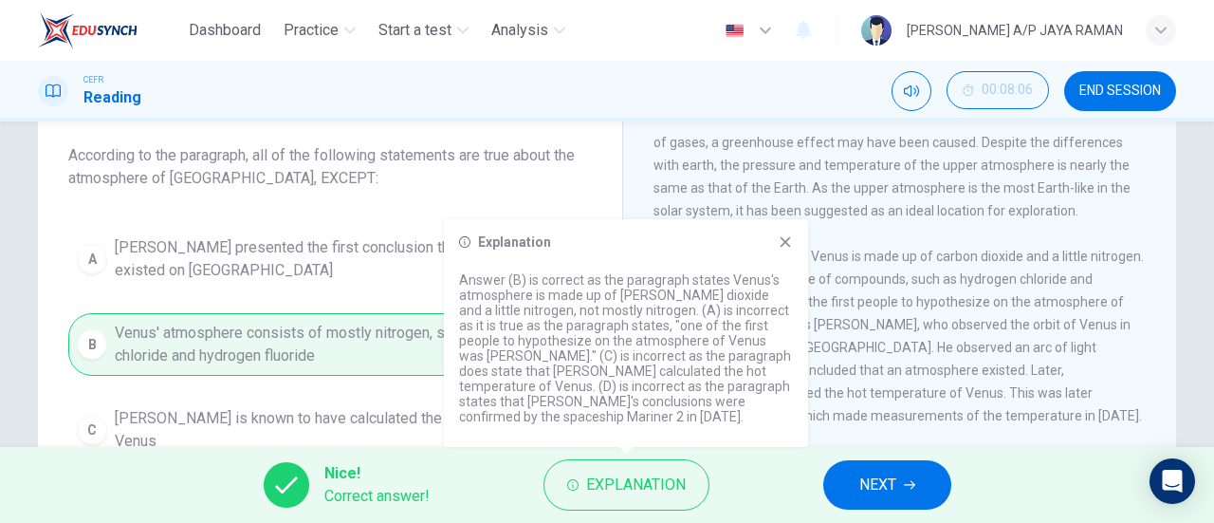
click at [786, 248] on icon at bounding box center [786, 242] width 10 height 10
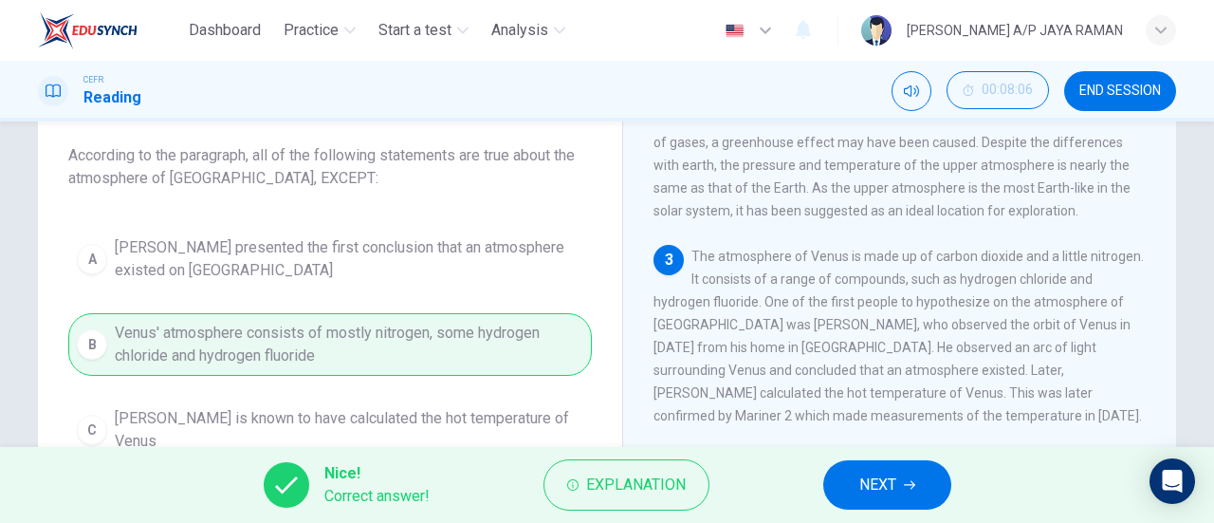
click at [897, 491] on span "NEXT" at bounding box center [878, 485] width 37 height 27
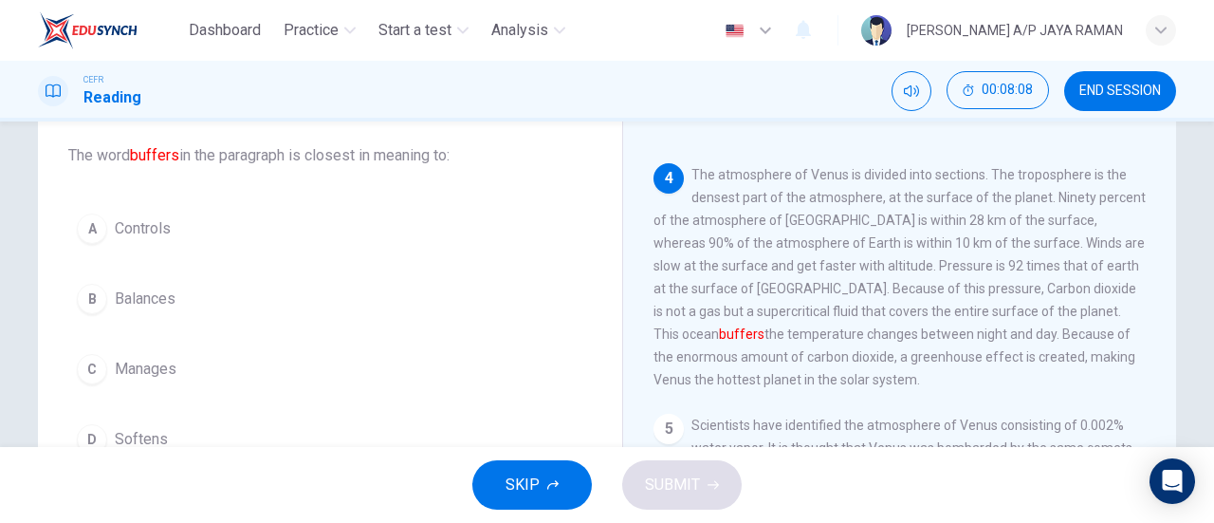
scroll to position [519, 0]
click at [209, 301] on button "B Balances" at bounding box center [330, 298] width 524 height 47
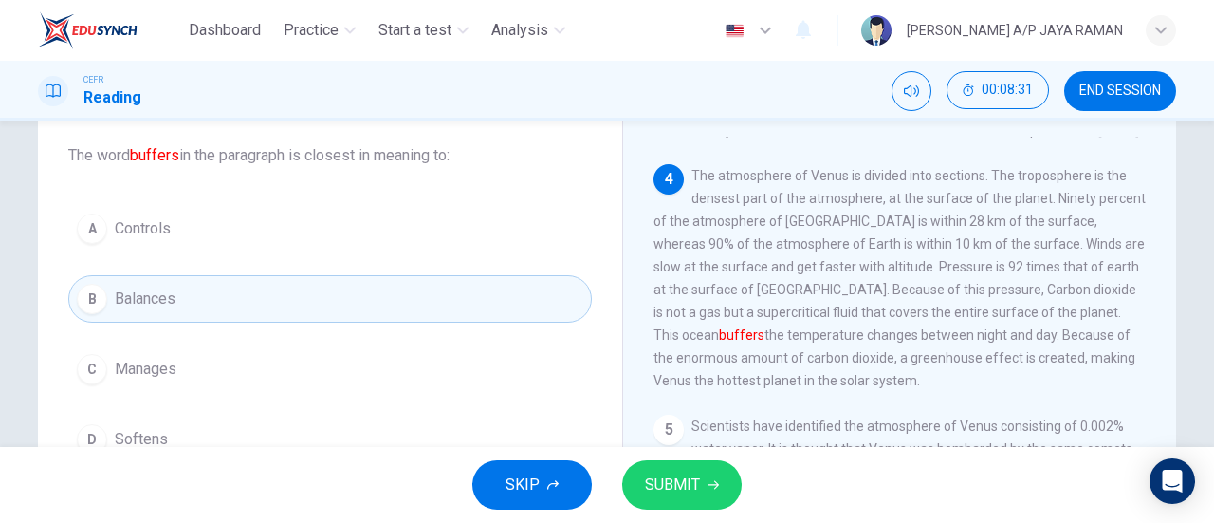
click at [207, 237] on button "A Controls" at bounding box center [330, 228] width 524 height 47
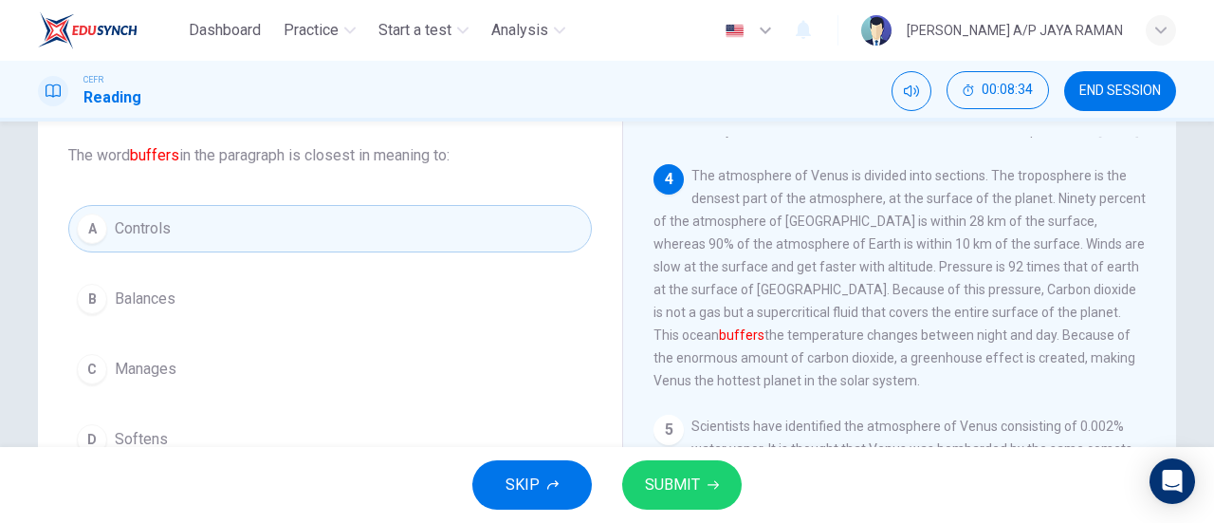
click at [683, 493] on span "SUBMIT" at bounding box center [672, 485] width 55 height 27
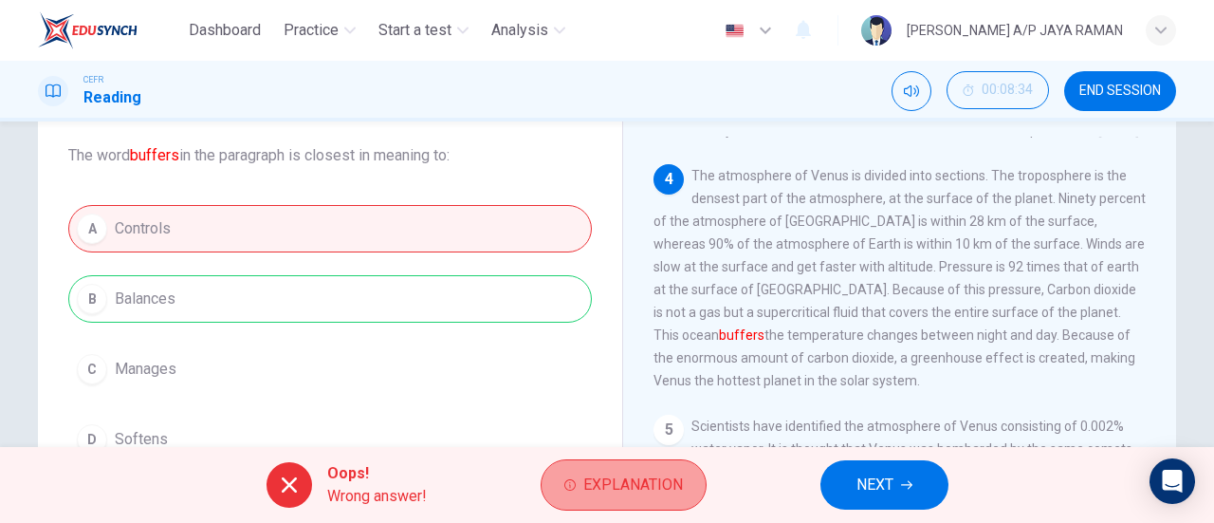
click at [670, 487] on span "Explanation" at bounding box center [634, 485] width 100 height 27
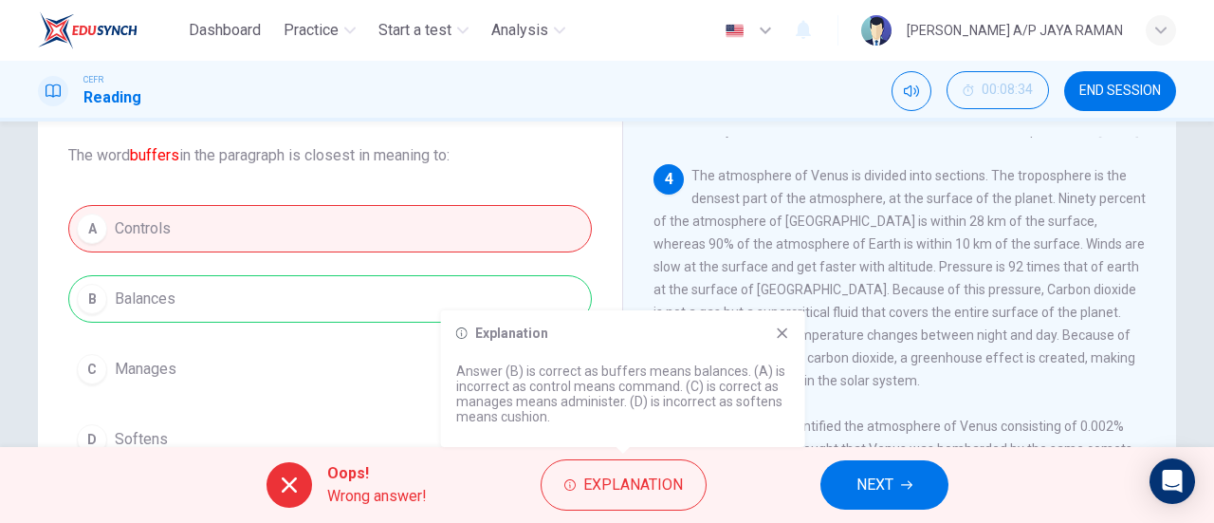
click at [865, 478] on span "NEXT" at bounding box center [875, 485] width 37 height 27
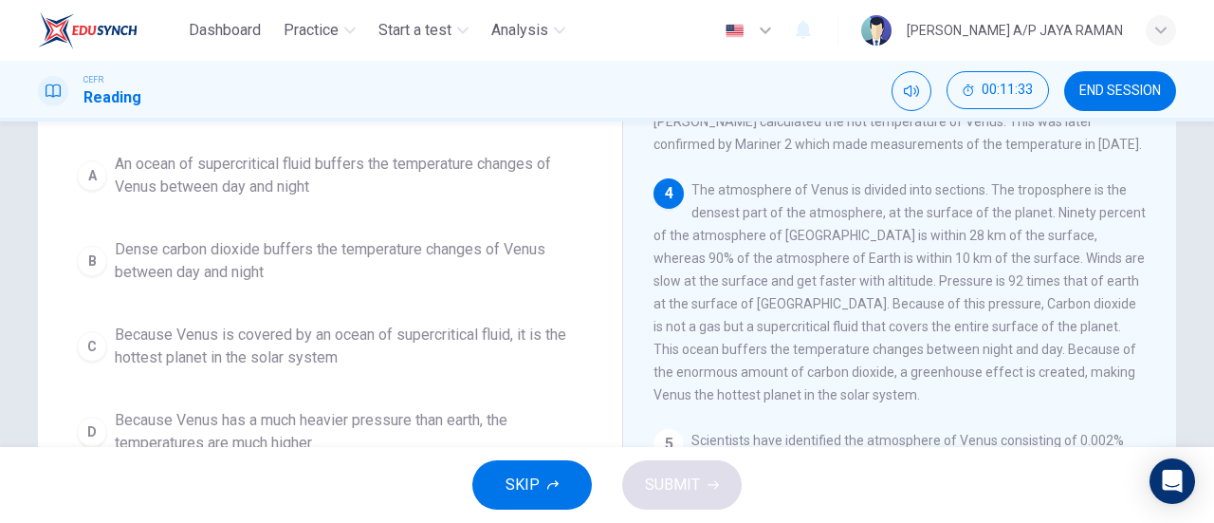
scroll to position [189, 0]
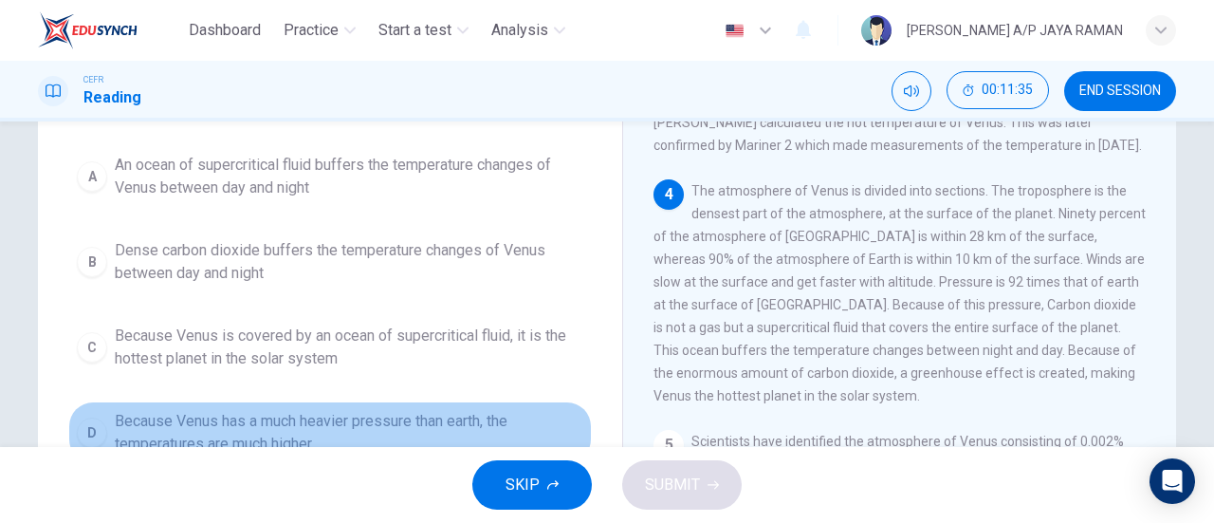
click at [408, 426] on span "Because Venus has a much heavier pressure than earth, the temperatures are much…" at bounding box center [349, 433] width 469 height 46
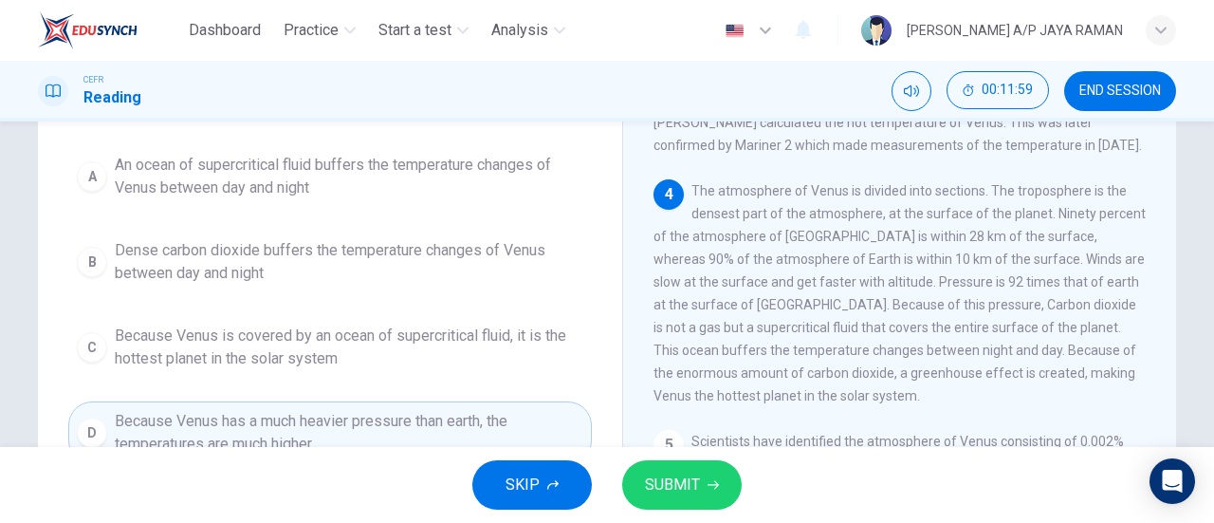
click at [708, 489] on icon "button" at bounding box center [713, 484] width 11 height 11
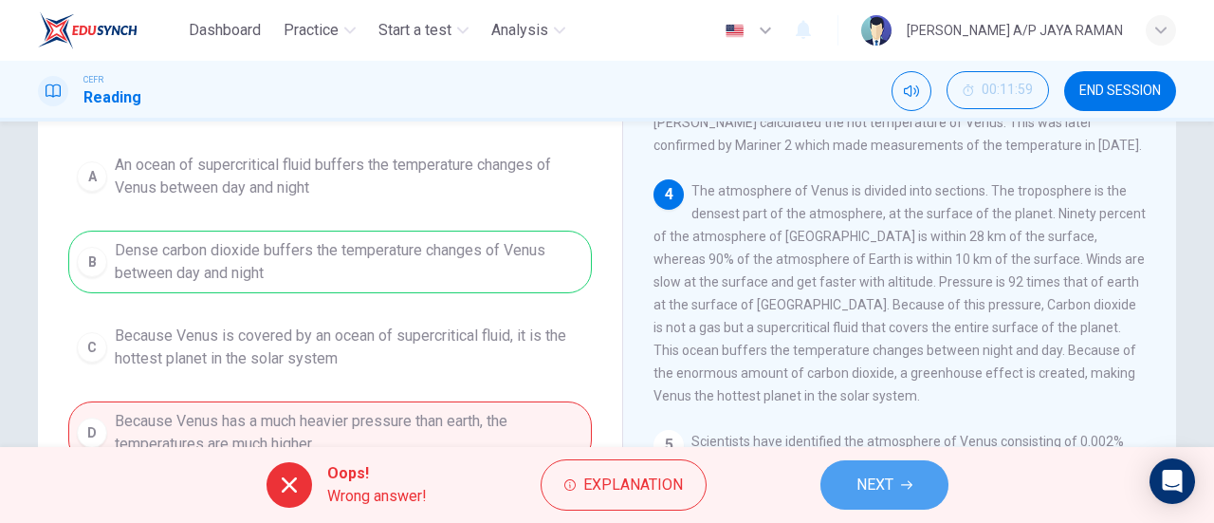
click at [841, 481] on button "NEXT" at bounding box center [885, 484] width 128 height 49
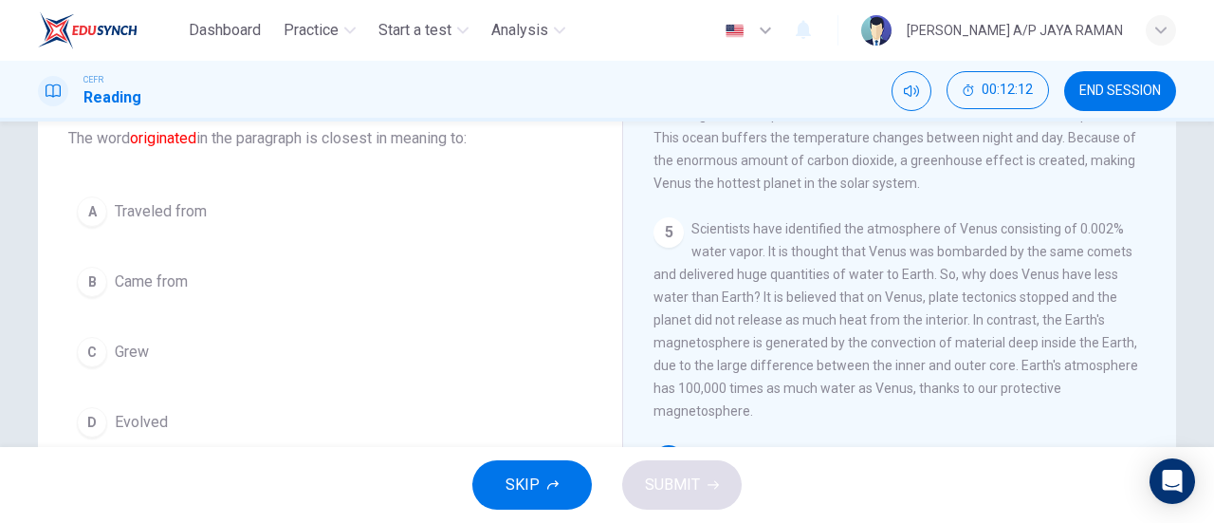
scroll to position [124, 0]
click at [228, 275] on button "B Came from" at bounding box center [330, 280] width 524 height 47
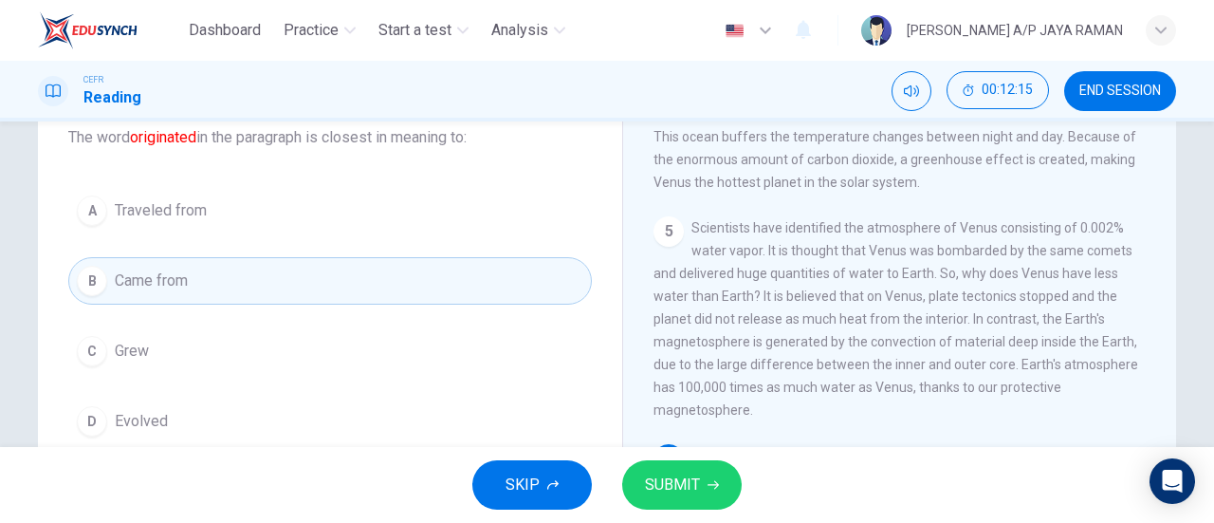
click at [691, 479] on span "SUBMIT" at bounding box center [672, 485] width 55 height 27
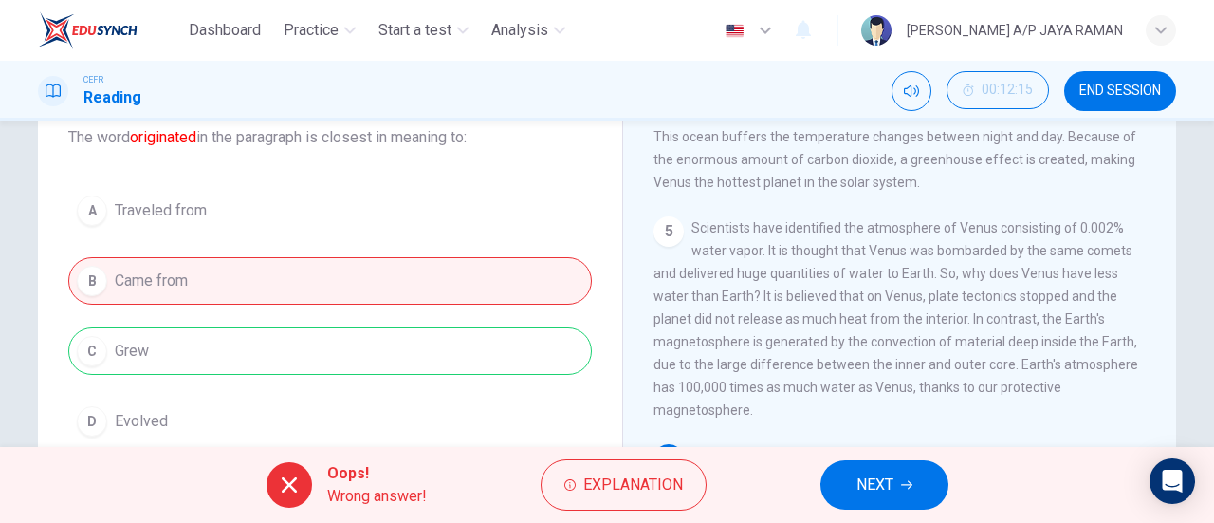
click at [885, 483] on span "NEXT" at bounding box center [875, 485] width 37 height 27
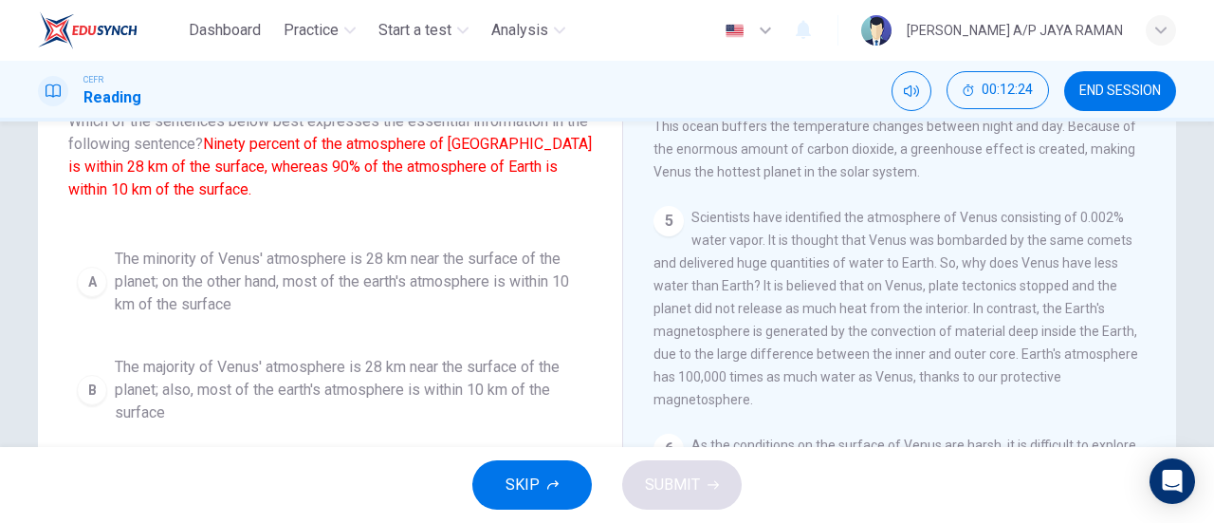
scroll to position [135, 0]
click at [373, 373] on span "The majority of Venus' atmosphere is 28 km near the surface of the planet; also…" at bounding box center [349, 390] width 469 height 68
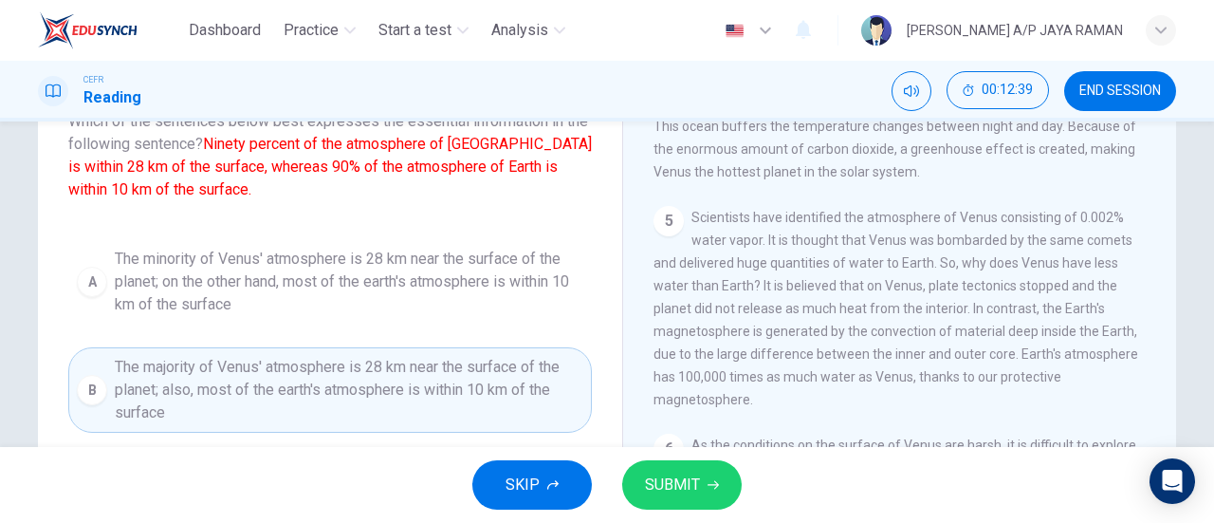
click at [688, 485] on span "SUBMIT" at bounding box center [672, 485] width 55 height 27
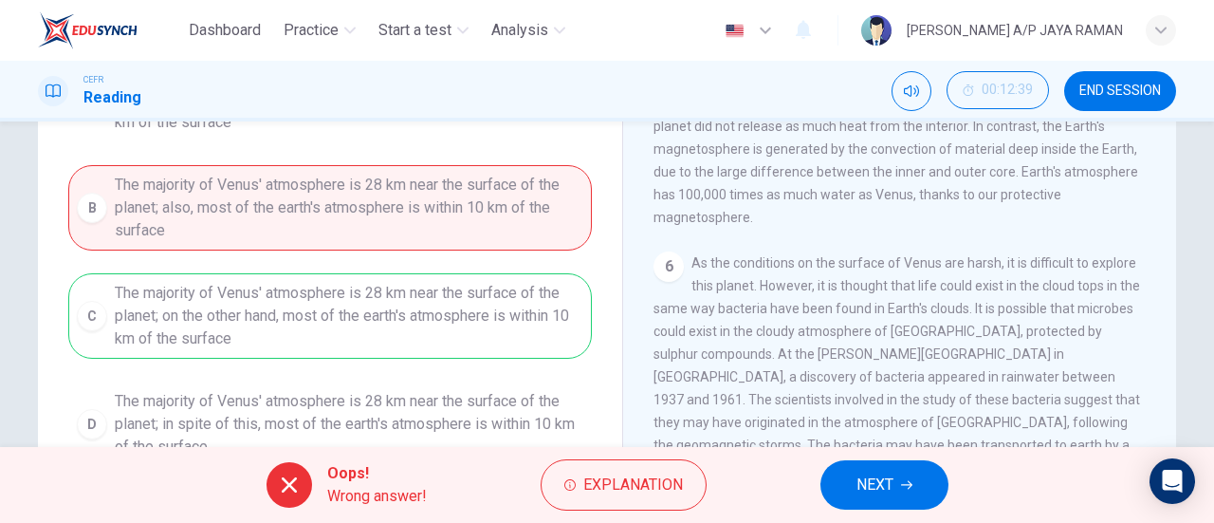
scroll to position [317, 0]
click at [672, 491] on span "Explanation" at bounding box center [634, 485] width 100 height 27
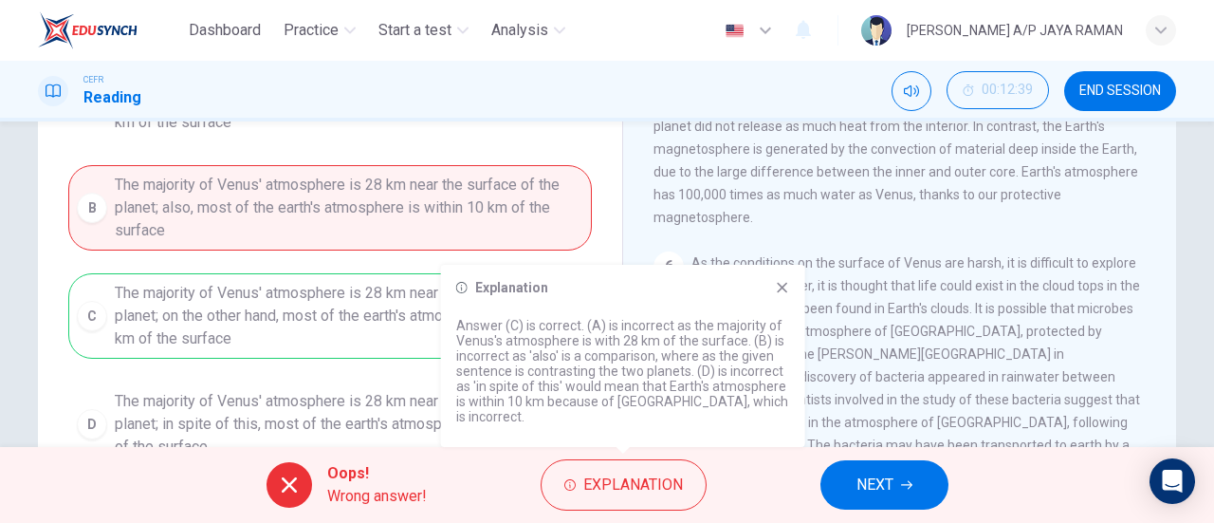
click at [782, 310] on div "Explanation Answer (C) is correct. (A) is incorrect as the majority of Venus's …" at bounding box center [623, 356] width 364 height 182
click at [784, 293] on icon at bounding box center [782, 288] width 10 height 10
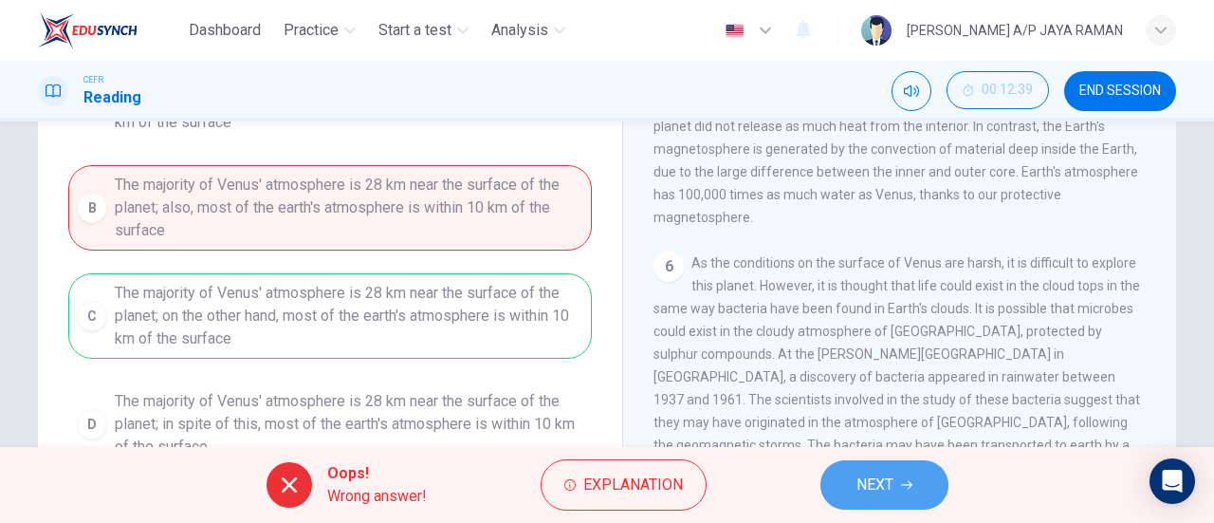
click at [882, 502] on button "NEXT" at bounding box center [885, 484] width 128 height 49
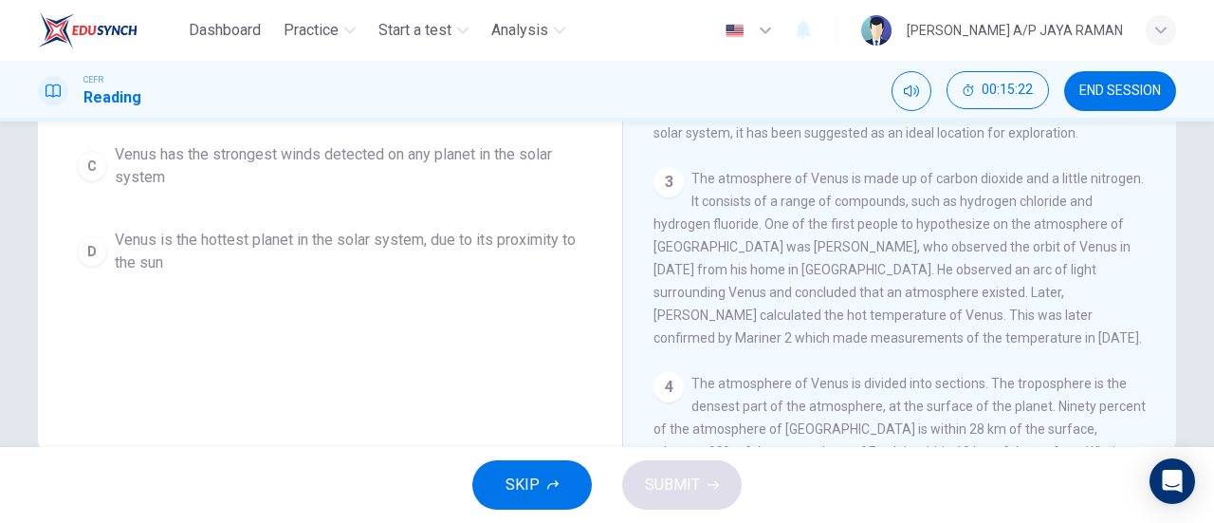
scroll to position [46, 0]
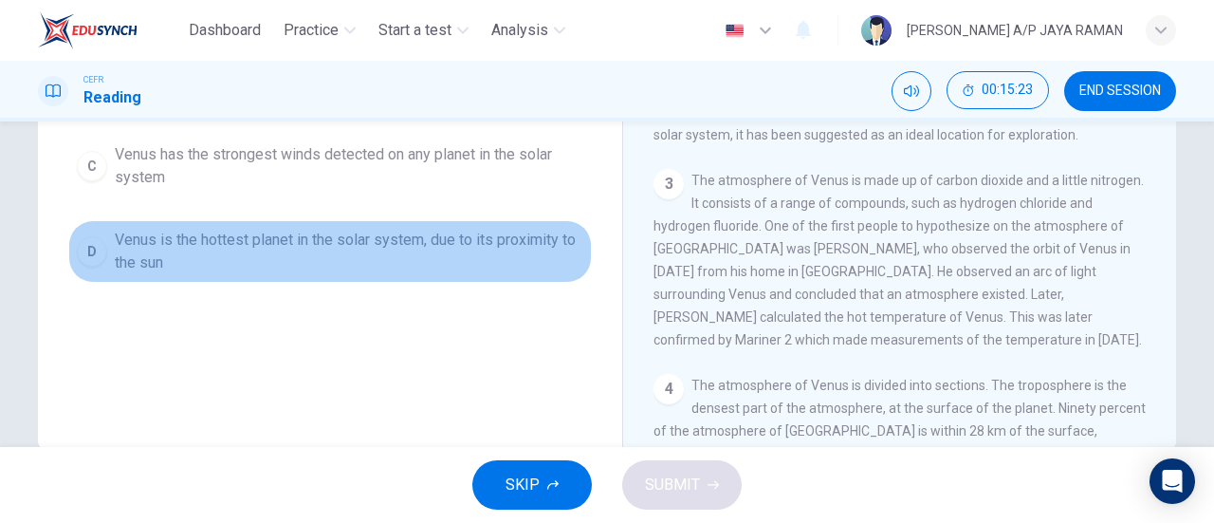
click at [288, 245] on span "Venus is the hottest planet in the solar system, due to its proximity to the sun" at bounding box center [349, 252] width 469 height 46
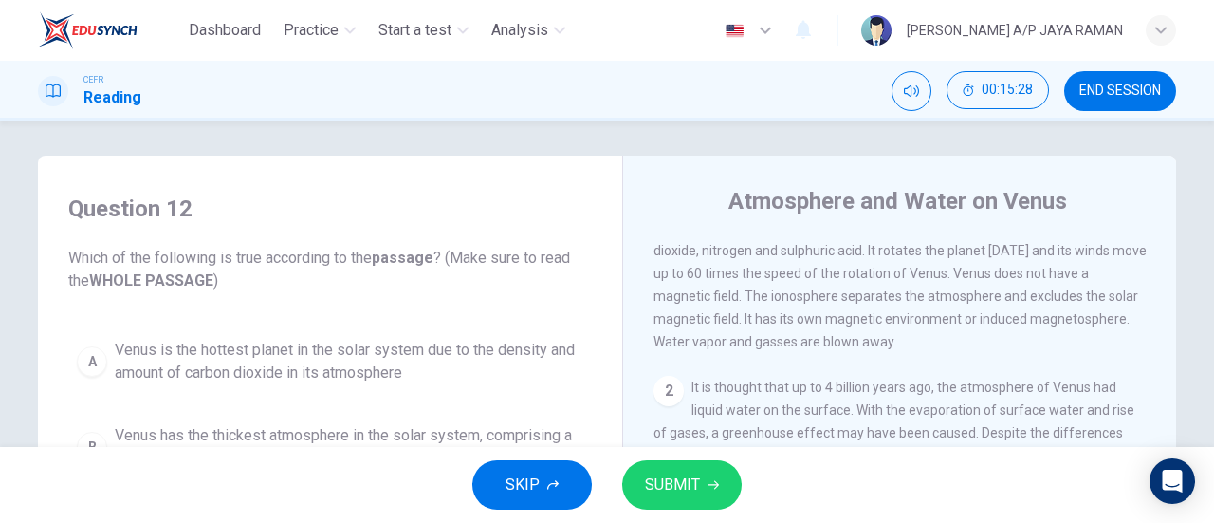
scroll to position [0, 0]
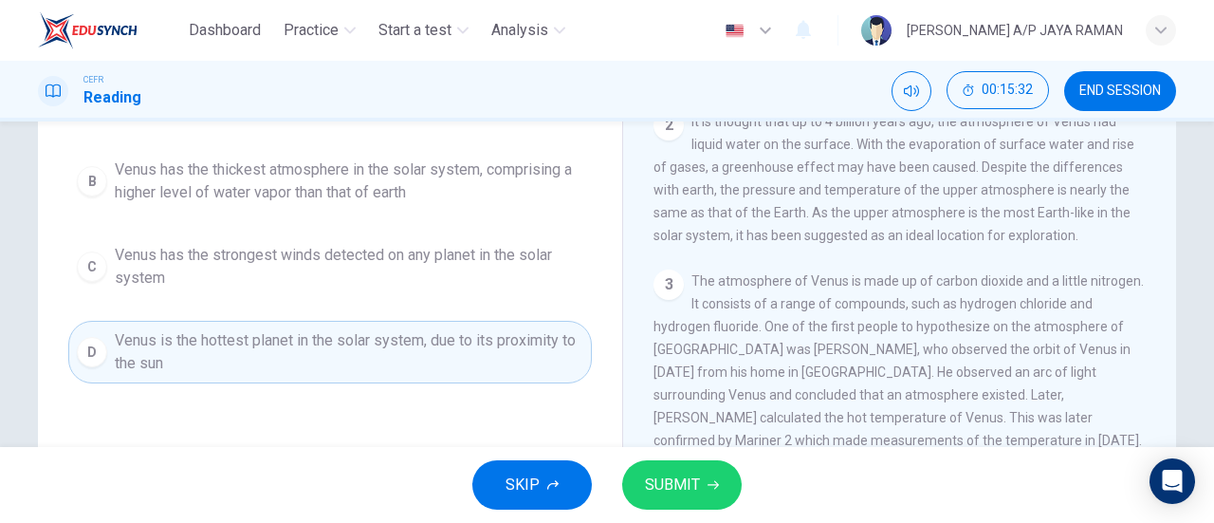
click at [708, 486] on icon "button" at bounding box center [713, 484] width 11 height 11
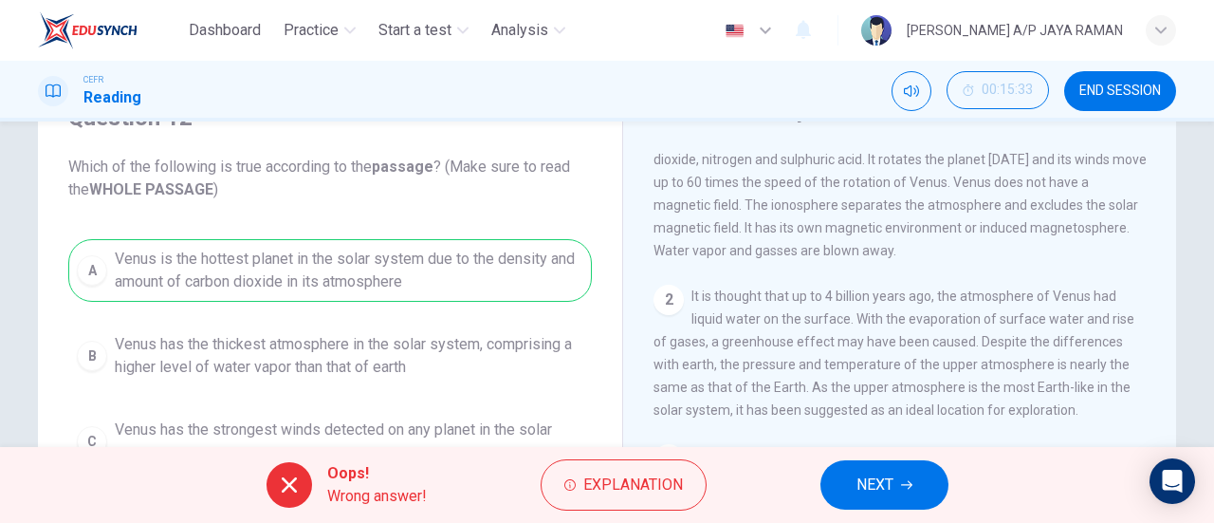
scroll to position [94, 0]
click at [867, 484] on span "NEXT" at bounding box center [875, 485] width 37 height 27
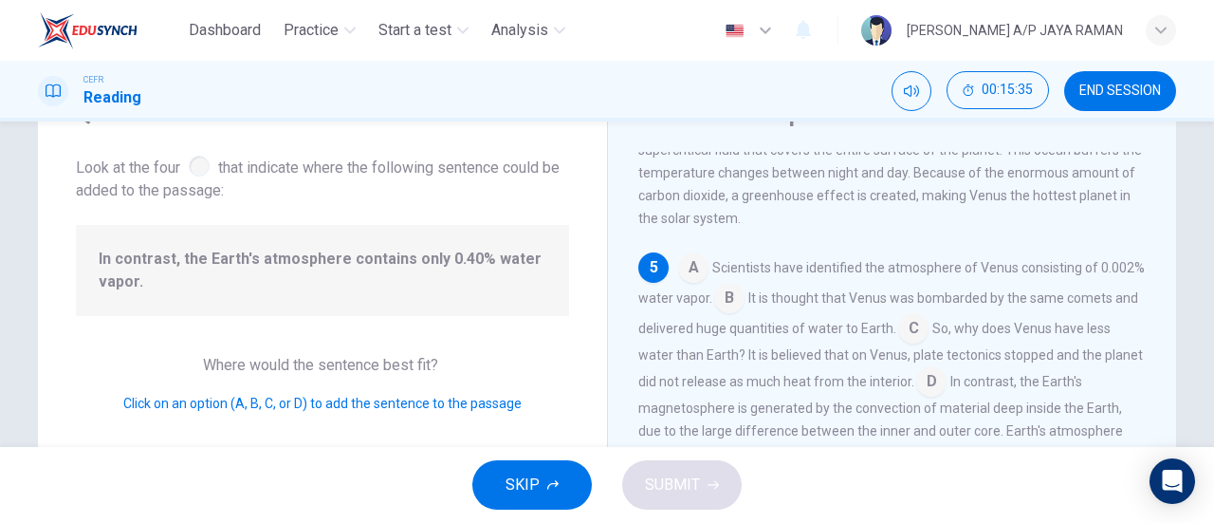
scroll to position [91, 0]
click at [745, 315] on input at bounding box center [729, 300] width 30 height 30
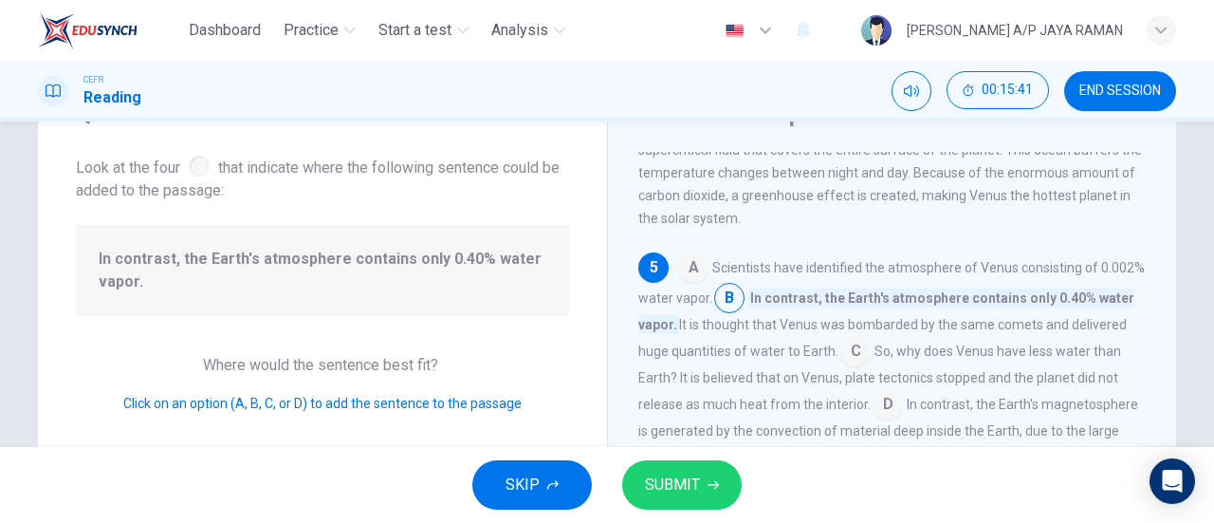
click at [681, 497] on span "SUBMIT" at bounding box center [672, 485] width 55 height 27
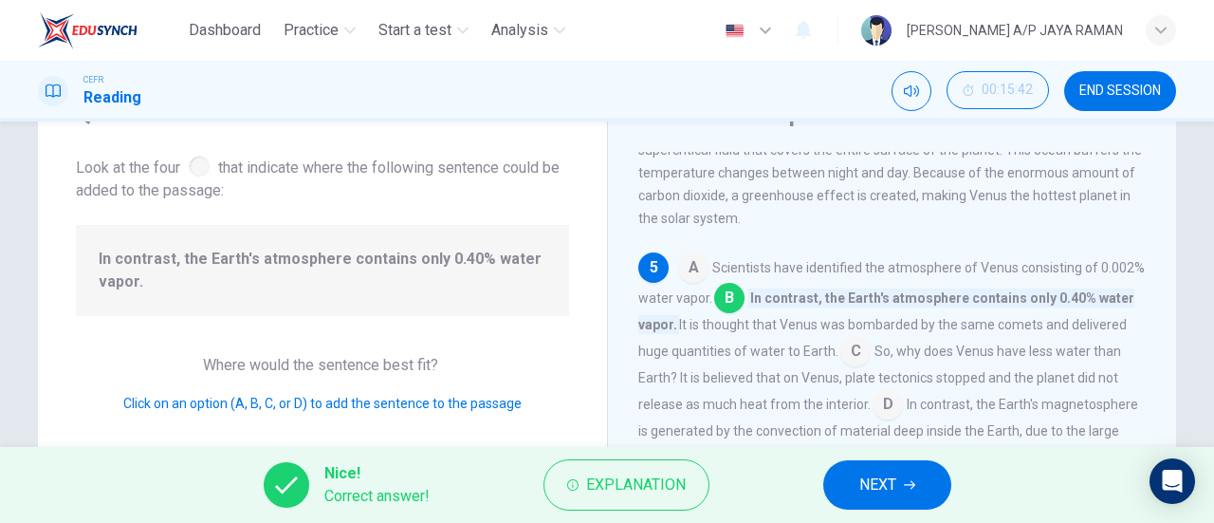
click at [854, 479] on button "NEXT" at bounding box center [888, 484] width 128 height 49
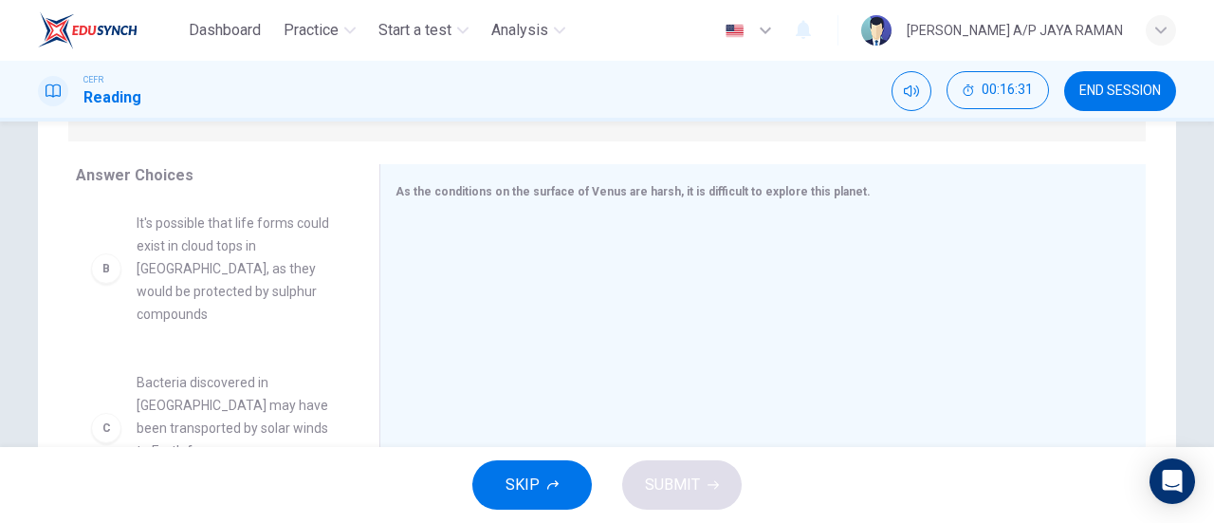
scroll to position [95, 0]
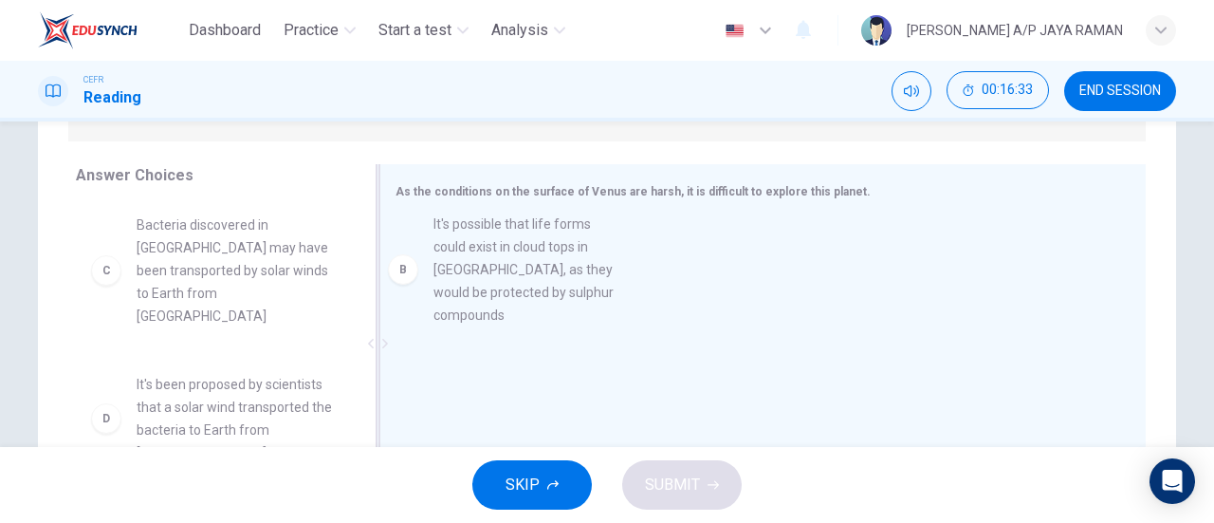
drag, startPoint x: 265, startPoint y: 323, endPoint x: 587, endPoint y: 299, distance: 323.5
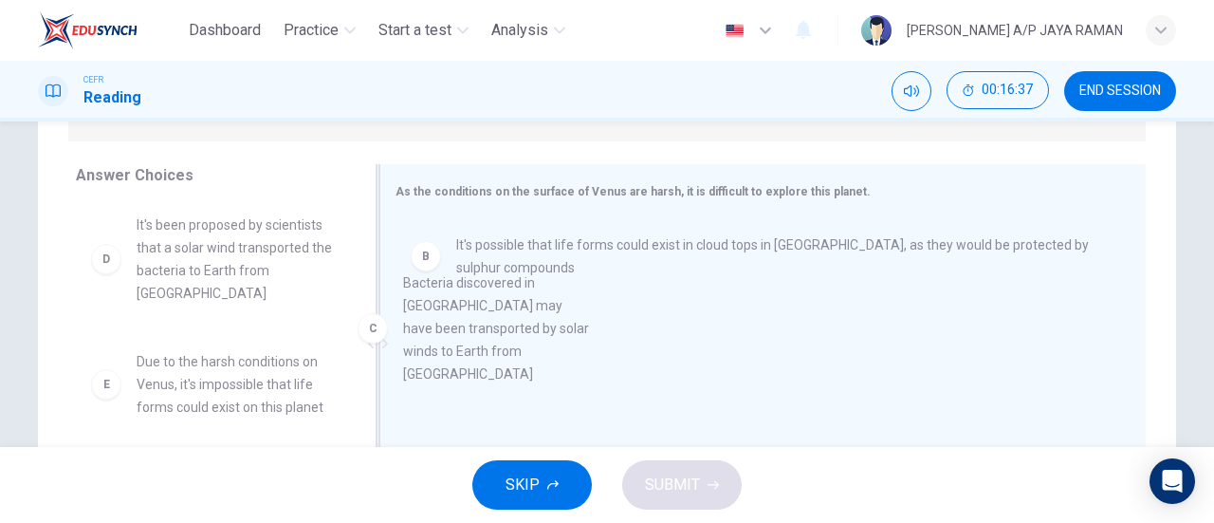
drag, startPoint x: 259, startPoint y: 312, endPoint x: 550, endPoint y: 352, distance: 294.0
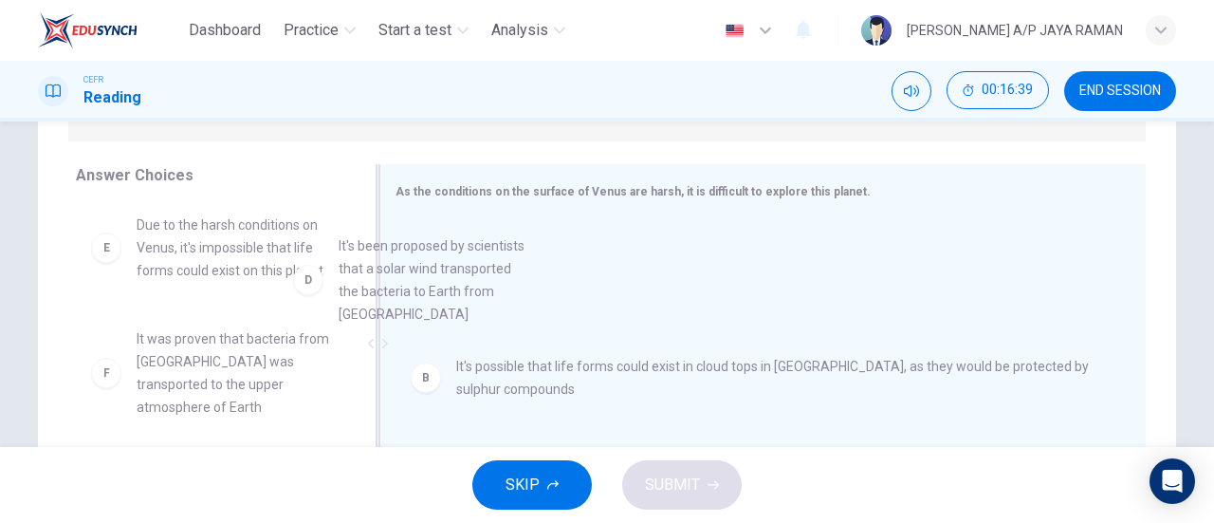
drag, startPoint x: 262, startPoint y: 306, endPoint x: 581, endPoint y: 306, distance: 318.8
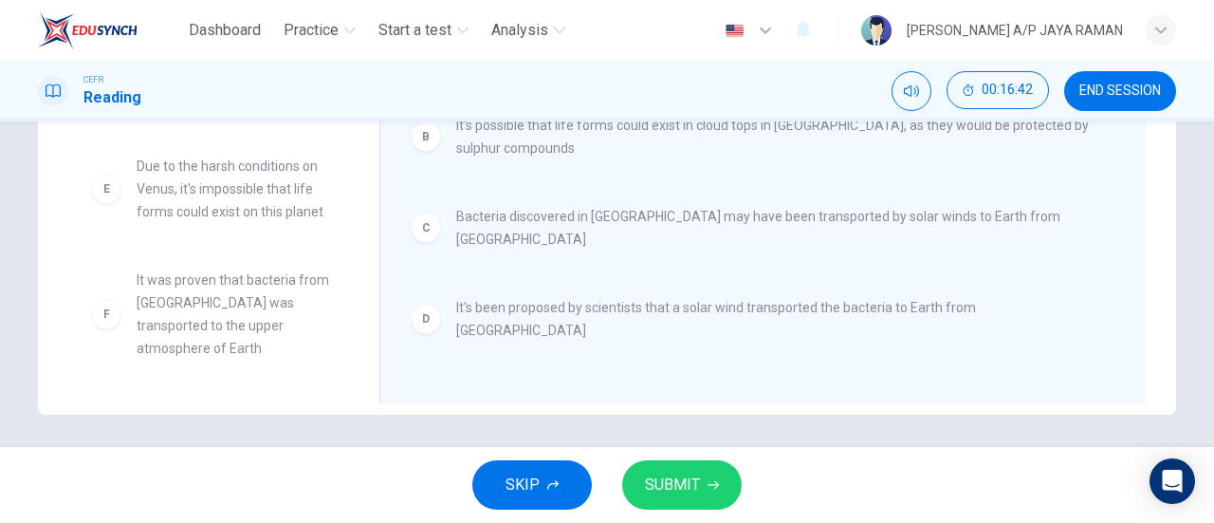
scroll to position [410, 0]
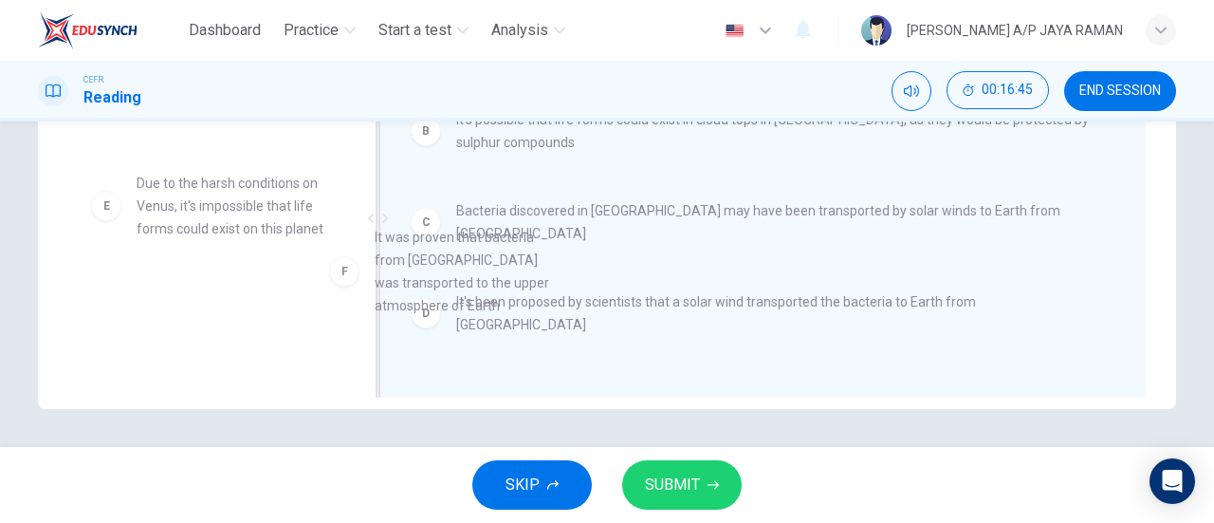
drag, startPoint x: 288, startPoint y: 343, endPoint x: 591, endPoint y: 274, distance: 310.3
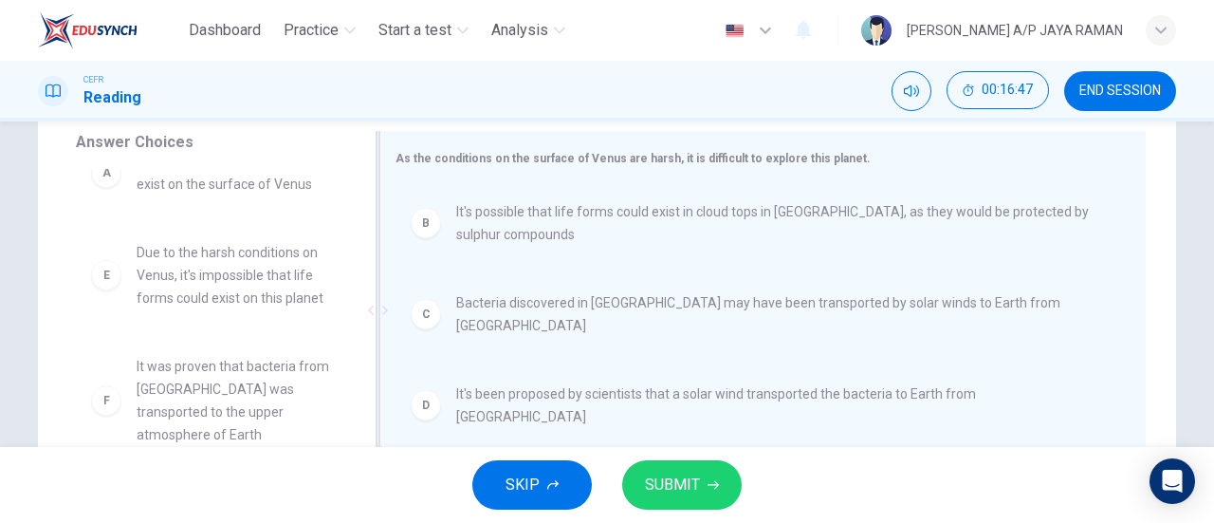
scroll to position [317, 0]
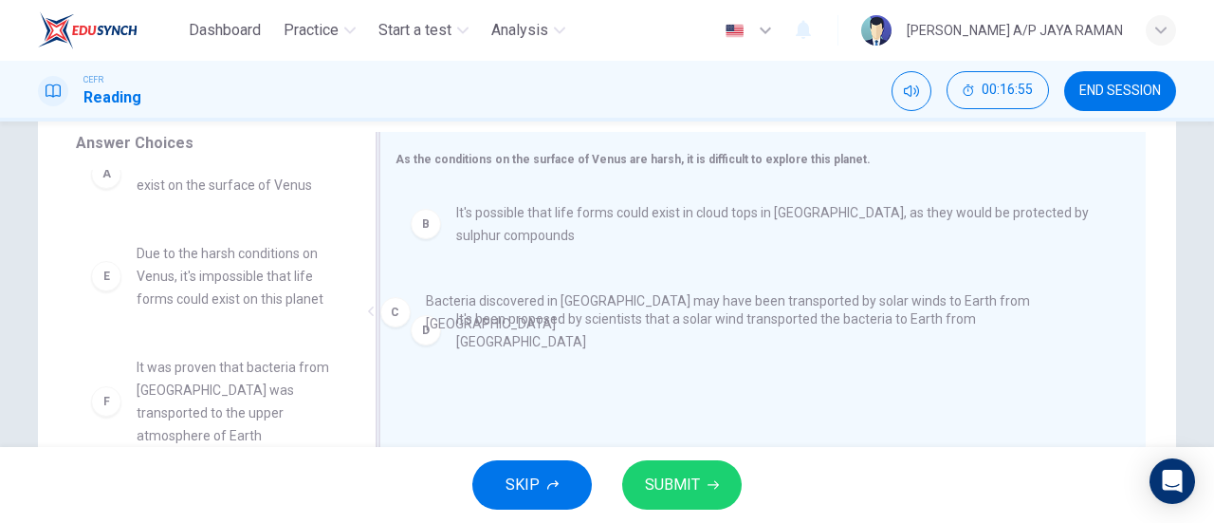
drag, startPoint x: 596, startPoint y: 321, endPoint x: 565, endPoint y: 317, distance: 30.6
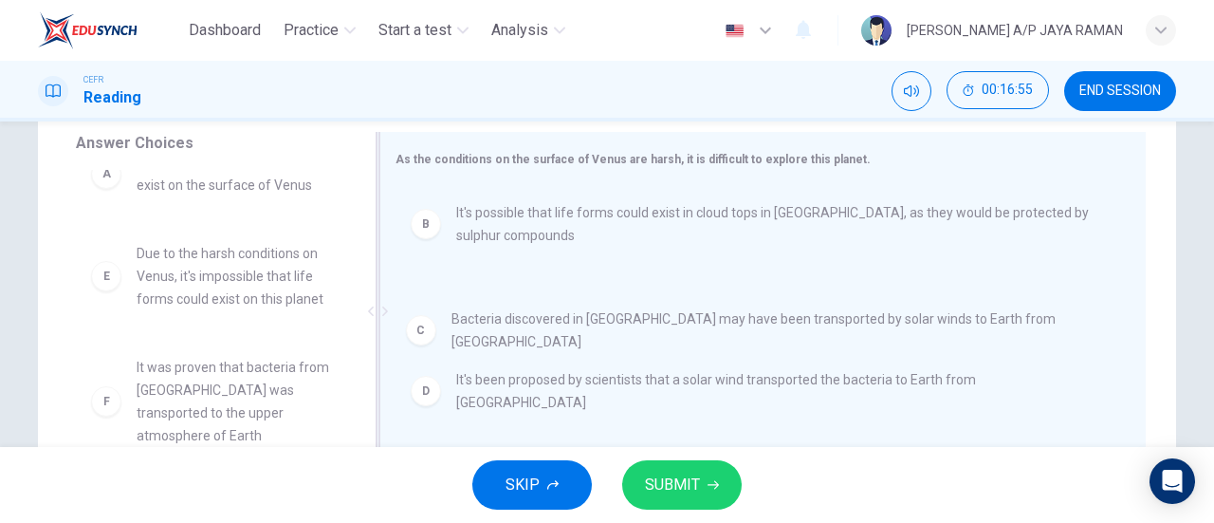
click at [565, 317] on div "D It's been proposed by scientists that a solar wind transported the bacteria t…" at bounding box center [756, 330] width 720 height 76
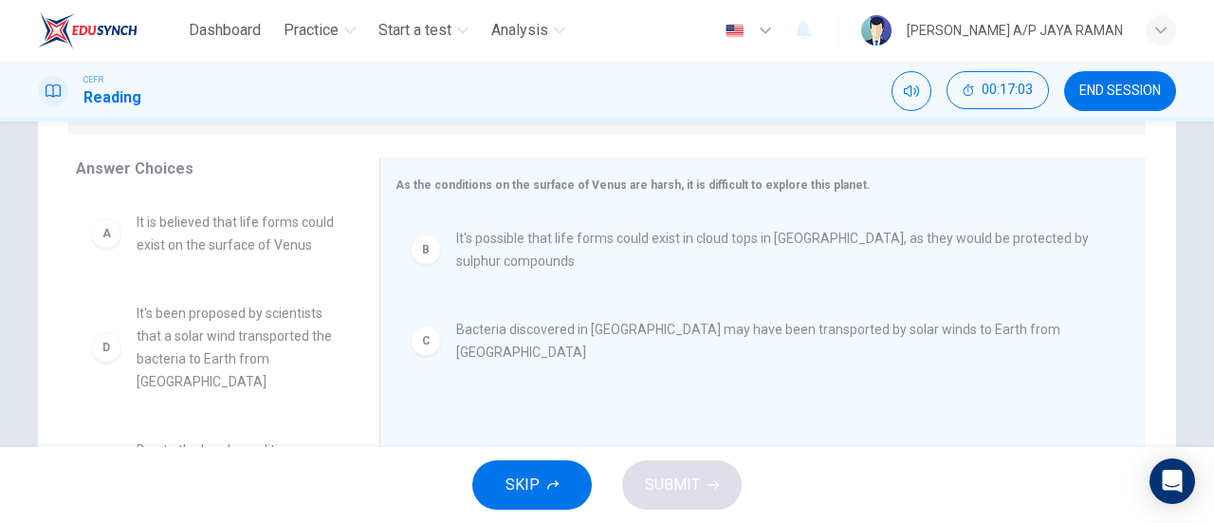
scroll to position [292, 0]
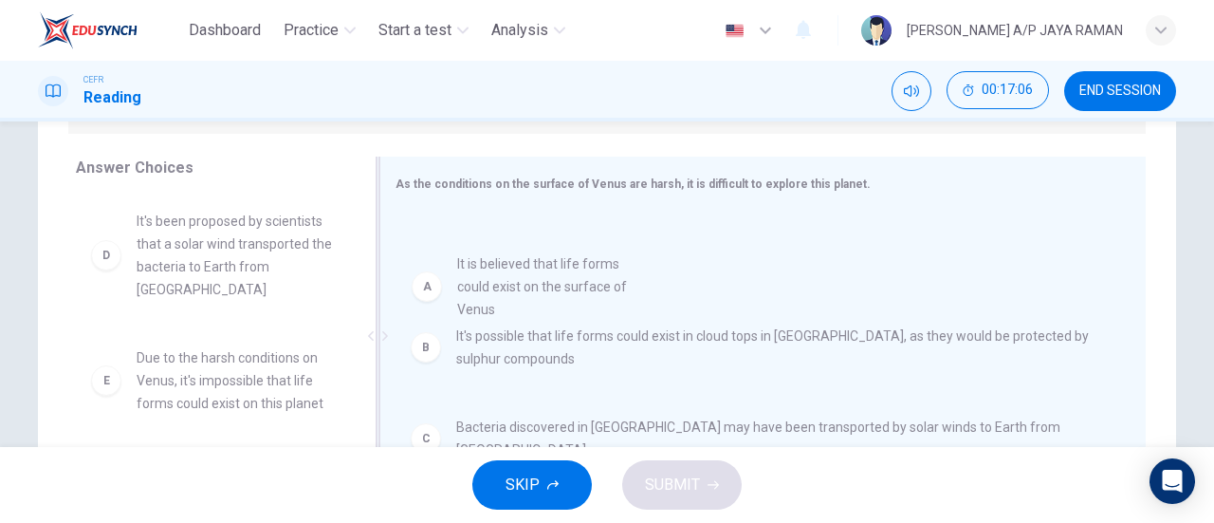
drag, startPoint x: 249, startPoint y: 258, endPoint x: 582, endPoint y: 301, distance: 335.7
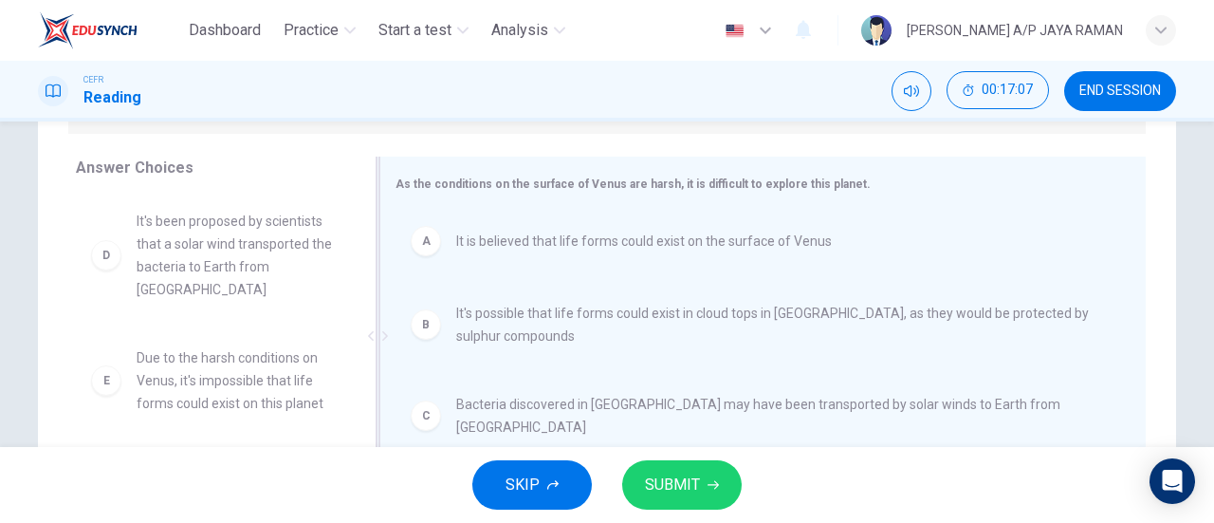
click at [509, 417] on span "Bacteria discovered in England may have been transported by solar winds to Eart…" at bounding box center [778, 416] width 644 height 46
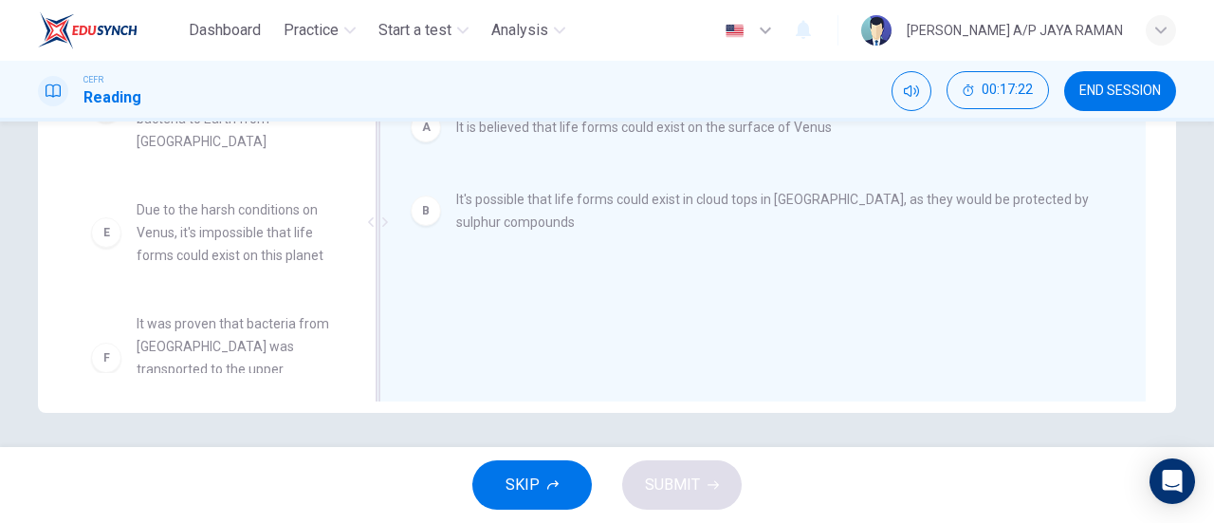
scroll to position [410, 0]
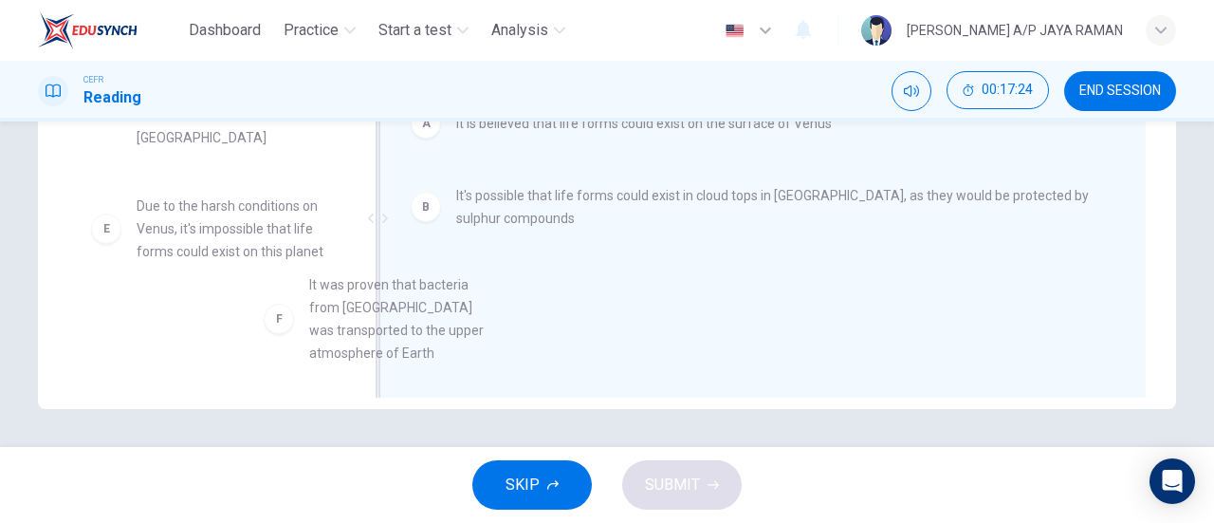
drag, startPoint x: 266, startPoint y: 327, endPoint x: 466, endPoint y: 306, distance: 201.4
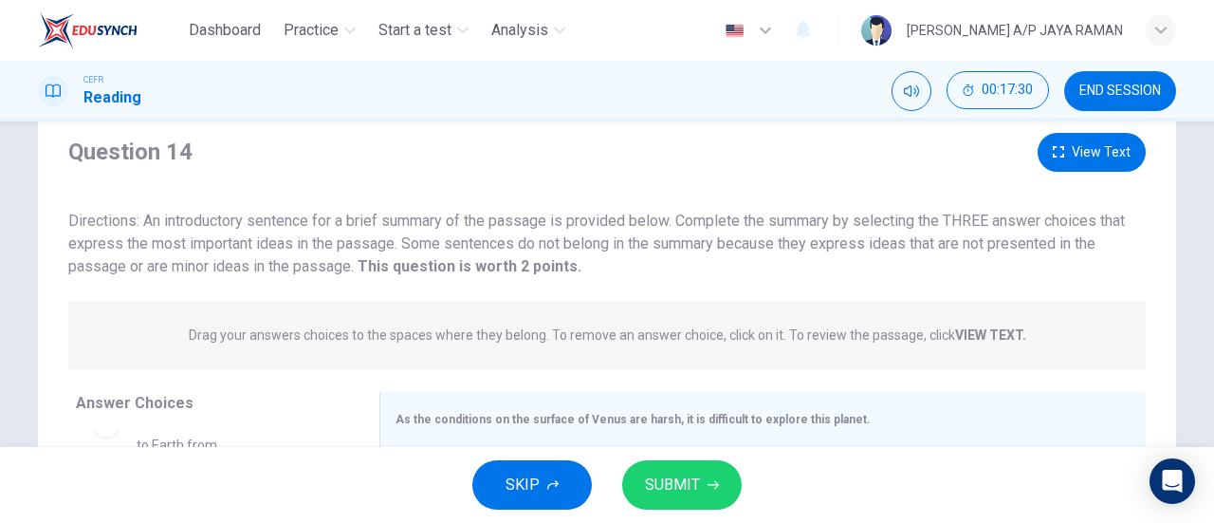
scroll to position [45, 0]
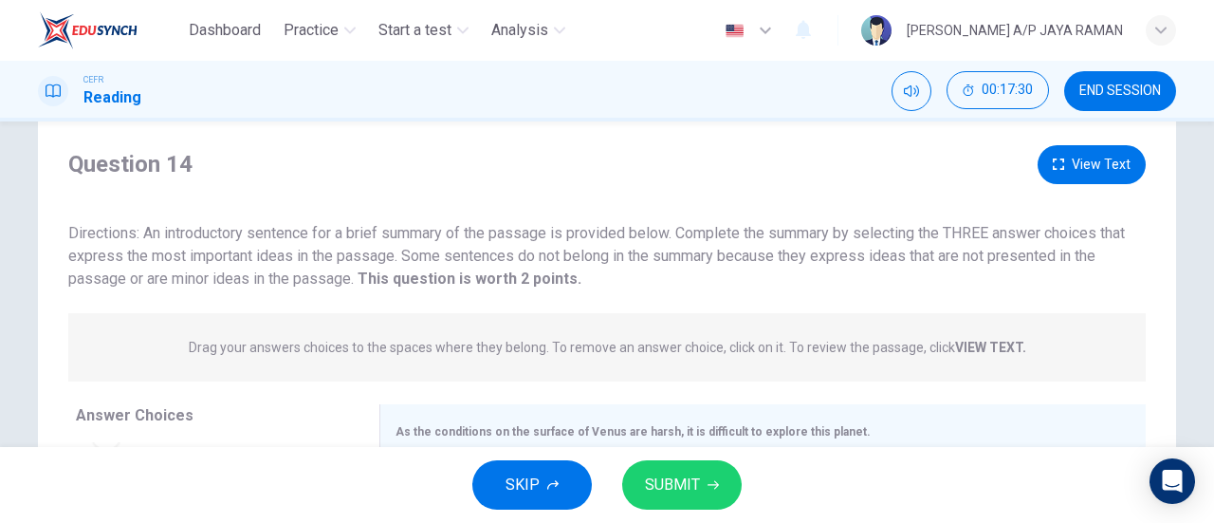
click at [682, 492] on span "SUBMIT" at bounding box center [672, 485] width 55 height 27
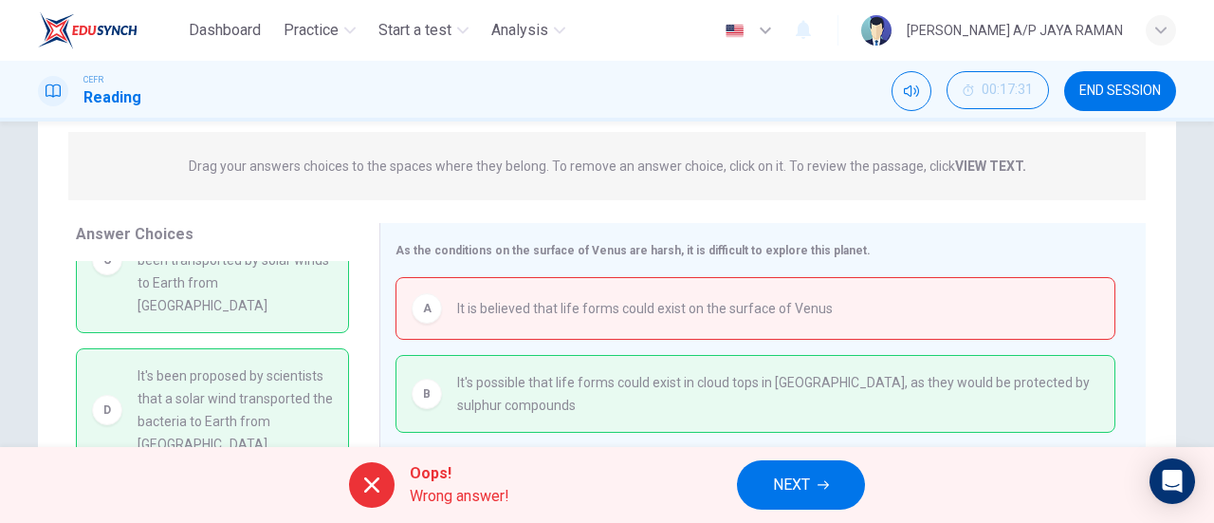
scroll to position [74, 0]
click at [360, 286] on div "Answer Choices C Bacteria discovered in England may have been transported by so…" at bounding box center [209, 407] width 342 height 368
drag, startPoint x: 344, startPoint y: 286, endPoint x: 359, endPoint y: 301, distance: 20.8
click at [351, 293] on div "C Bacteria discovered in England may have been transported by solar winds to Ea…" at bounding box center [220, 407] width 288 height 292
click at [360, 301] on div "Answer Choices C Bacteria discovered in England may have been transported by so…" at bounding box center [209, 407] width 342 height 368
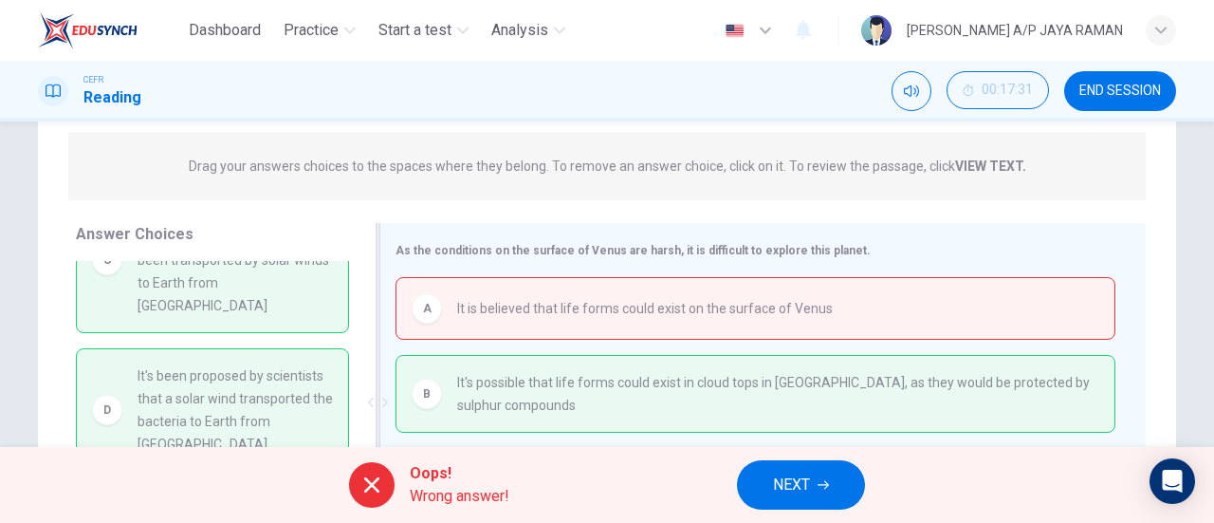
drag, startPoint x: 360, startPoint y: 338, endPoint x: 361, endPoint y: 310, distance: 27.6
click at [361, 310] on div "Answer Choices C Bacteria discovered in England may have been transported by so…" at bounding box center [607, 407] width 1139 height 368
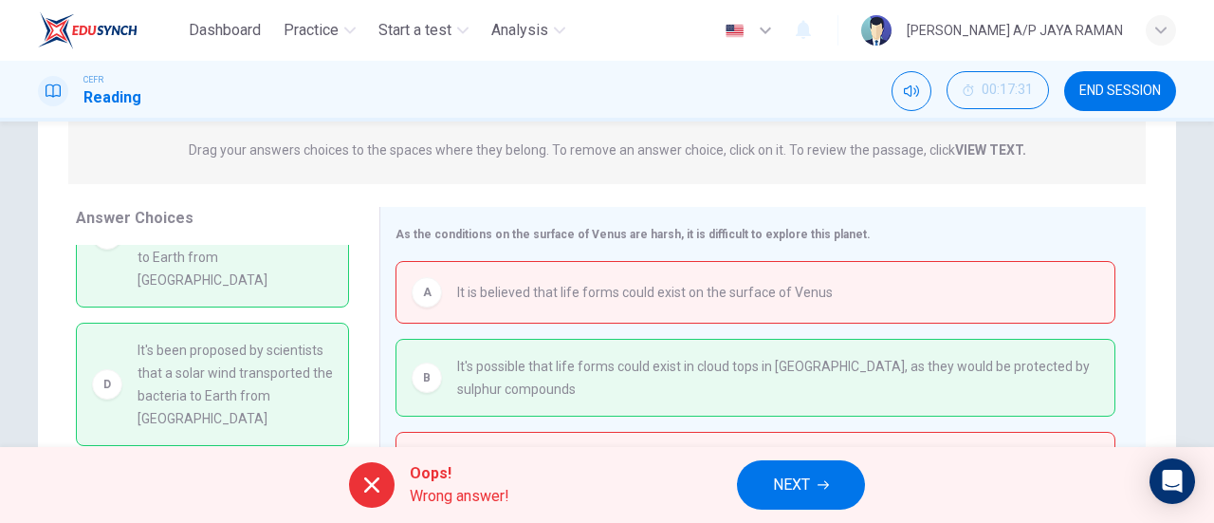
scroll to position [243, 0]
click at [820, 472] on button "NEXT" at bounding box center [801, 484] width 128 height 49
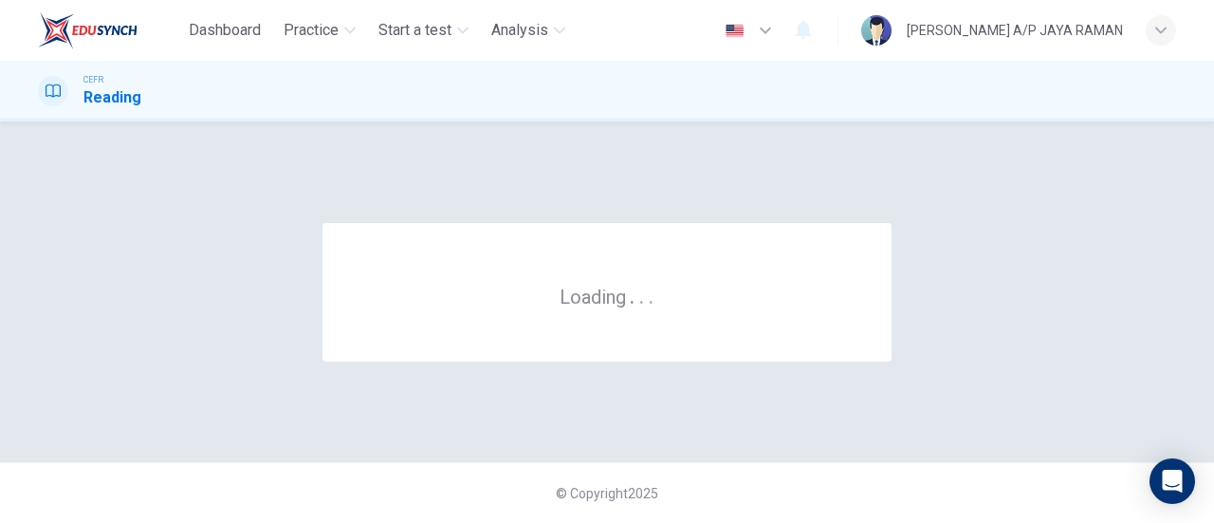
scroll to position [0, 0]
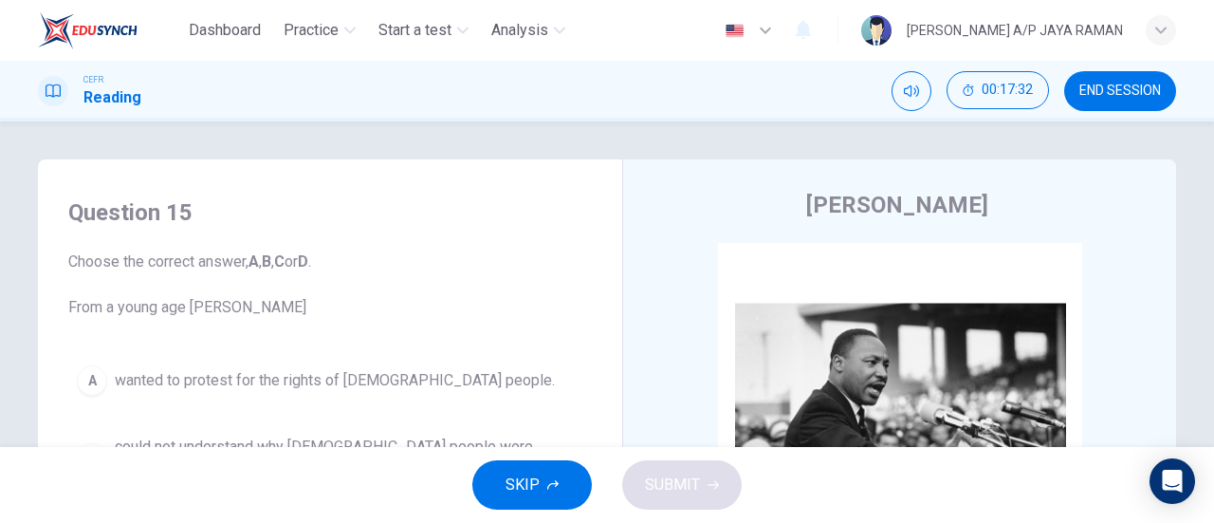
click at [1098, 94] on span "END SESSION" at bounding box center [1121, 90] width 82 height 15
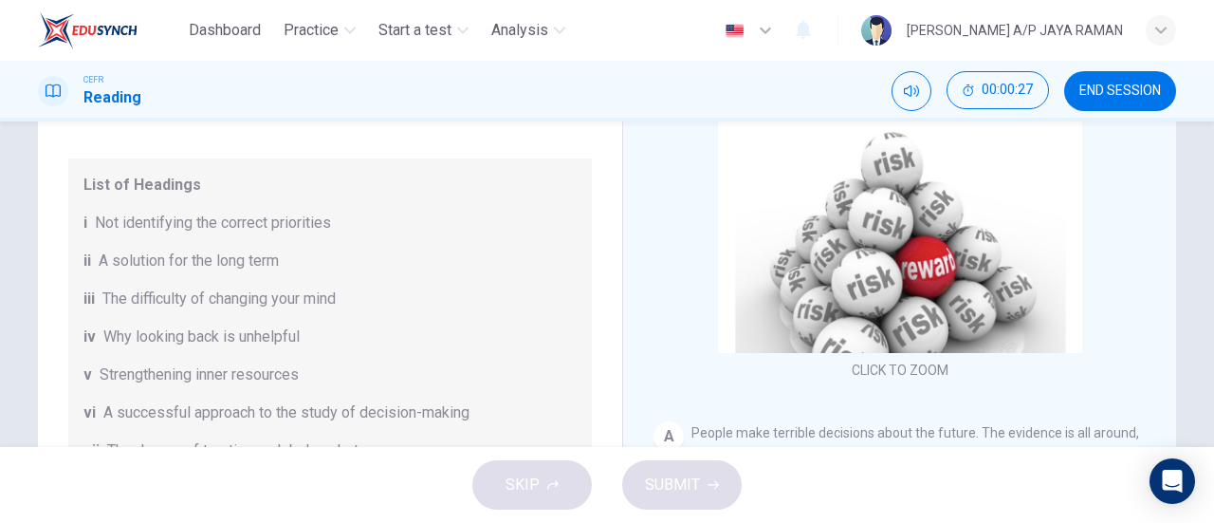
scroll to position [220, 0]
click at [1121, 104] on button "END SESSION" at bounding box center [1121, 91] width 112 height 40
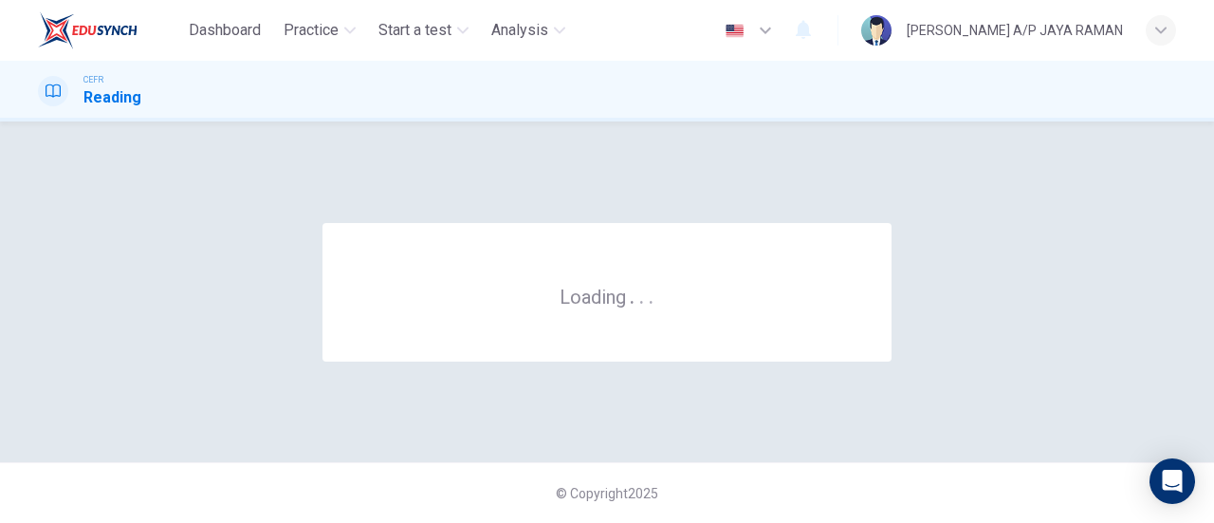
scroll to position [0, 0]
